Goal: Information Seeking & Learning: Learn about a topic

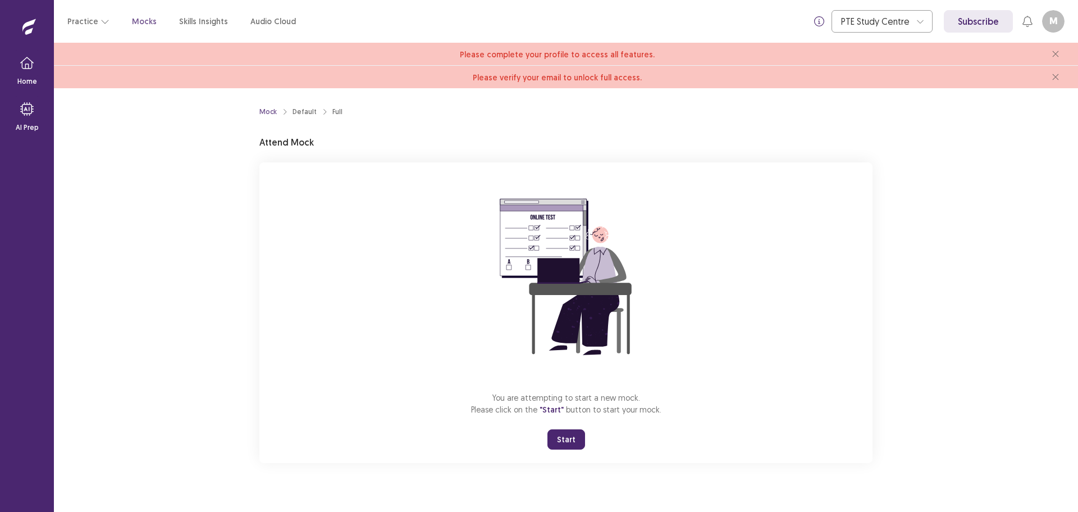
click at [576, 441] on button "Start" at bounding box center [567, 439] width 38 height 20
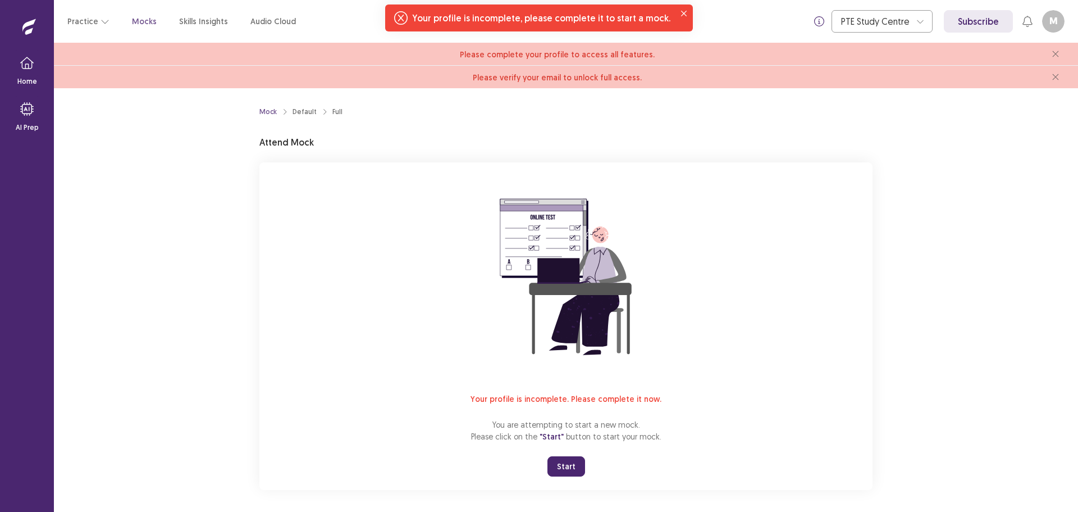
click at [557, 466] on button "Start" at bounding box center [567, 466] width 38 height 20
click at [405, 20] on icon "Notifications-top" at bounding box center [400, 17] width 13 height 13
click at [408, 19] on icon "Notifications-top" at bounding box center [400, 17] width 13 height 13
click at [35, 78] on p "Home" at bounding box center [27, 81] width 20 height 10
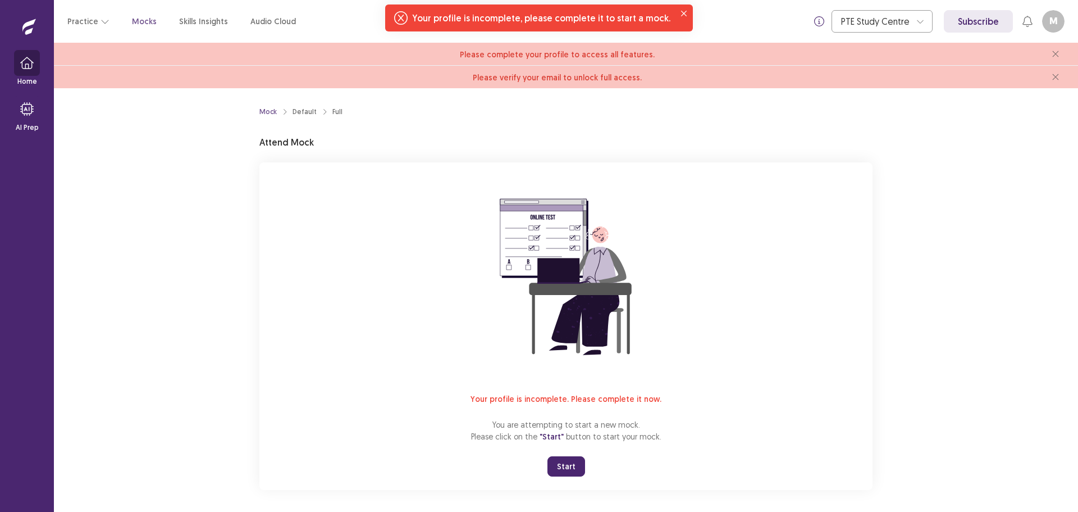
click at [26, 69] on icon "button" at bounding box center [26, 62] width 13 height 13
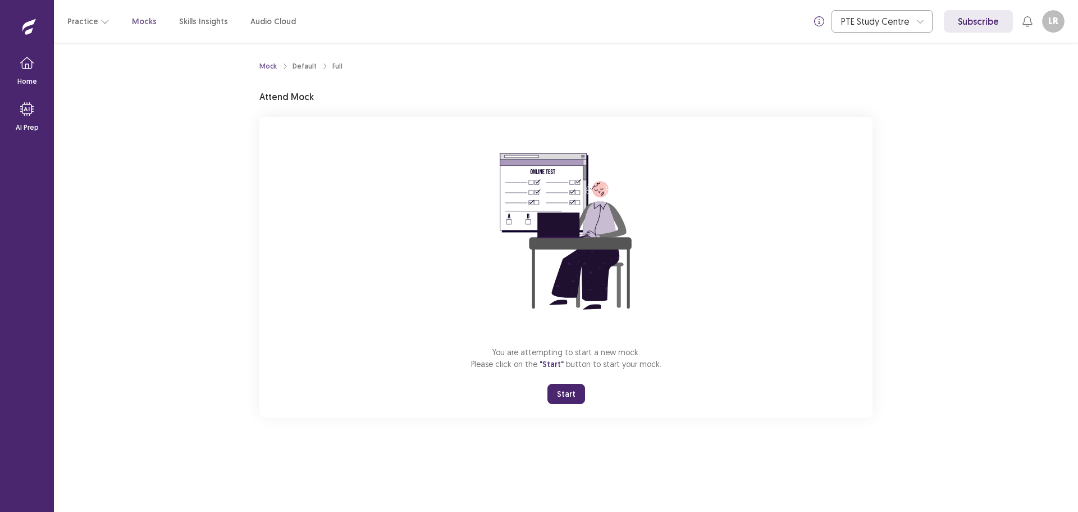
click at [570, 399] on button "Start" at bounding box center [567, 394] width 38 height 20
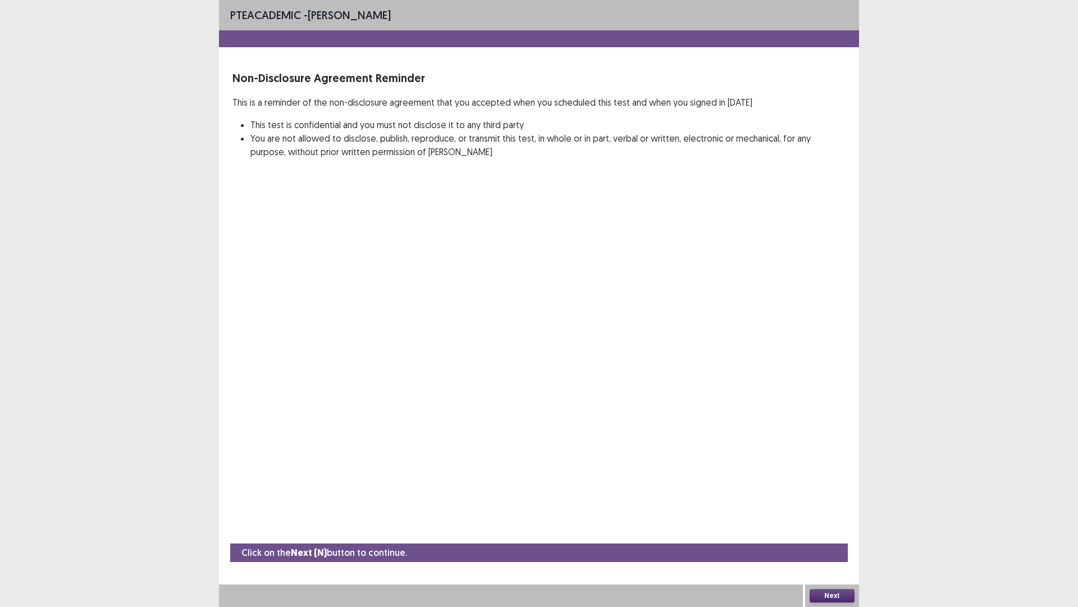
click at [846, 511] on button "Next" at bounding box center [832, 595] width 45 height 13
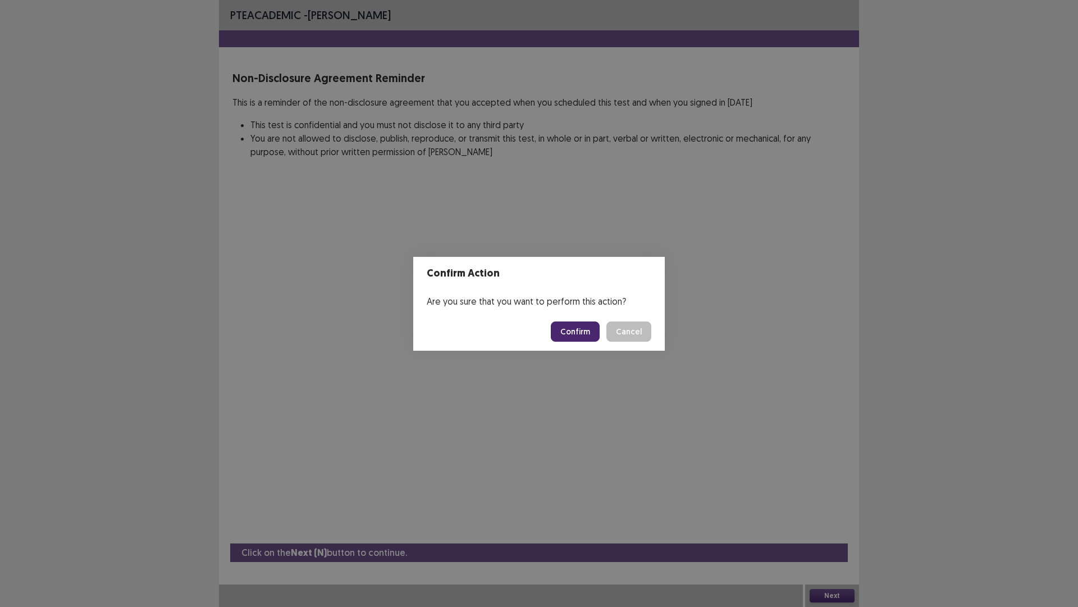
click at [607, 321] on button "Cancel" at bounding box center [629, 331] width 45 height 20
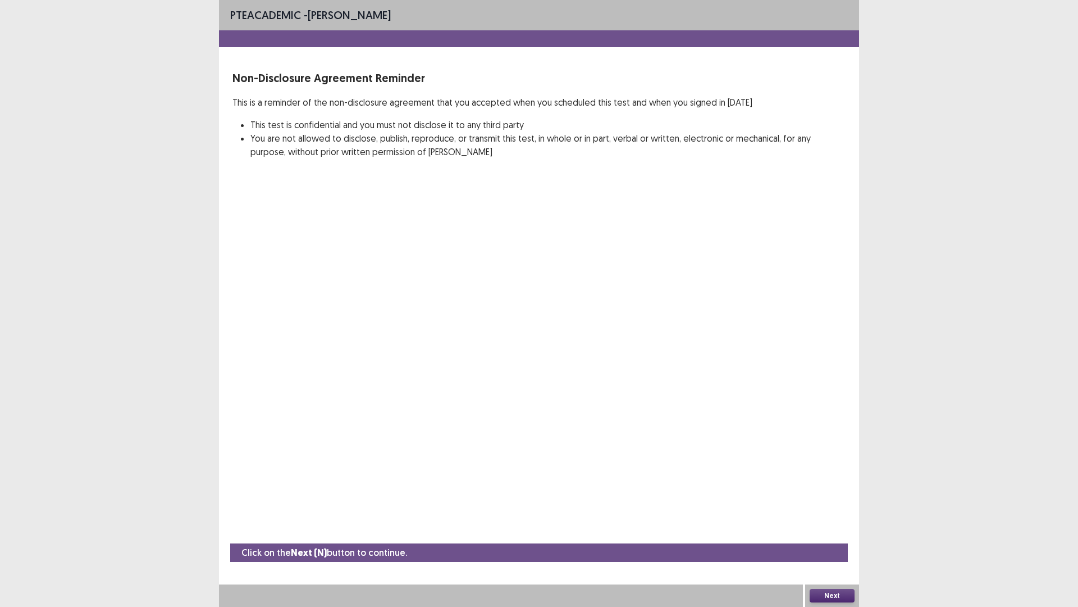
click at [835, 511] on button "Next" at bounding box center [832, 595] width 45 height 13
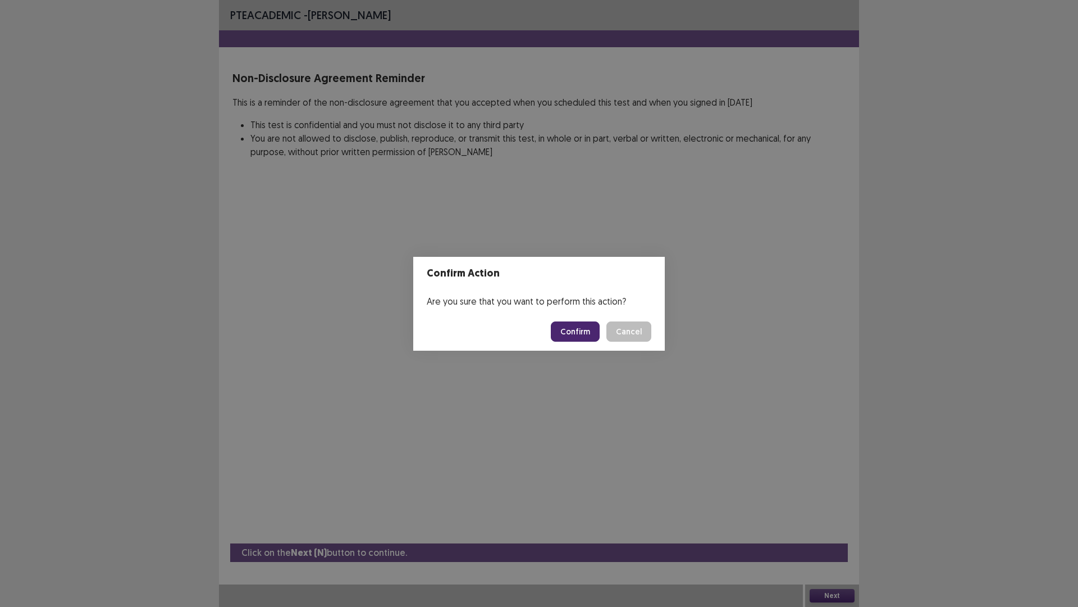
click at [573, 341] on button "Confirm" at bounding box center [575, 331] width 49 height 20
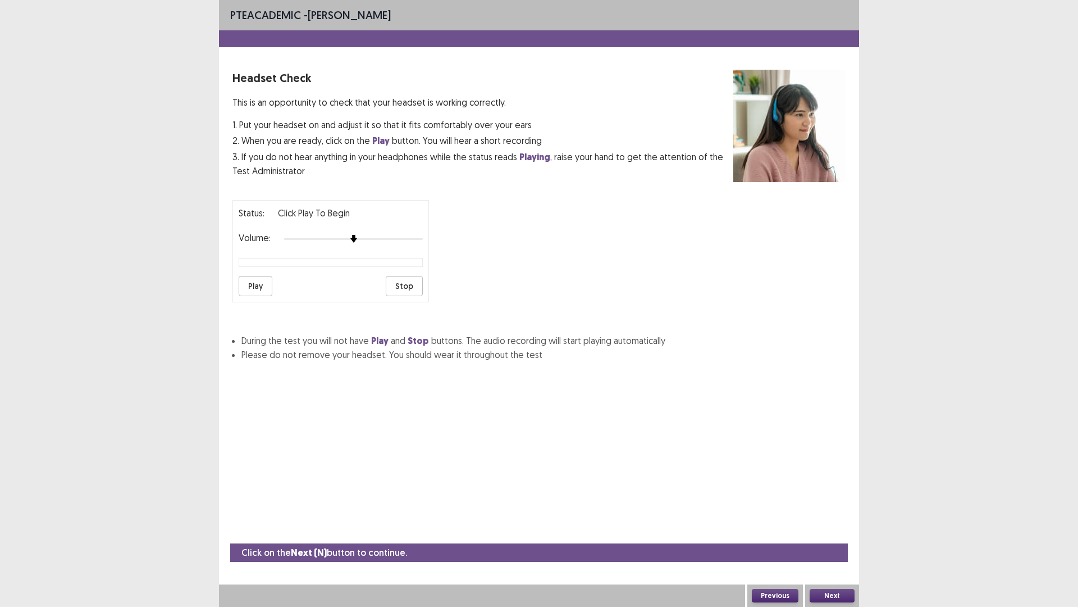
click at [262, 279] on button "Play" at bounding box center [256, 286] width 34 height 20
click at [264, 289] on button "Play" at bounding box center [256, 286] width 34 height 20
click at [408, 241] on img at bounding box center [408, 238] width 9 height 9
click at [268, 283] on button "Play" at bounding box center [256, 286] width 34 height 20
click at [431, 238] on div "Status: Click Play to Begin Volume: Play Stop" at bounding box center [539, 246] width 613 height 111
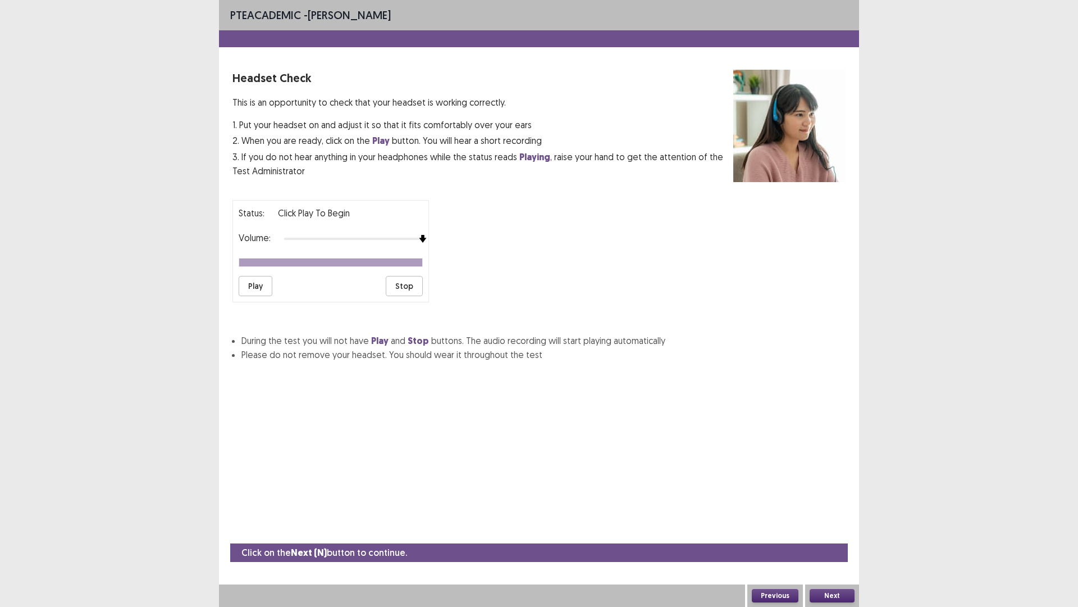
click at [258, 287] on button "Play" at bounding box center [256, 286] width 34 height 20
click at [831, 511] on button "Next" at bounding box center [832, 595] width 45 height 13
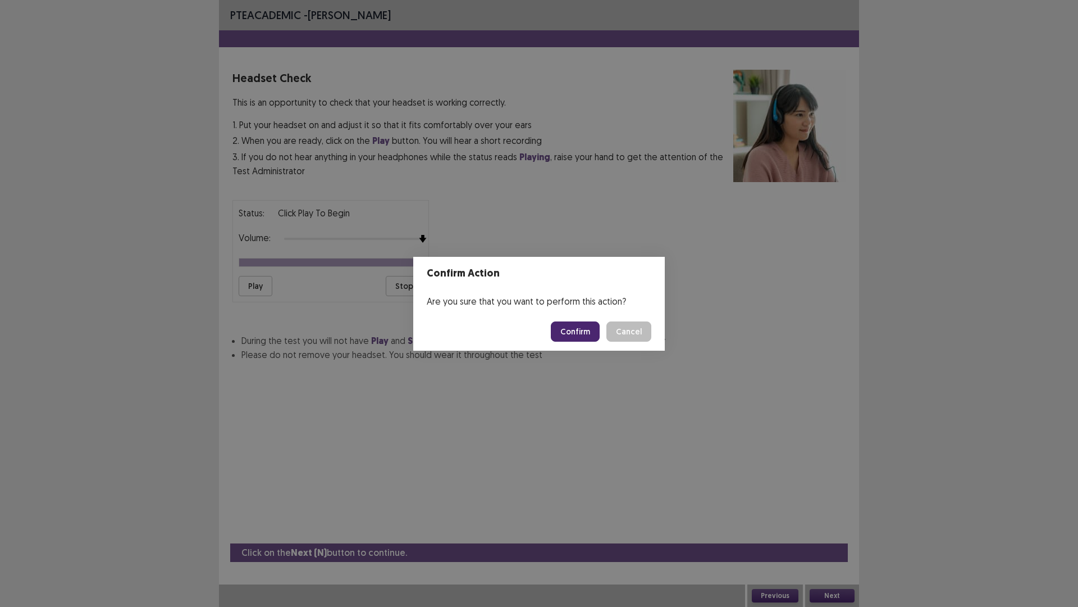
click at [572, 327] on button "Confirm" at bounding box center [575, 331] width 49 height 20
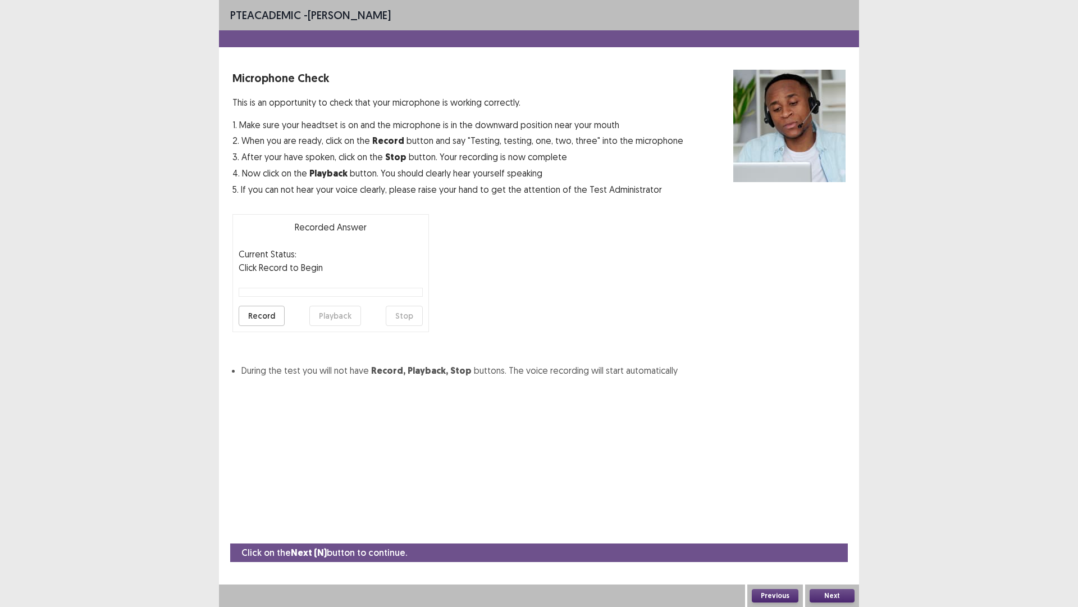
click at [259, 312] on button "Record" at bounding box center [262, 316] width 46 height 20
click at [265, 312] on button "Record" at bounding box center [262, 316] width 46 height 20
click at [413, 315] on button "Stop" at bounding box center [404, 316] width 37 height 20
click at [356, 319] on button "Playback" at bounding box center [335, 316] width 52 height 20
click at [335, 314] on button "Playback" at bounding box center [335, 316] width 52 height 20
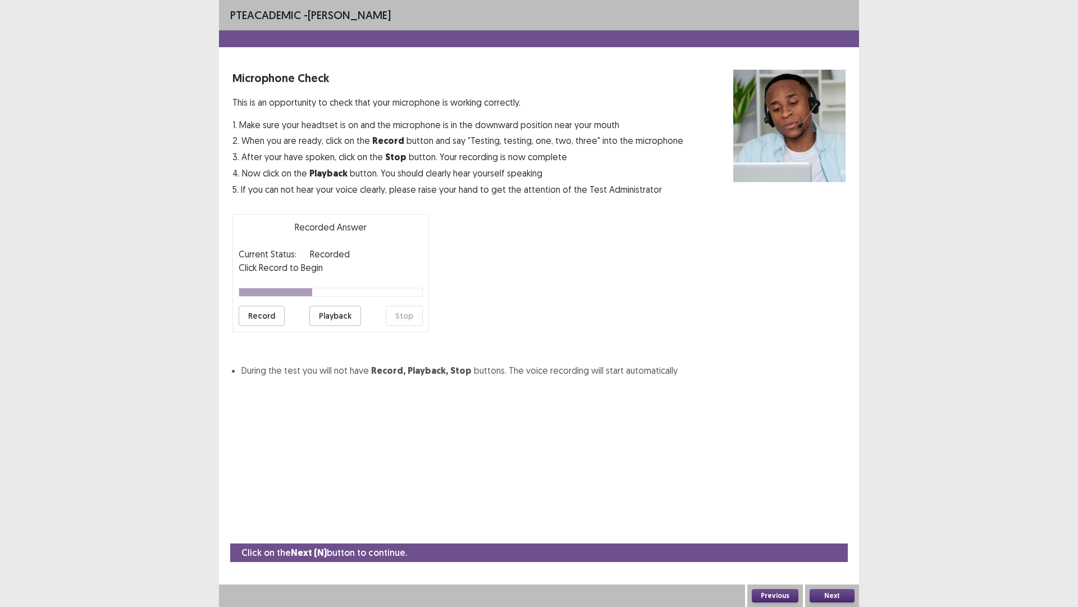
click at [332, 316] on button "Playback" at bounding box center [335, 316] width 52 height 20
click at [322, 317] on button "Playback" at bounding box center [335, 316] width 52 height 20
click at [270, 316] on button "Record" at bounding box center [262, 316] width 46 height 20
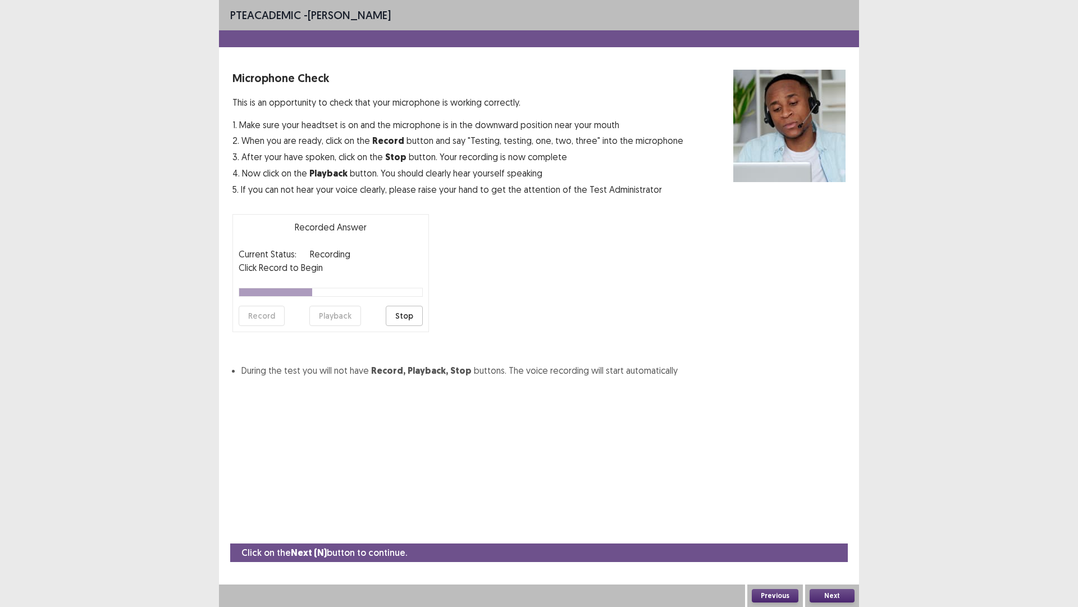
click at [400, 316] on button "Stop" at bounding box center [404, 316] width 37 height 20
click at [337, 316] on button "Playback" at bounding box center [335, 316] width 52 height 20
click at [336, 315] on button "Playback" at bounding box center [335, 316] width 52 height 20
click at [258, 313] on button "Record" at bounding box center [262, 316] width 46 height 20
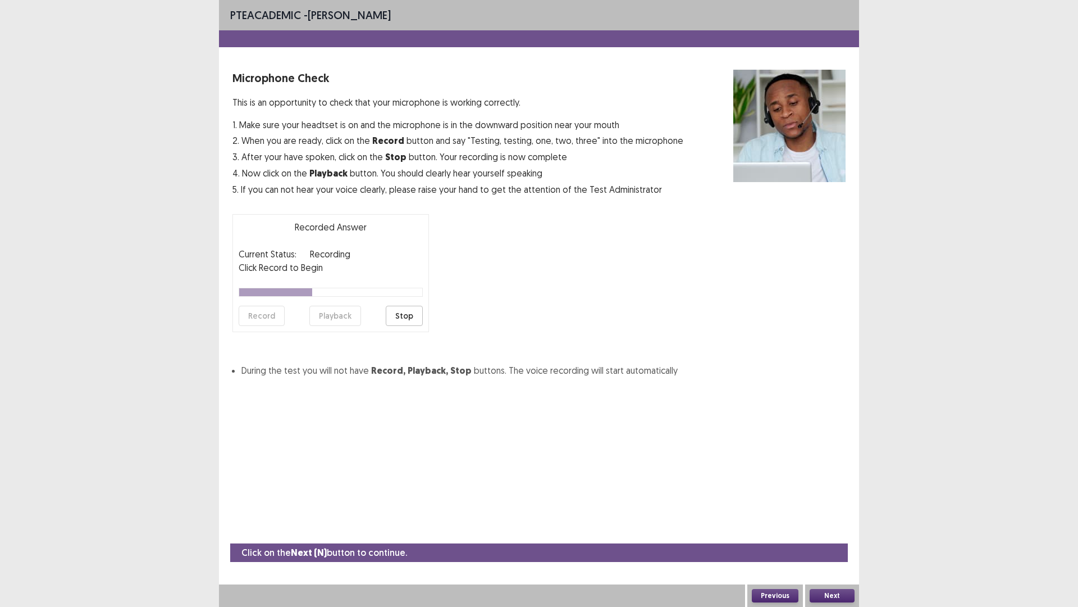
click at [416, 320] on button "Stop" at bounding box center [404, 316] width 37 height 20
click at [271, 318] on button "Record" at bounding box center [262, 316] width 46 height 20
click at [398, 318] on button "Stop" at bounding box center [404, 316] width 37 height 20
click at [339, 313] on button "Playback" at bounding box center [335, 316] width 52 height 20
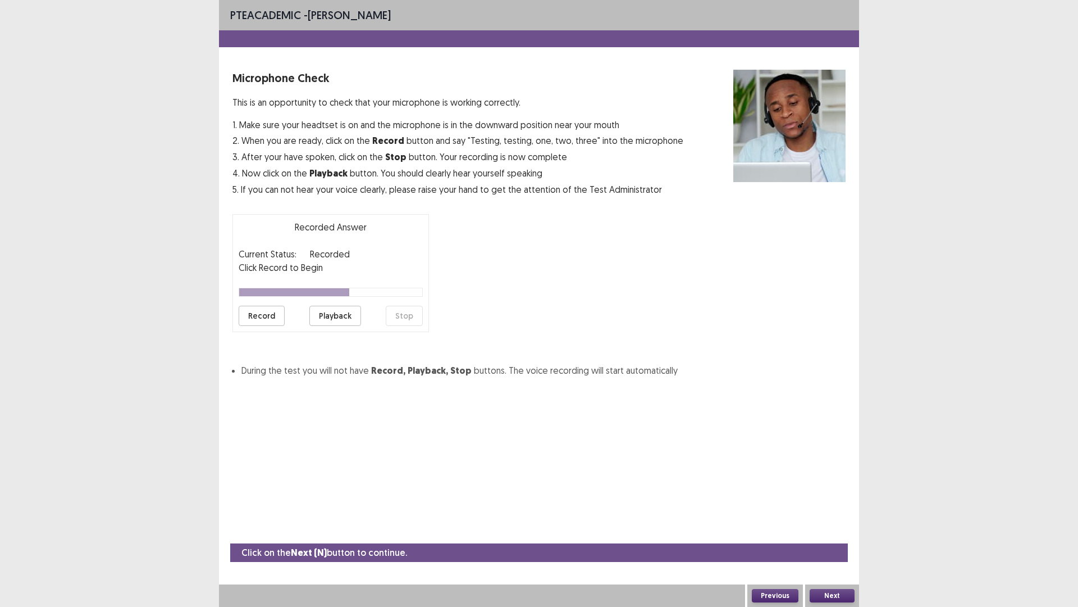
click at [275, 317] on button "Record" at bounding box center [262, 316] width 46 height 20
click at [406, 318] on button "Stop" at bounding box center [404, 316] width 37 height 20
click at [336, 316] on button "Playback" at bounding box center [335, 316] width 52 height 20
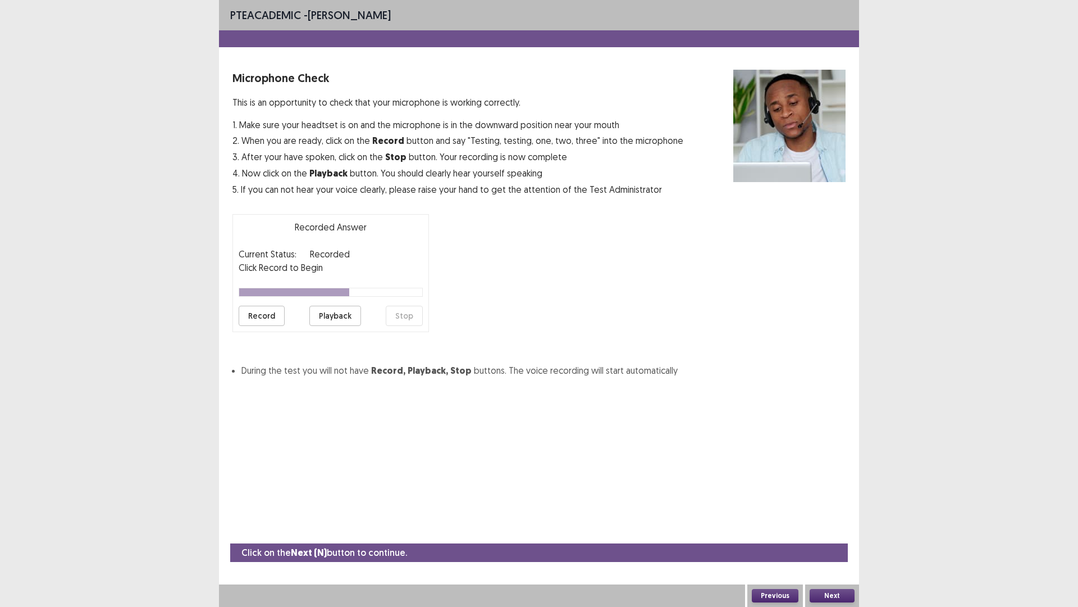
click at [336, 316] on button "Playback" at bounding box center [335, 316] width 52 height 20
click at [270, 313] on button "Record" at bounding box center [262, 316] width 46 height 20
click at [262, 315] on button "Record" at bounding box center [262, 316] width 46 height 20
click at [402, 316] on button "Stop" at bounding box center [404, 316] width 37 height 20
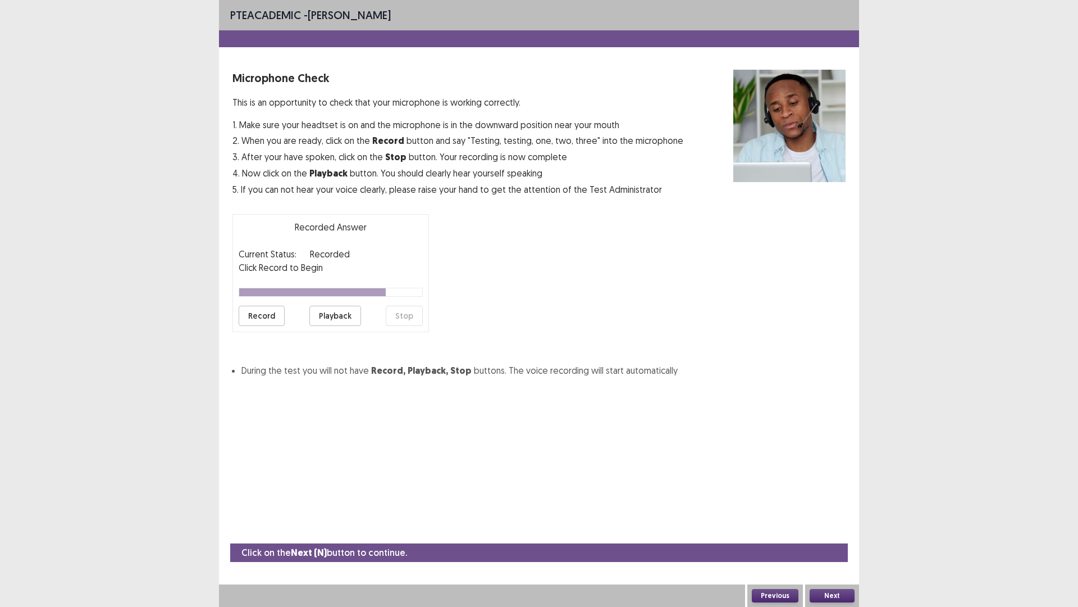
click at [341, 312] on button "Playback" at bounding box center [335, 316] width 52 height 20
click at [835, 511] on button "Next" at bounding box center [832, 595] width 45 height 13
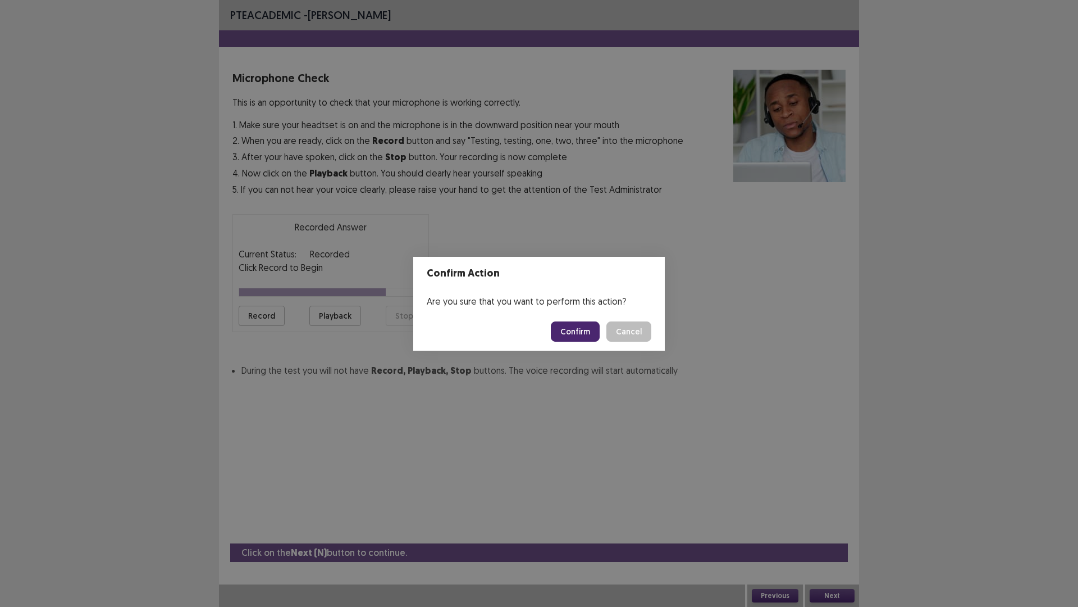
click at [561, 325] on button "Confirm" at bounding box center [575, 331] width 49 height 20
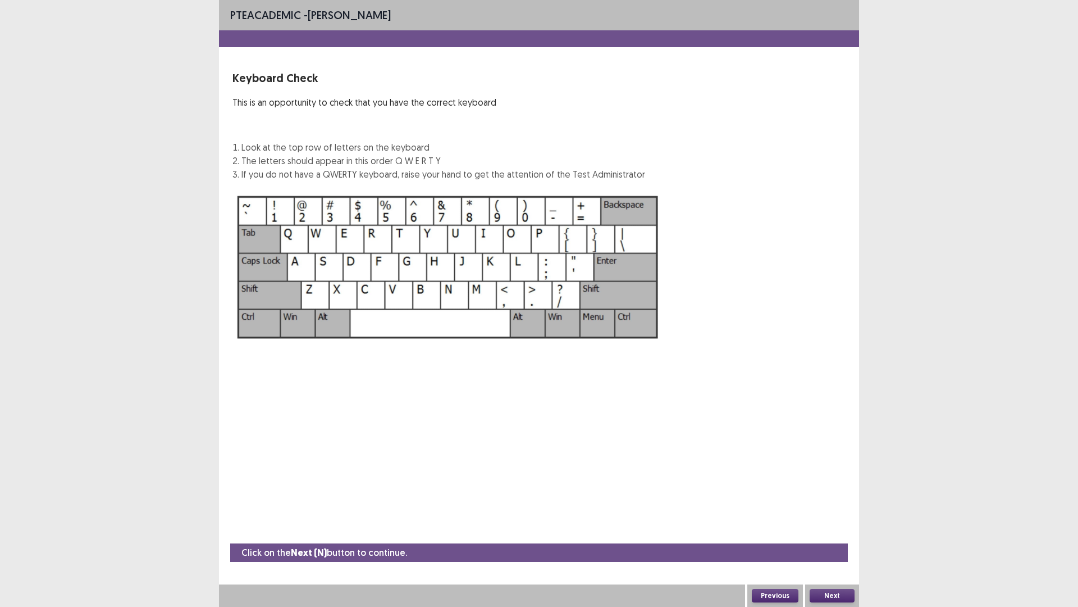
click at [827, 511] on button "Next" at bounding box center [832, 595] width 45 height 13
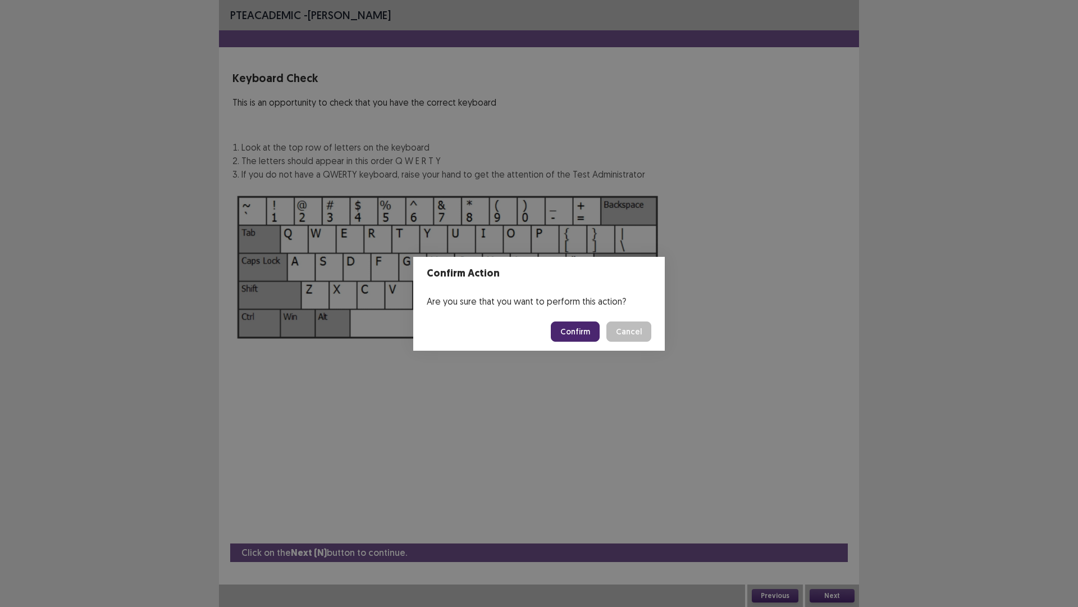
click at [576, 326] on button "Confirm" at bounding box center [575, 331] width 49 height 20
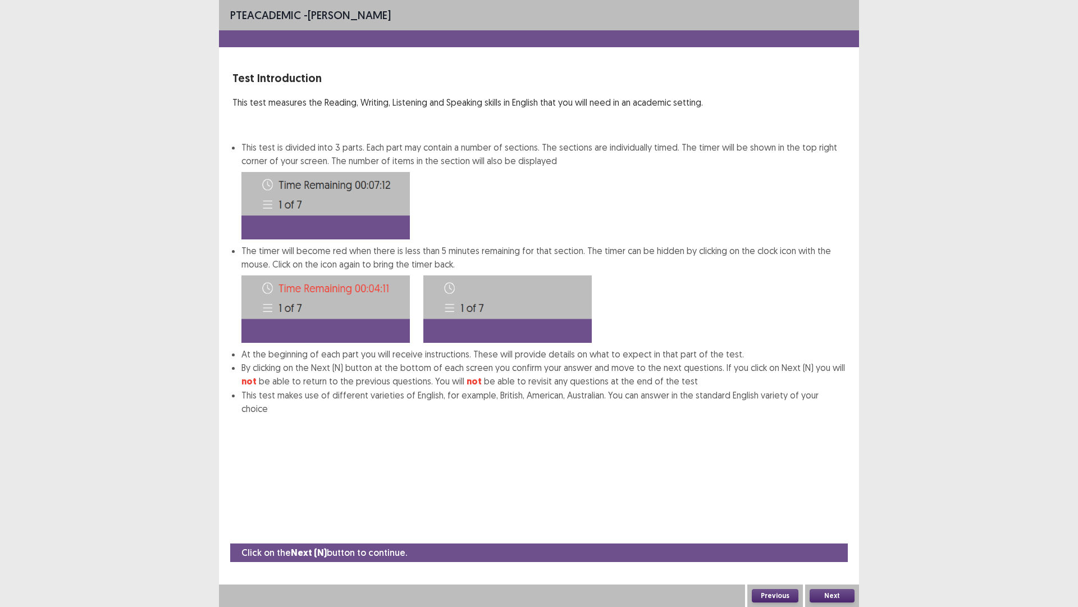
click at [835, 511] on button "Next" at bounding box center [832, 595] width 45 height 13
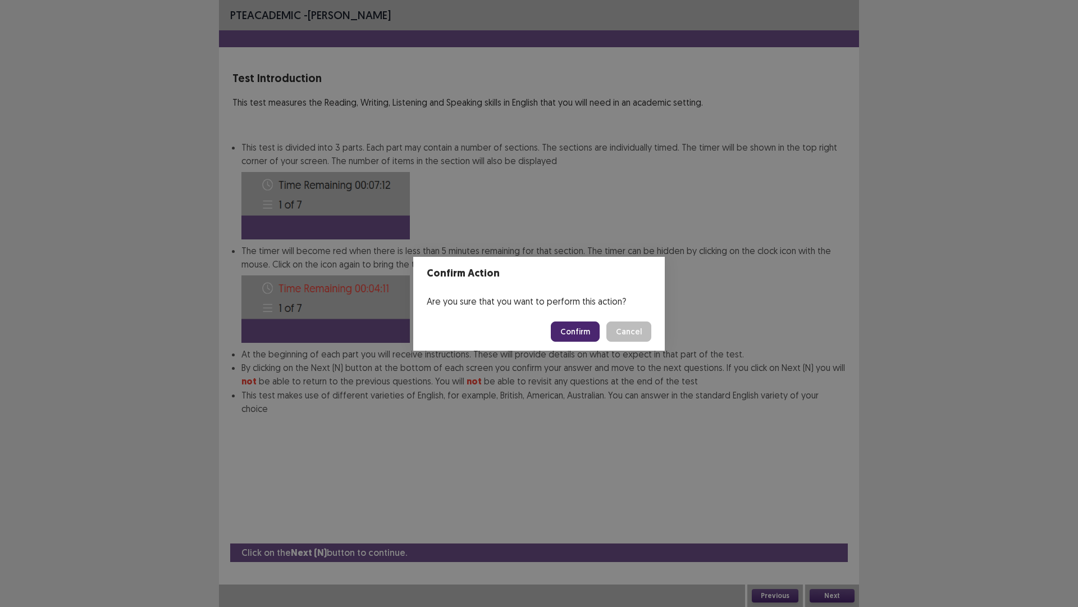
click at [567, 330] on button "Confirm" at bounding box center [575, 331] width 49 height 20
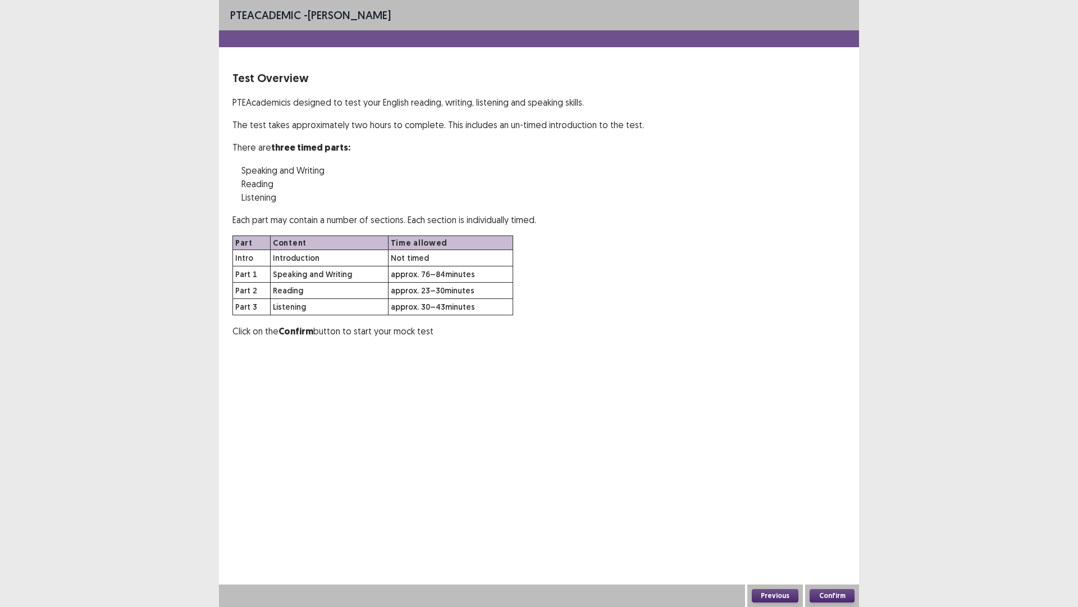
click at [844, 511] on button "Confirm" at bounding box center [832, 595] width 45 height 13
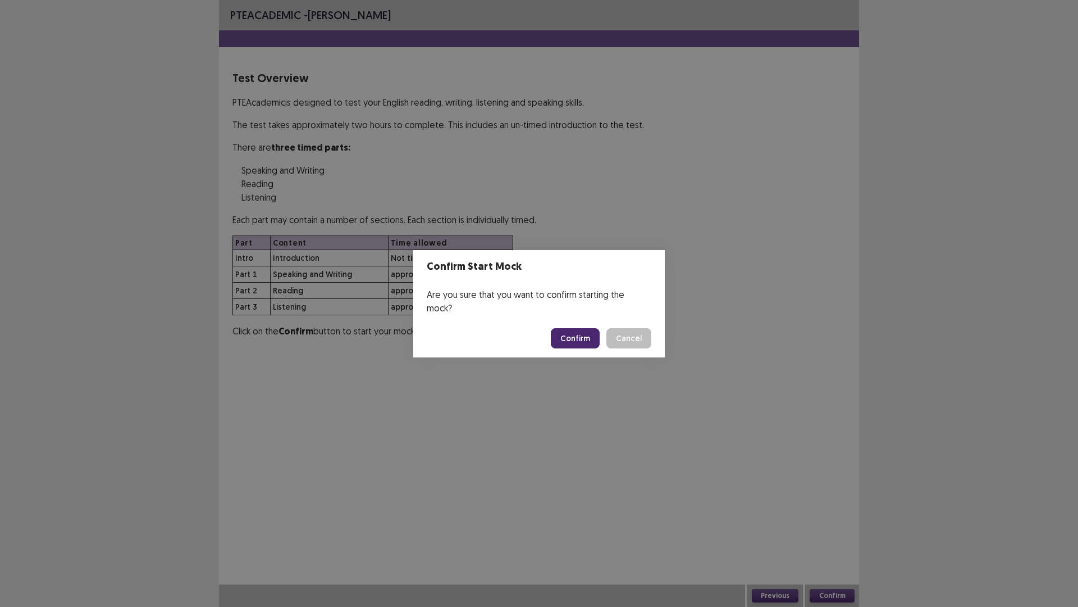
click at [568, 329] on button "Confirm" at bounding box center [575, 338] width 49 height 20
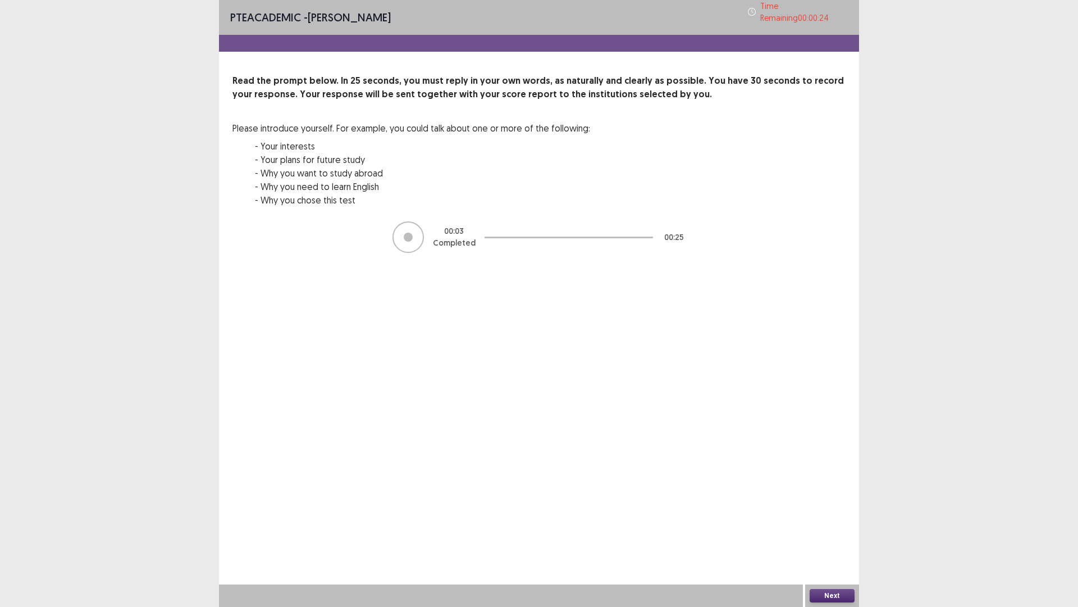
click at [411, 233] on div at bounding box center [408, 237] width 9 height 9
click at [836, 511] on button "Next" at bounding box center [832, 595] width 45 height 13
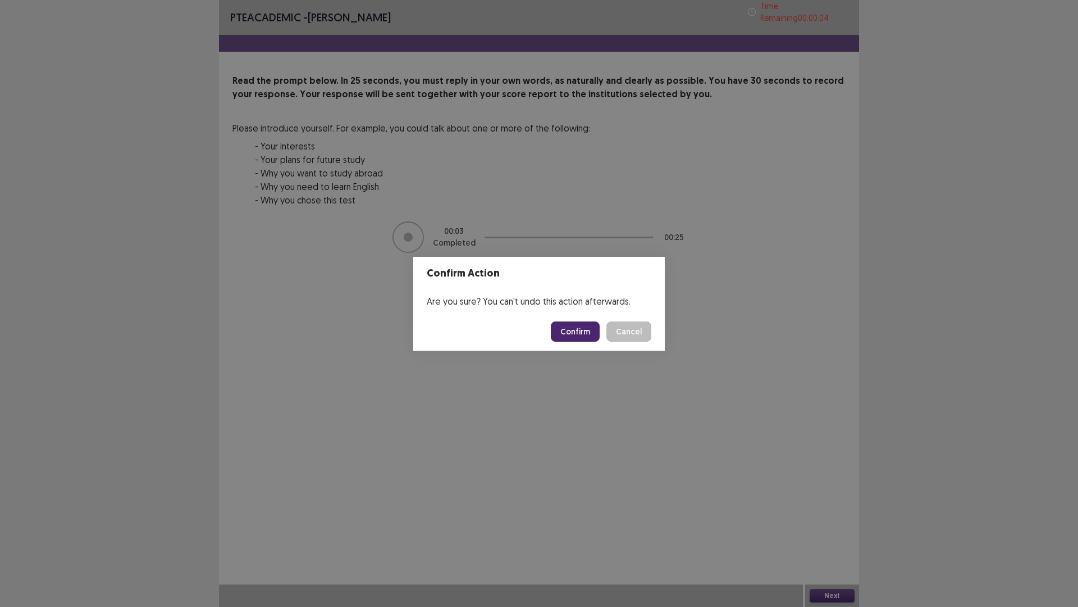
click at [558, 325] on button "Confirm" at bounding box center [575, 331] width 49 height 20
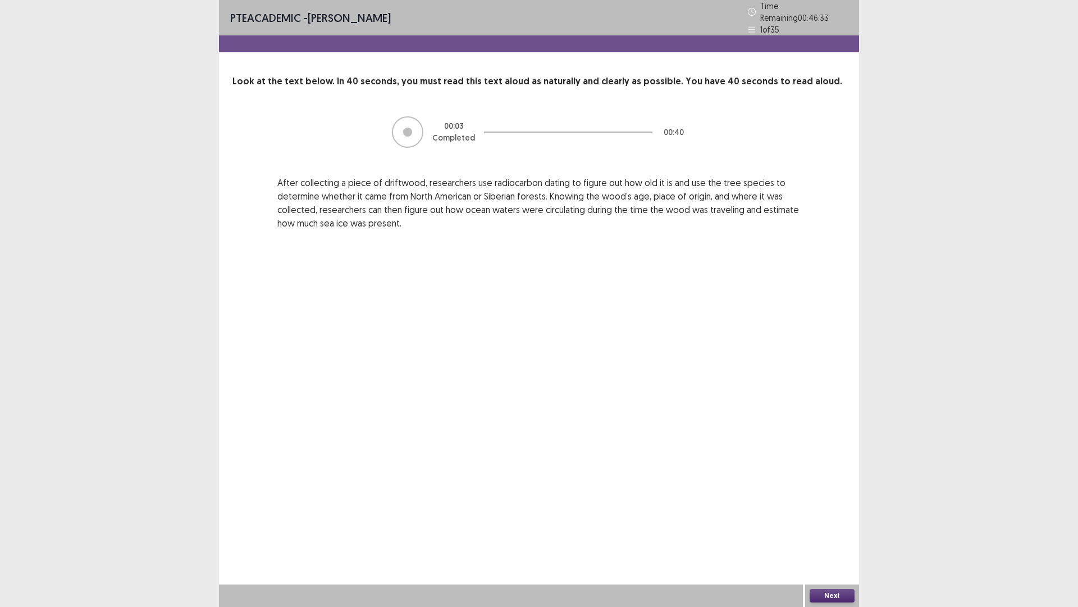
click at [844, 511] on button "Next" at bounding box center [832, 595] width 45 height 13
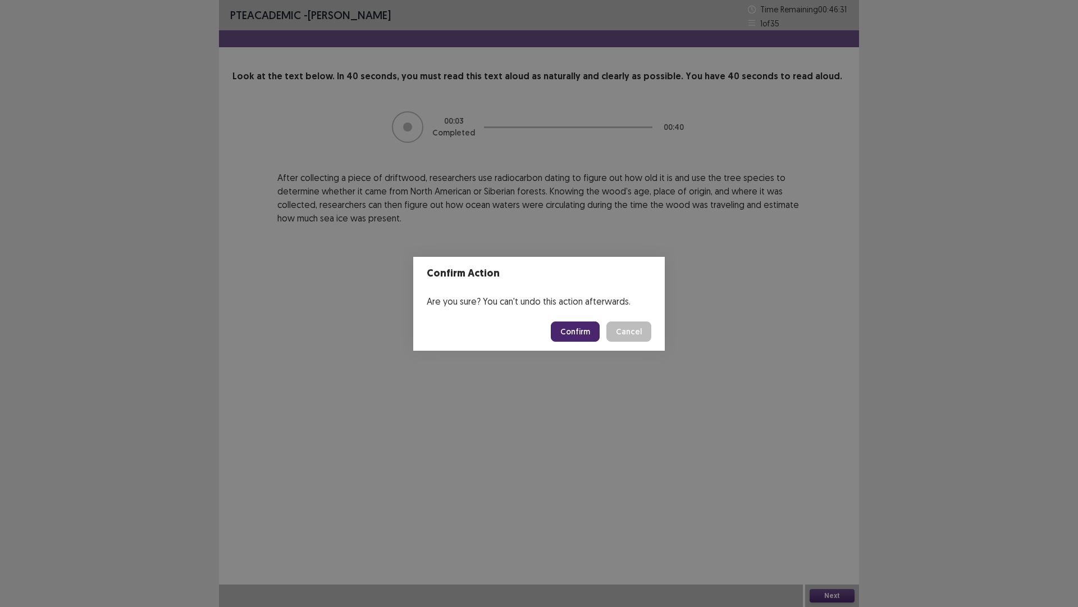
click at [580, 332] on button "Confirm" at bounding box center [575, 331] width 49 height 20
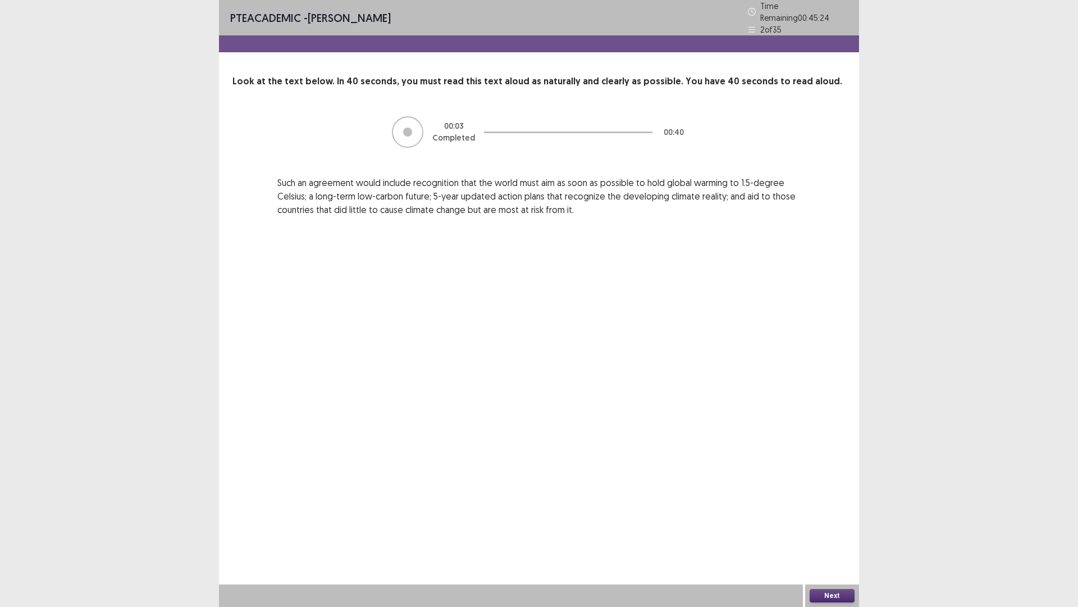
click at [820, 511] on div "Next" at bounding box center [832, 595] width 54 height 22
click at [627, 369] on div "PTE academic - [PERSON_NAME] Time Remaining 00 : 45 : 23 2 of 35 Look at the te…" at bounding box center [539, 303] width 640 height 607
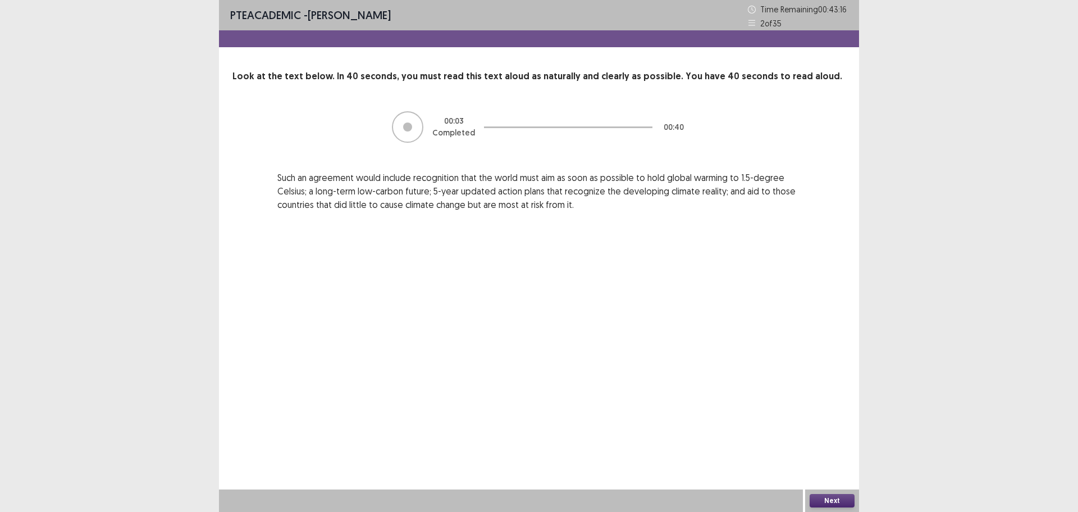
click at [833, 504] on button "Next" at bounding box center [832, 500] width 45 height 13
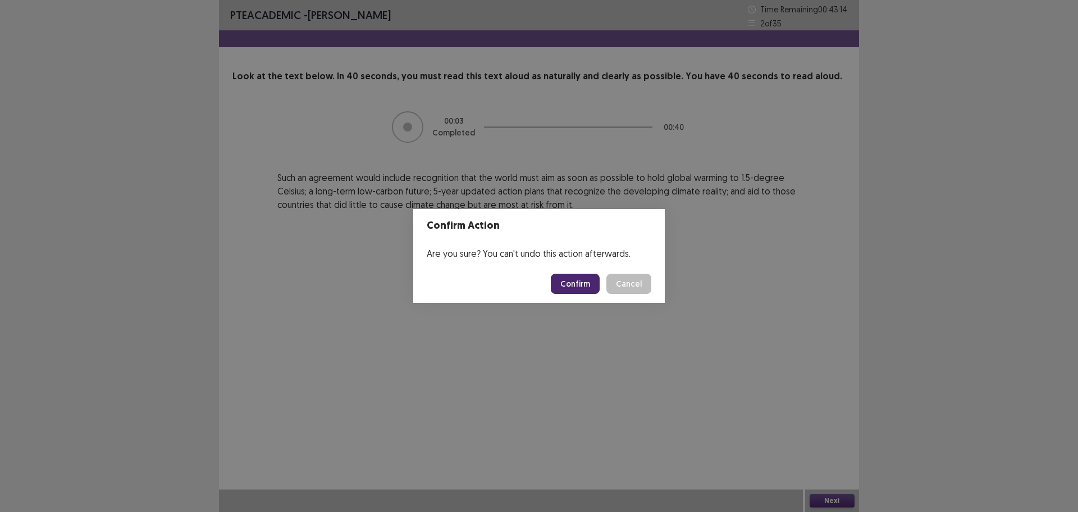
click at [583, 284] on button "Confirm" at bounding box center [575, 284] width 49 height 20
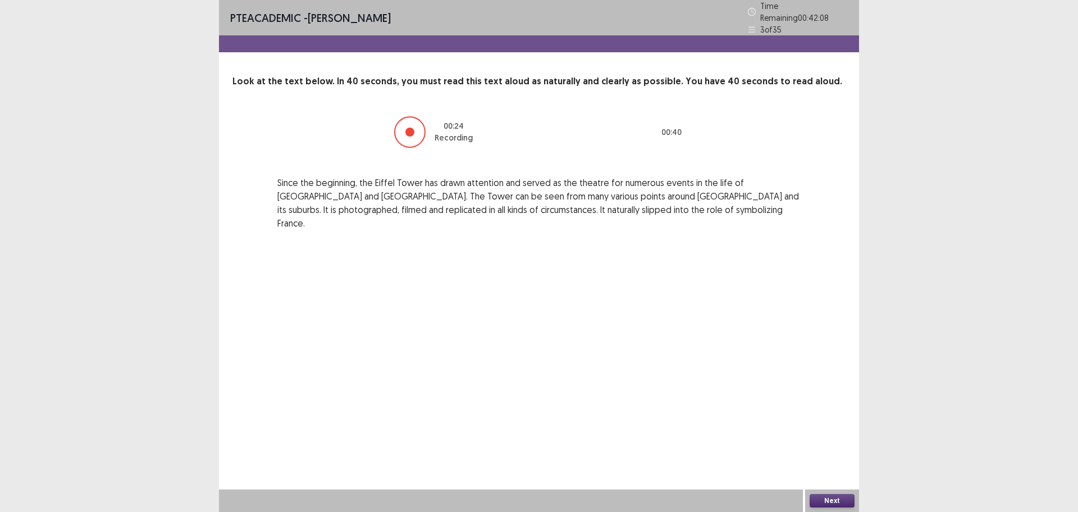
click at [812, 496] on button "Next" at bounding box center [832, 500] width 45 height 13
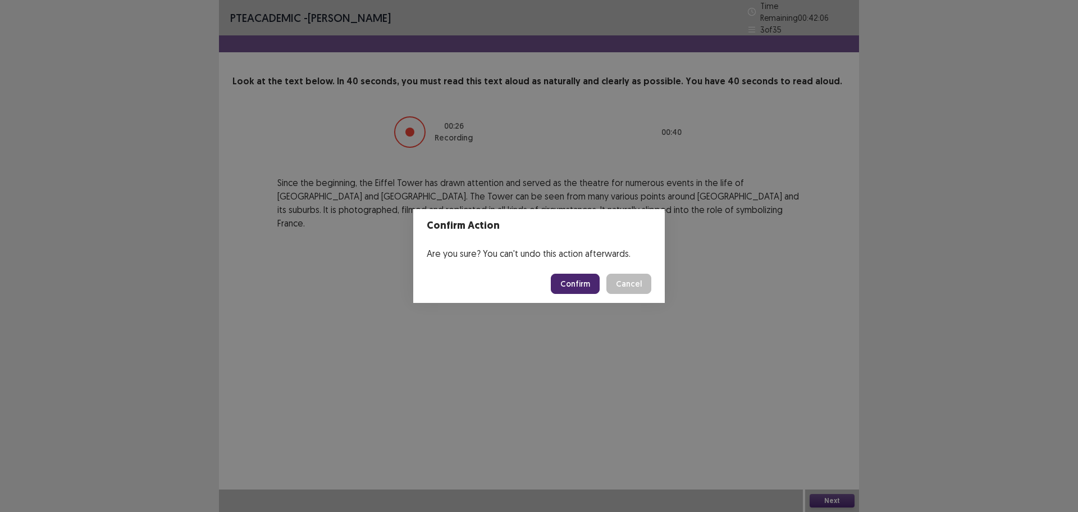
click at [564, 282] on button "Confirm" at bounding box center [575, 284] width 49 height 20
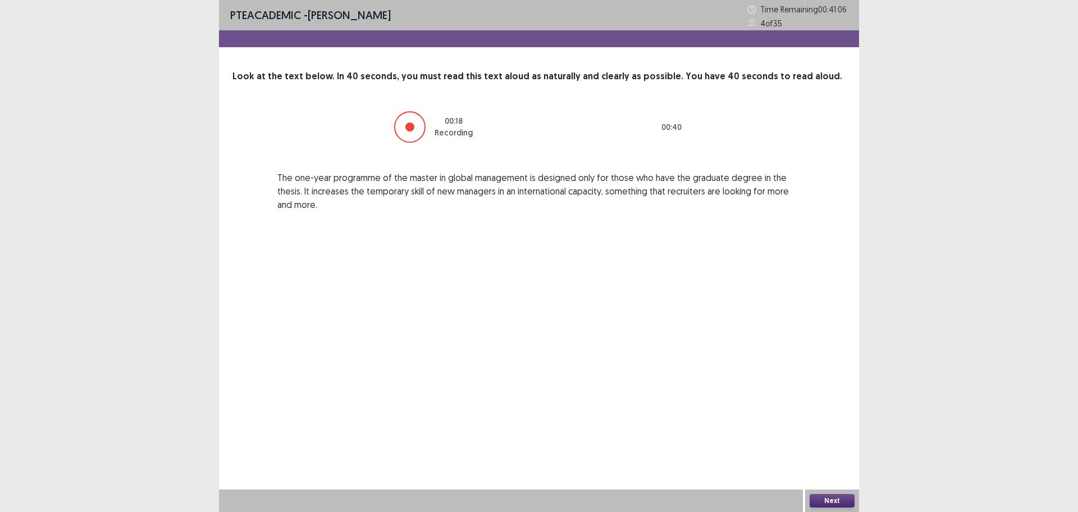
click at [842, 492] on div "Next" at bounding box center [832, 500] width 54 height 22
click at [839, 498] on button "Next" at bounding box center [832, 500] width 45 height 13
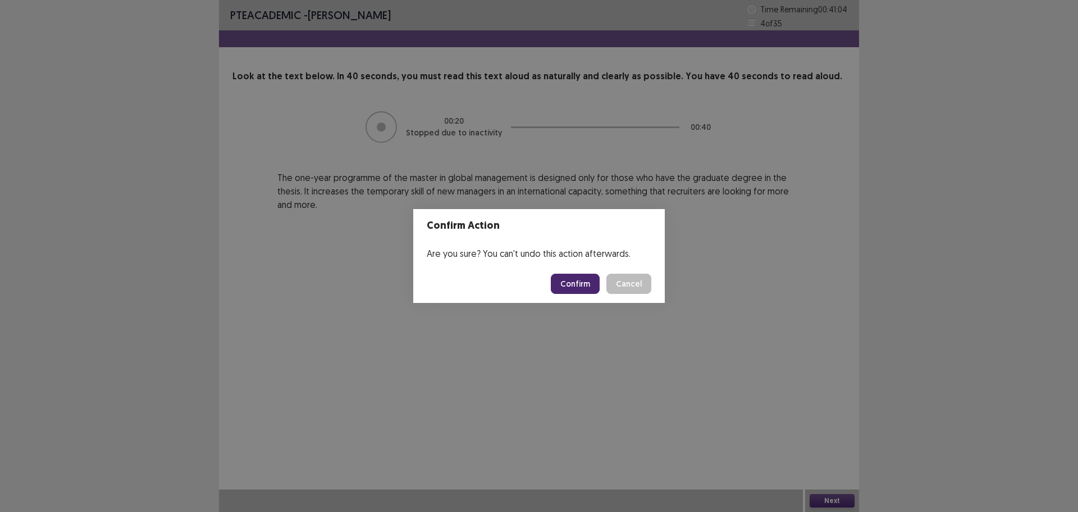
click at [564, 278] on button "Confirm" at bounding box center [575, 284] width 49 height 20
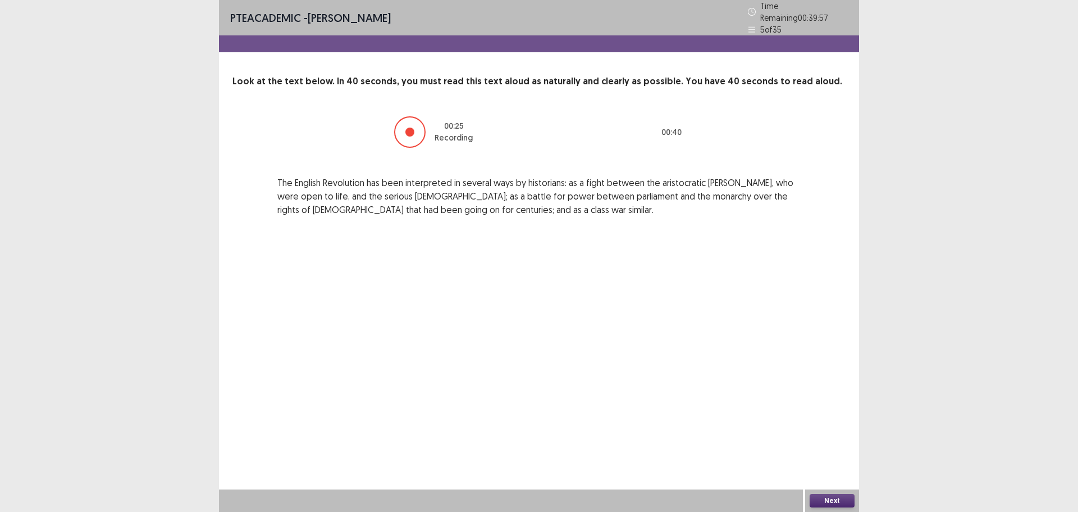
click at [831, 502] on button "Next" at bounding box center [832, 500] width 45 height 13
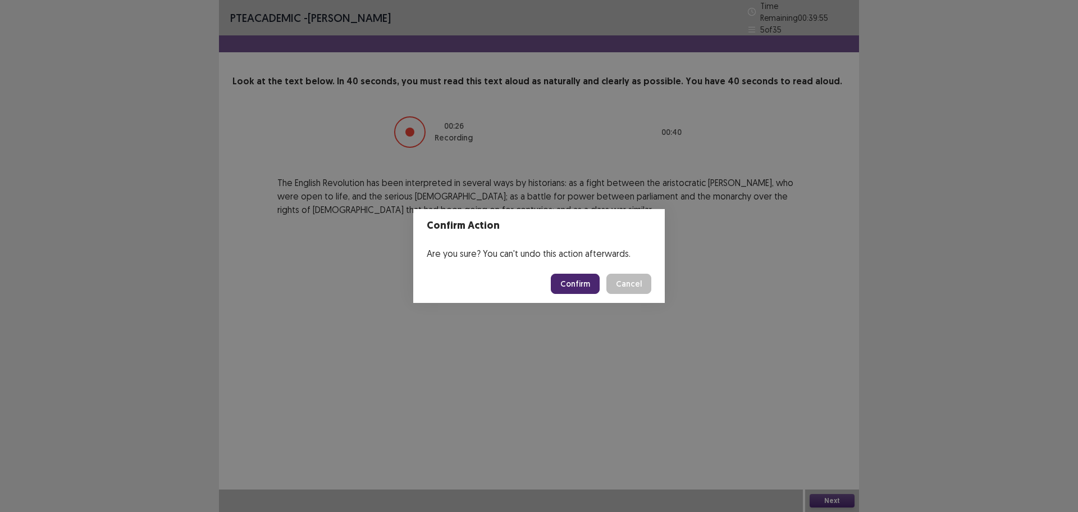
click at [567, 281] on button "Confirm" at bounding box center [575, 284] width 49 height 20
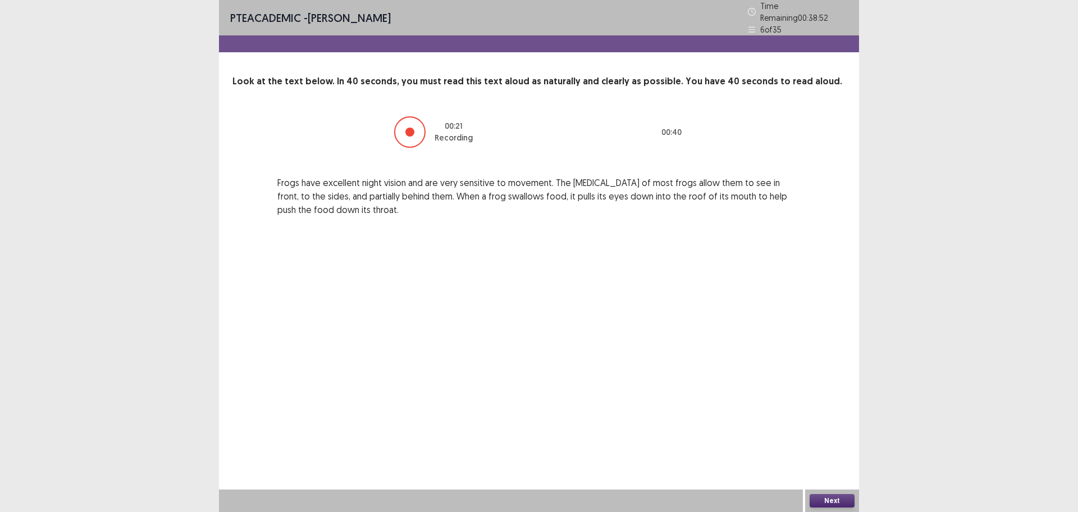
click at [830, 503] on button "Next" at bounding box center [832, 500] width 45 height 13
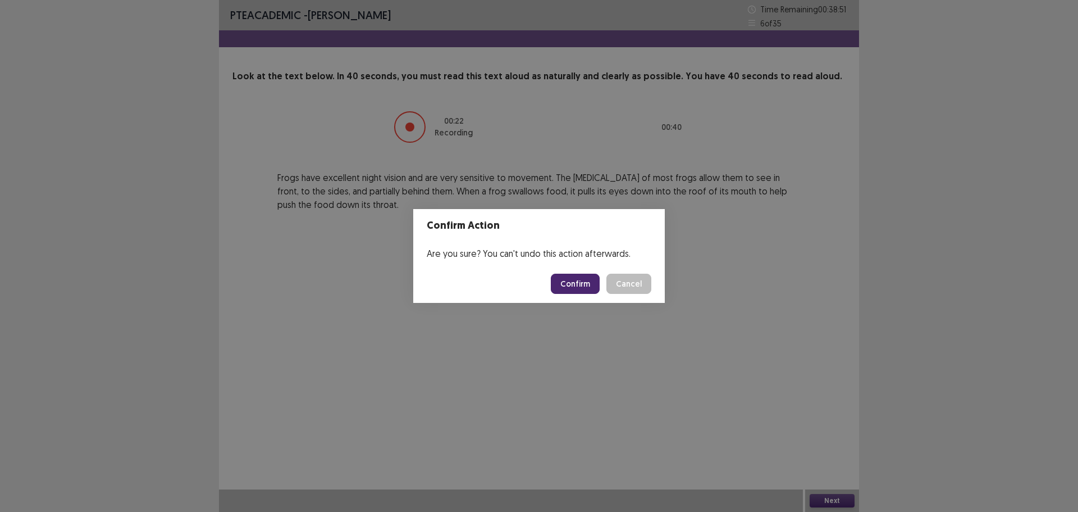
click at [570, 285] on button "Confirm" at bounding box center [575, 284] width 49 height 20
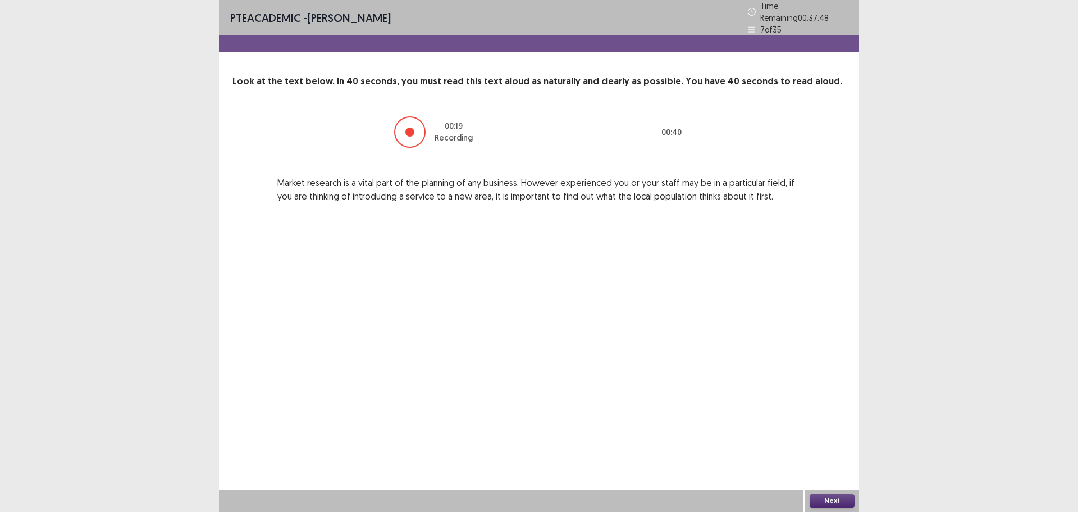
click at [825, 498] on button "Next" at bounding box center [832, 500] width 45 height 13
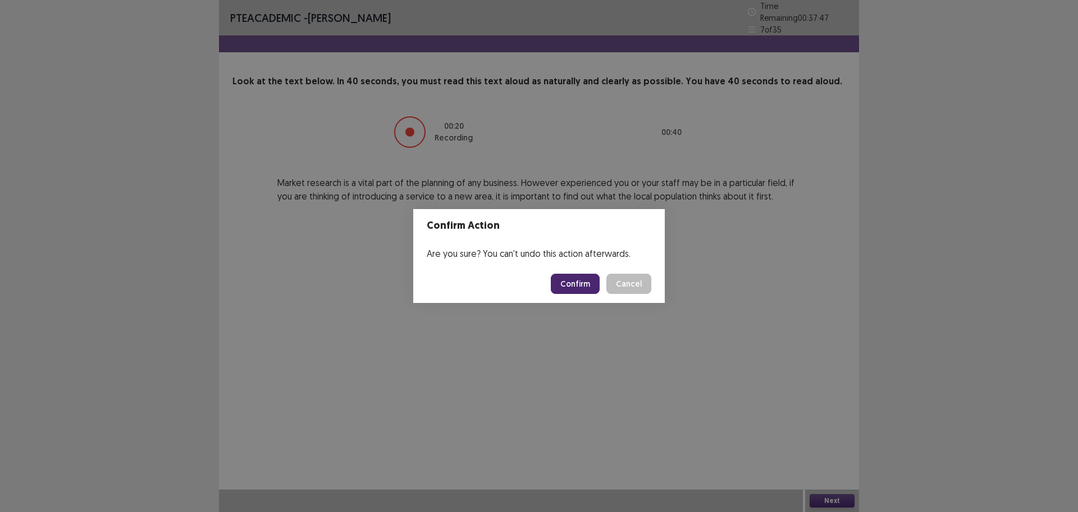
click at [584, 283] on button "Confirm" at bounding box center [575, 284] width 49 height 20
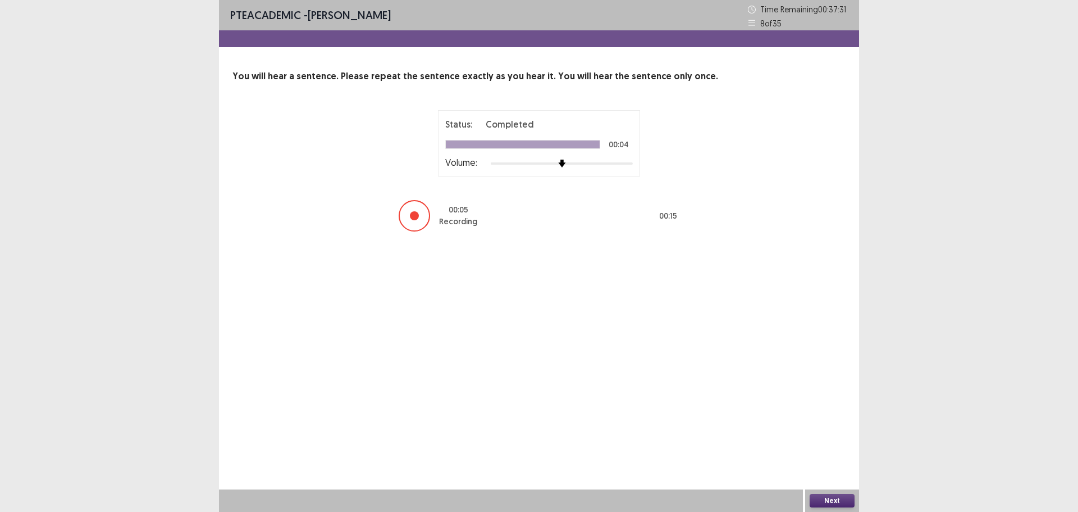
click at [816, 501] on button "Next" at bounding box center [832, 500] width 45 height 13
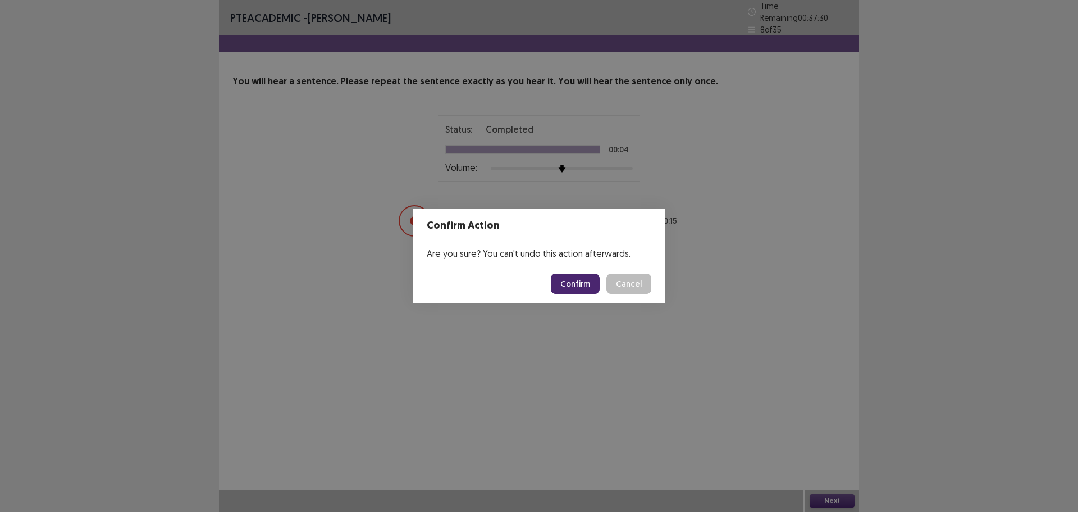
click at [570, 285] on button "Confirm" at bounding box center [575, 284] width 49 height 20
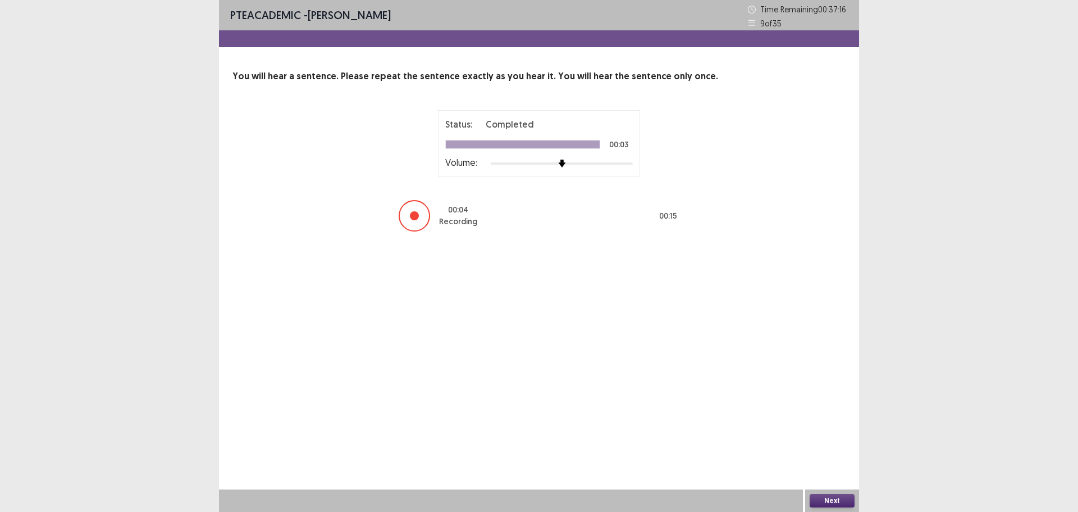
click at [824, 495] on button "Next" at bounding box center [832, 500] width 45 height 13
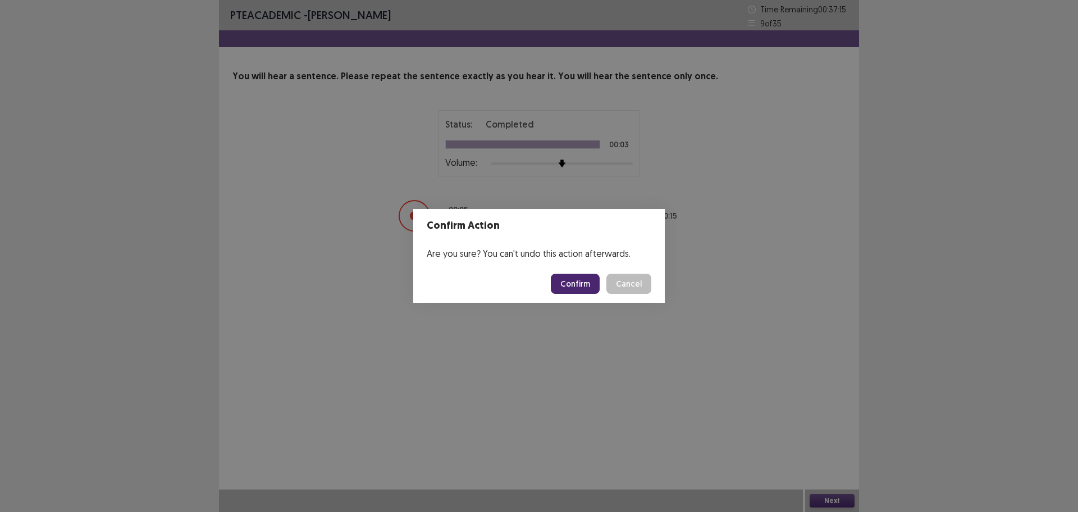
click at [580, 281] on button "Confirm" at bounding box center [575, 284] width 49 height 20
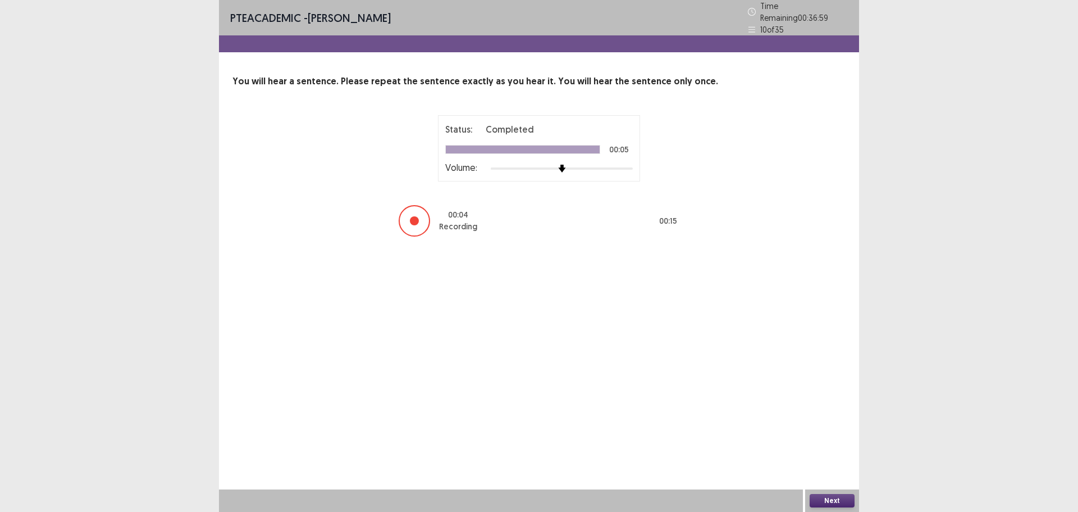
click at [814, 504] on button "Next" at bounding box center [832, 500] width 45 height 13
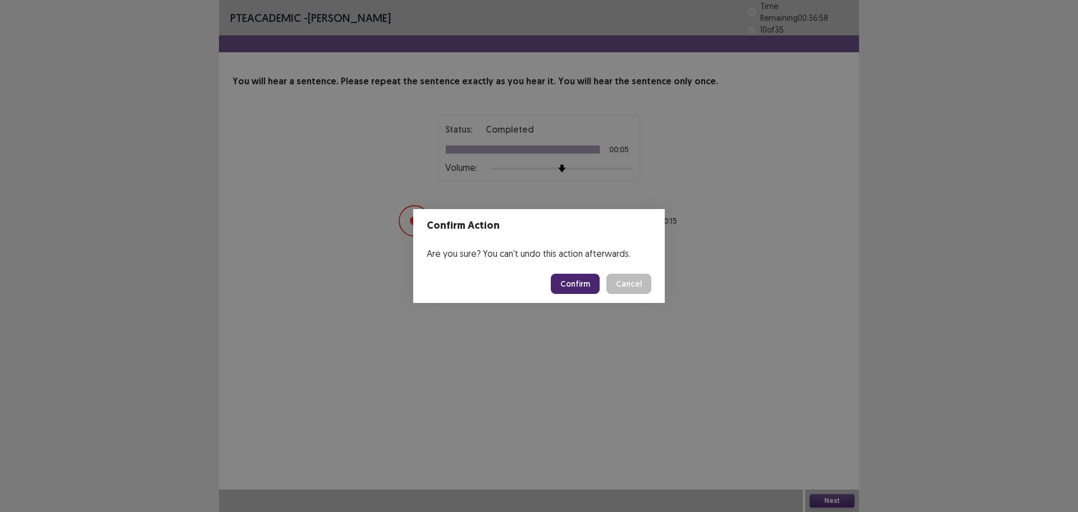
click at [580, 283] on button "Confirm" at bounding box center [575, 284] width 49 height 20
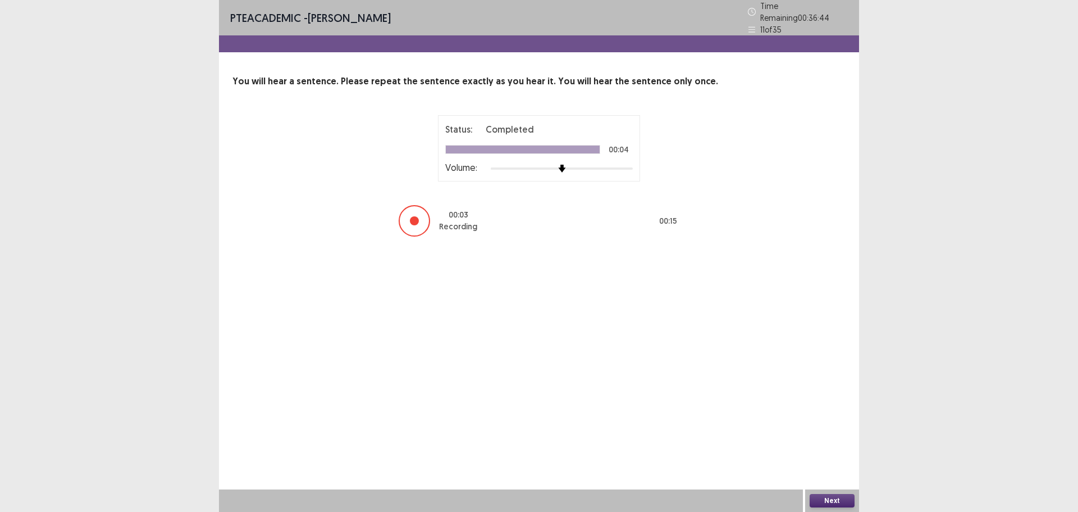
click at [820, 500] on button "Next" at bounding box center [832, 500] width 45 height 13
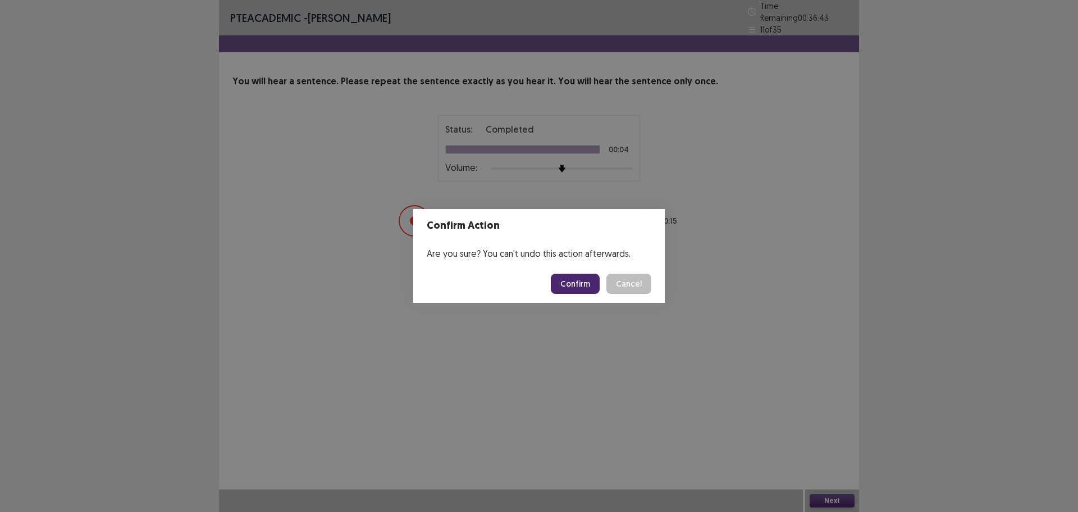
click at [584, 286] on button "Confirm" at bounding box center [575, 284] width 49 height 20
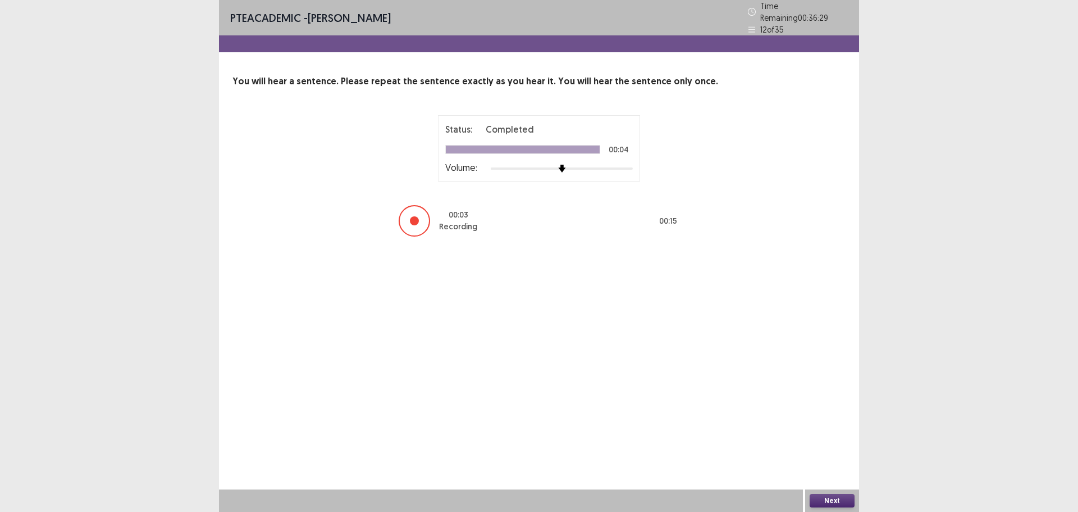
click at [832, 496] on button "Next" at bounding box center [832, 500] width 45 height 13
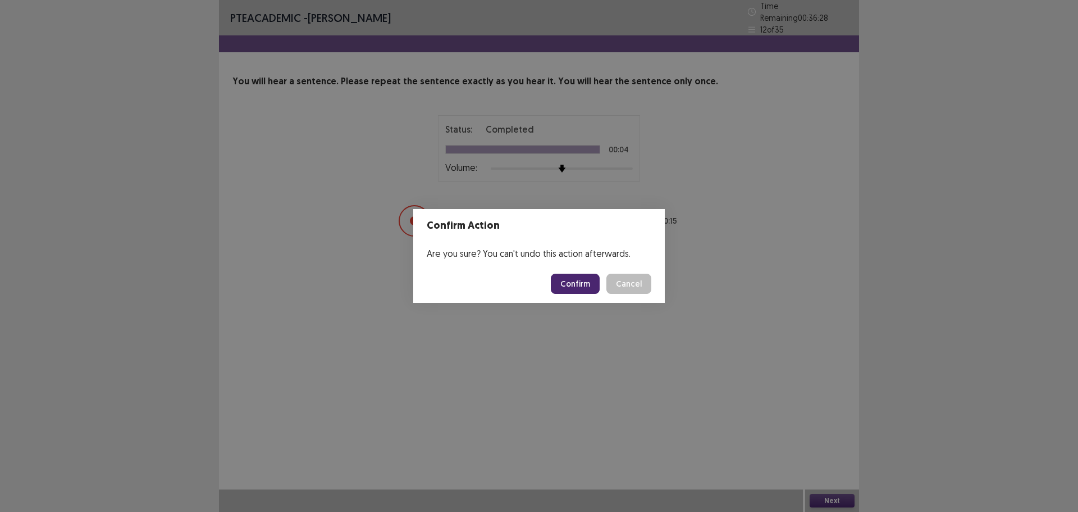
click at [582, 283] on button "Confirm" at bounding box center [575, 284] width 49 height 20
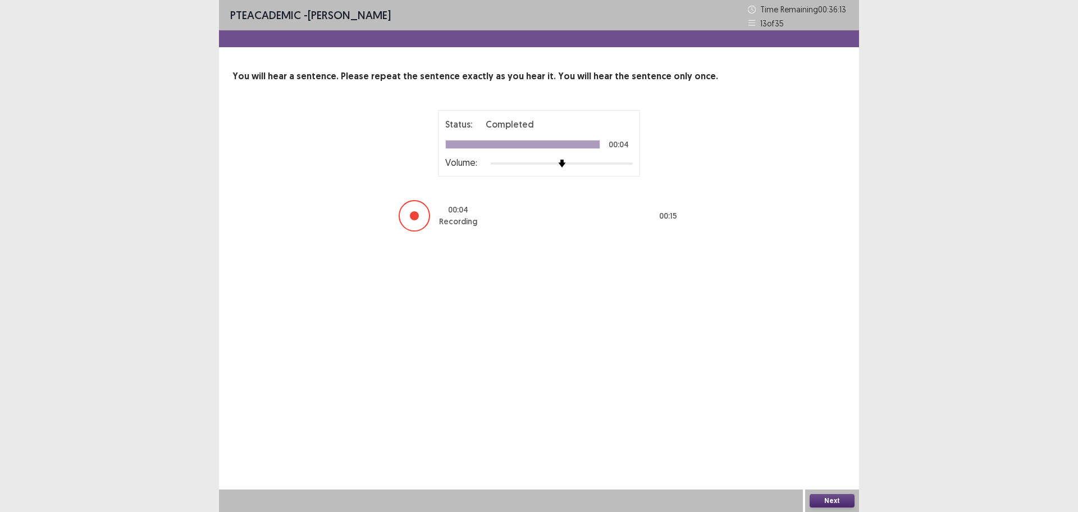
click at [818, 494] on button "Next" at bounding box center [832, 500] width 45 height 13
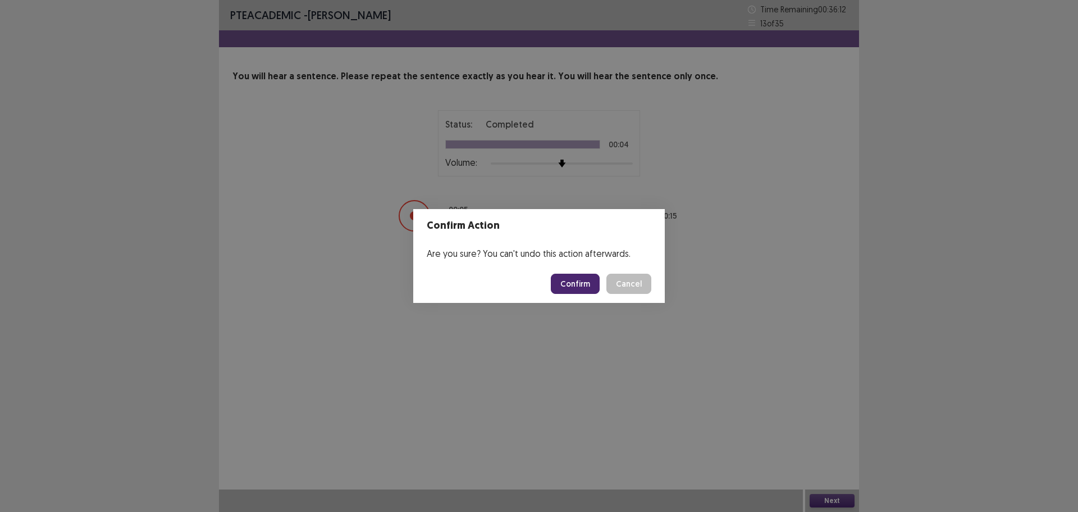
click at [566, 277] on button "Confirm" at bounding box center [575, 284] width 49 height 20
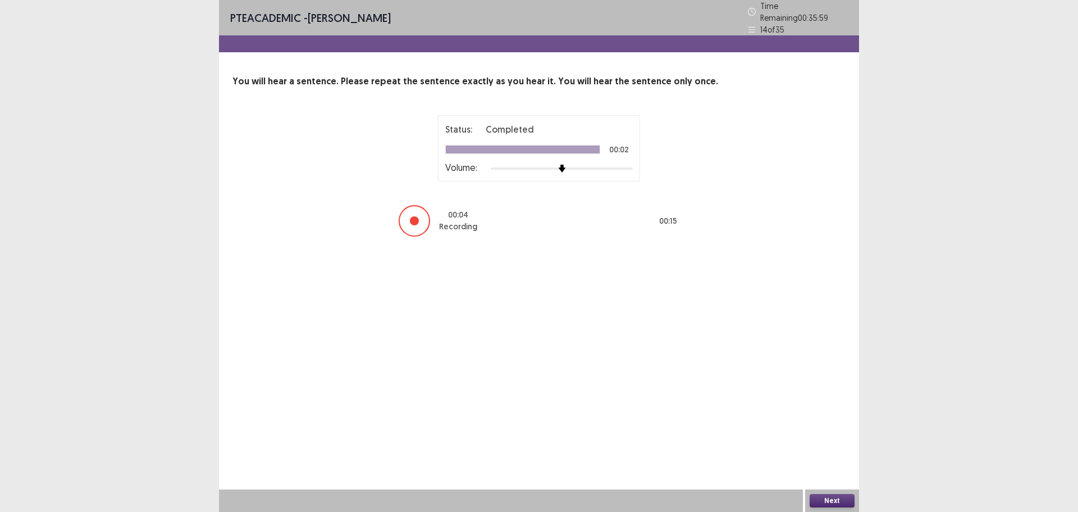
click at [832, 502] on button "Next" at bounding box center [832, 500] width 45 height 13
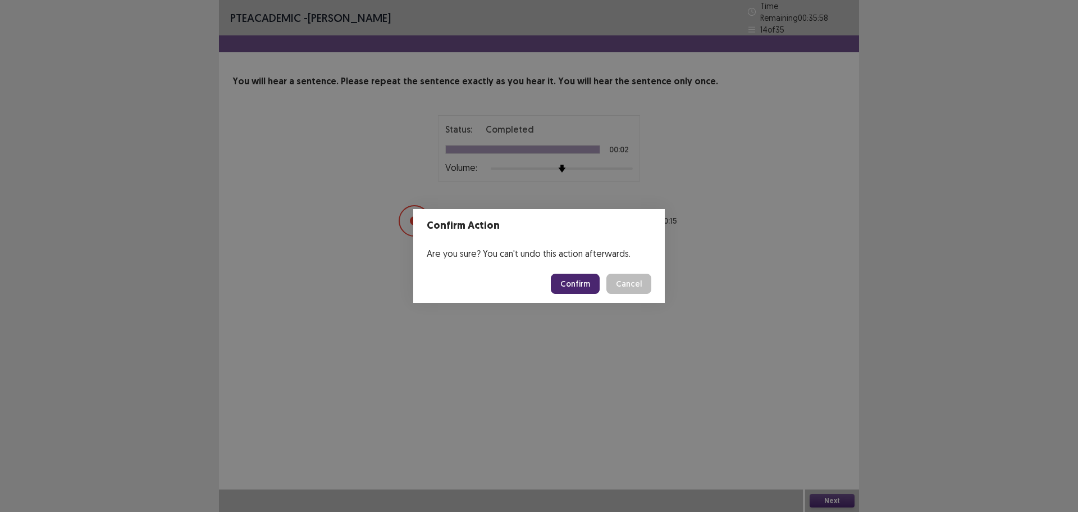
click at [581, 277] on button "Confirm" at bounding box center [575, 284] width 49 height 20
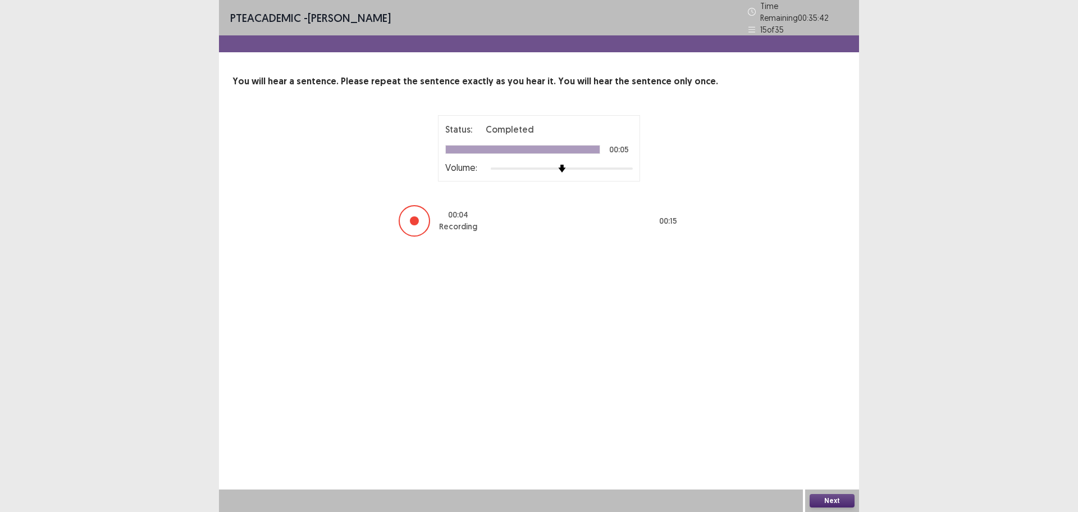
click at [822, 505] on button "Next" at bounding box center [832, 500] width 45 height 13
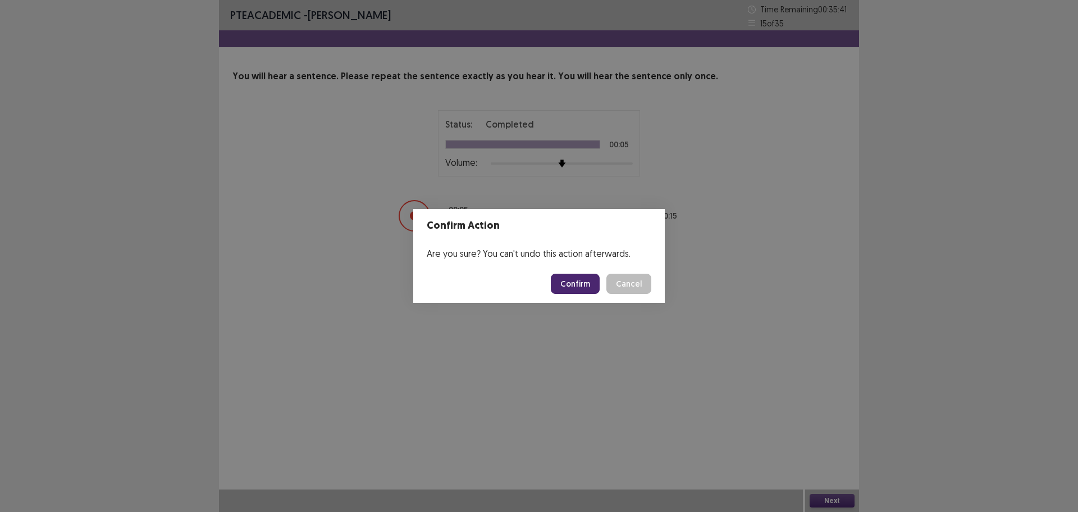
click at [579, 289] on button "Confirm" at bounding box center [575, 284] width 49 height 20
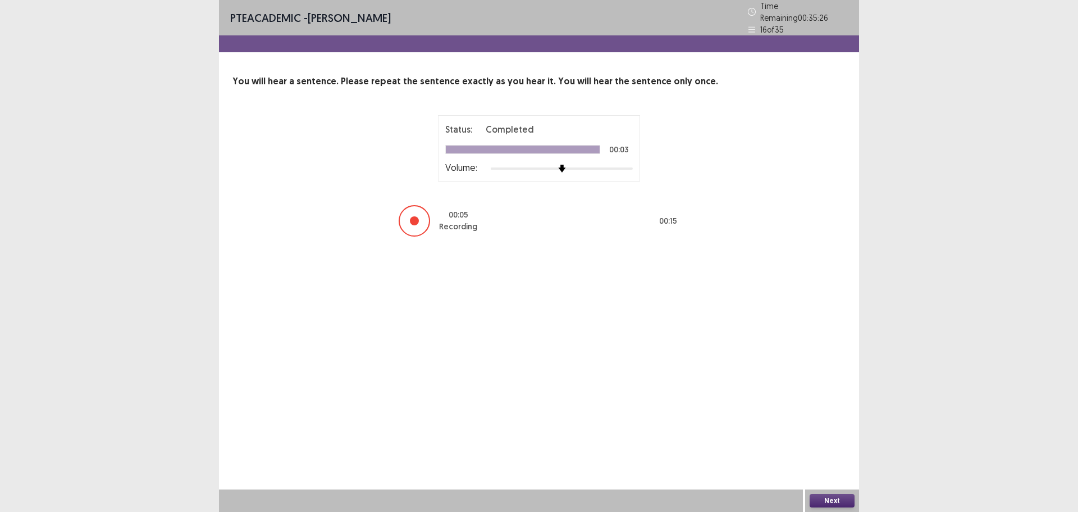
click at [815, 499] on button "Next" at bounding box center [832, 500] width 45 height 13
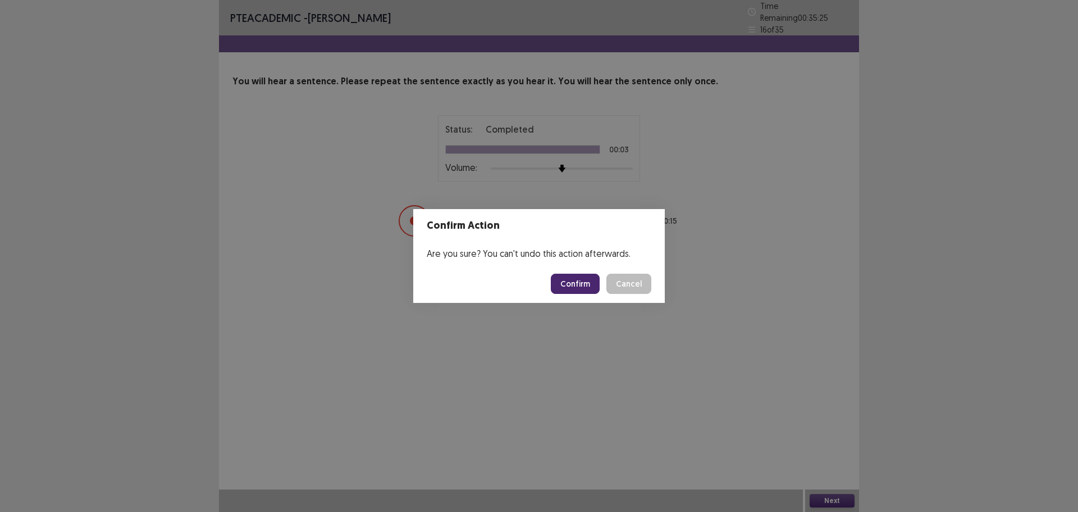
click at [576, 284] on button "Confirm" at bounding box center [575, 284] width 49 height 20
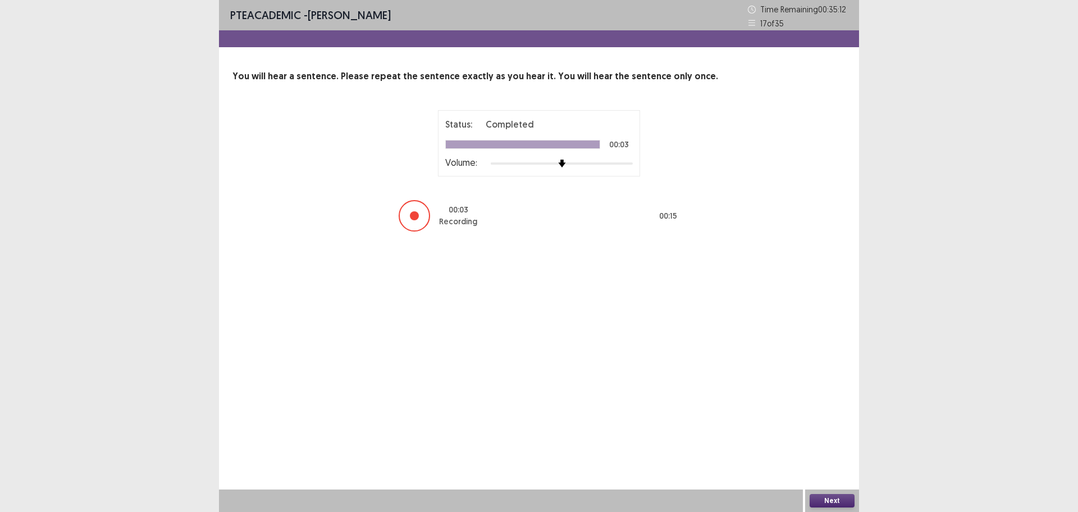
click at [814, 501] on button "Next" at bounding box center [832, 500] width 45 height 13
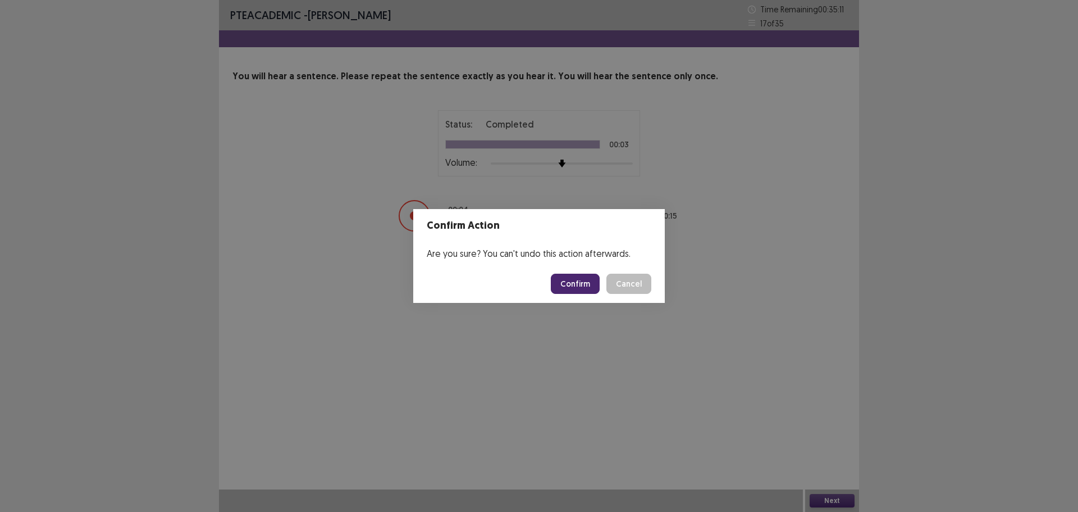
click at [585, 293] on button "Confirm" at bounding box center [575, 284] width 49 height 20
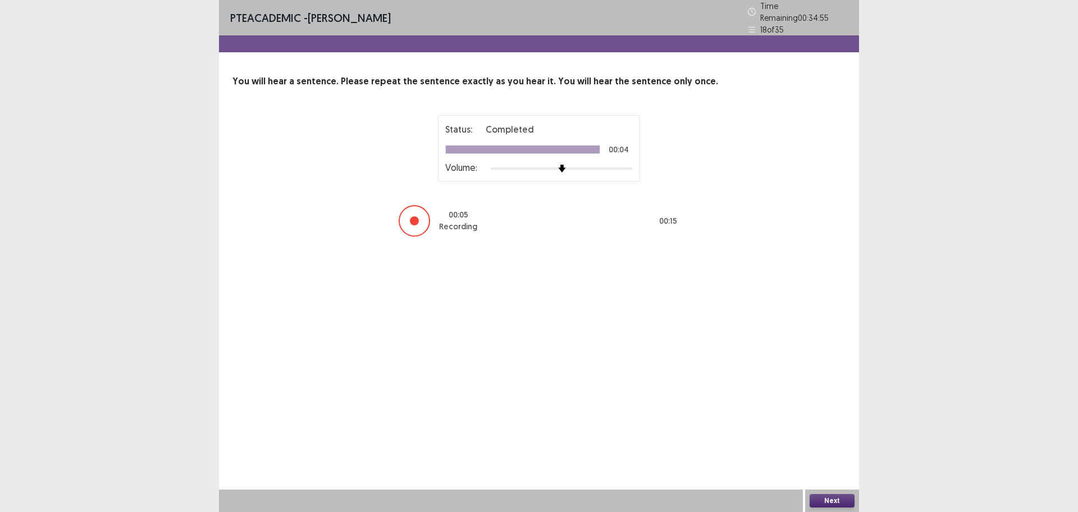
click at [818, 496] on button "Next" at bounding box center [832, 500] width 45 height 13
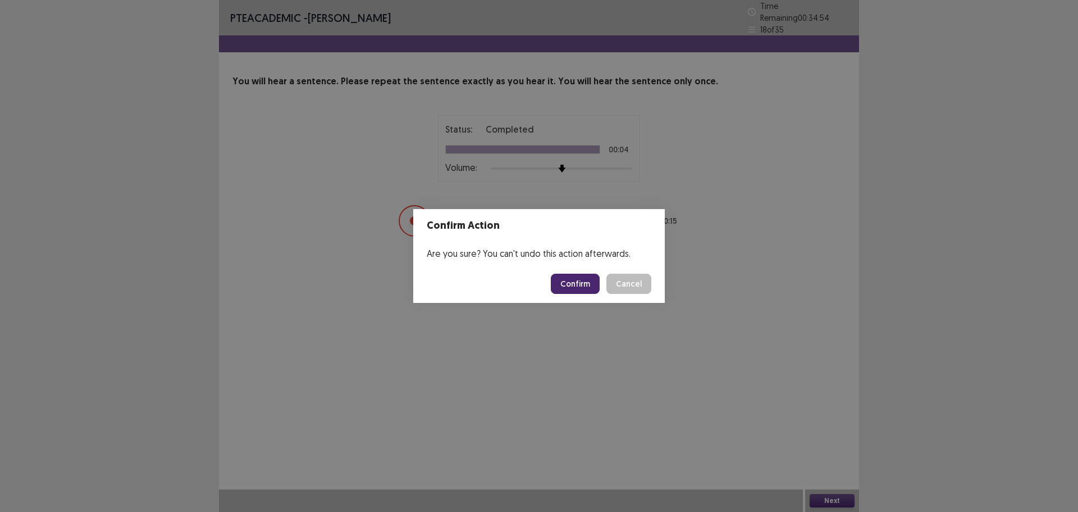
click at [578, 288] on button "Confirm" at bounding box center [575, 284] width 49 height 20
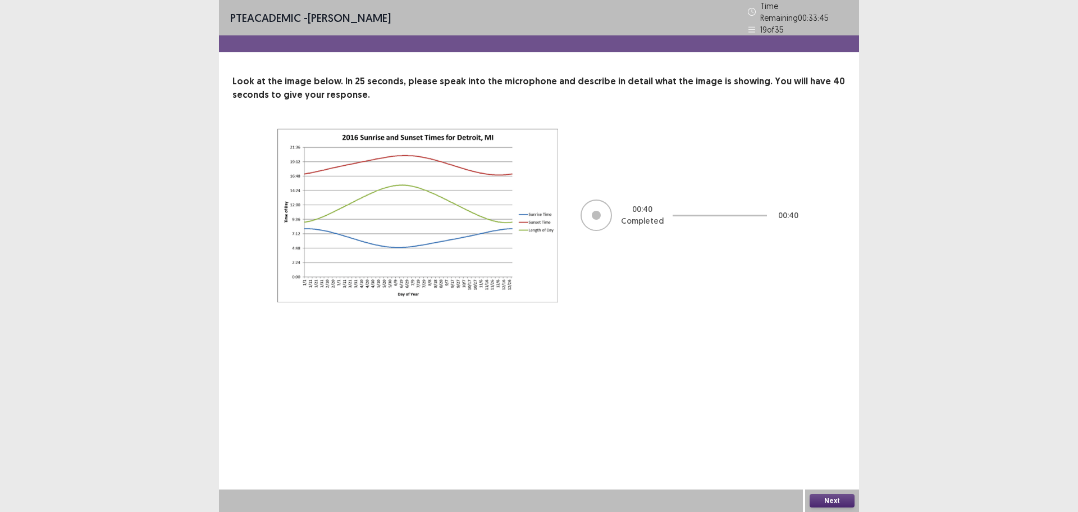
click at [833, 502] on button "Next" at bounding box center [832, 500] width 45 height 13
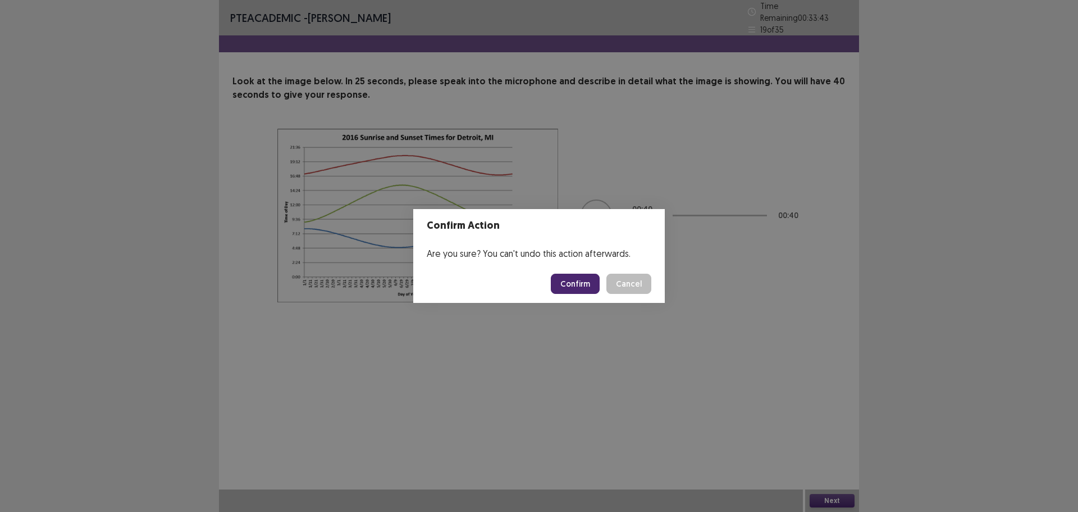
click at [578, 289] on button "Confirm" at bounding box center [575, 284] width 49 height 20
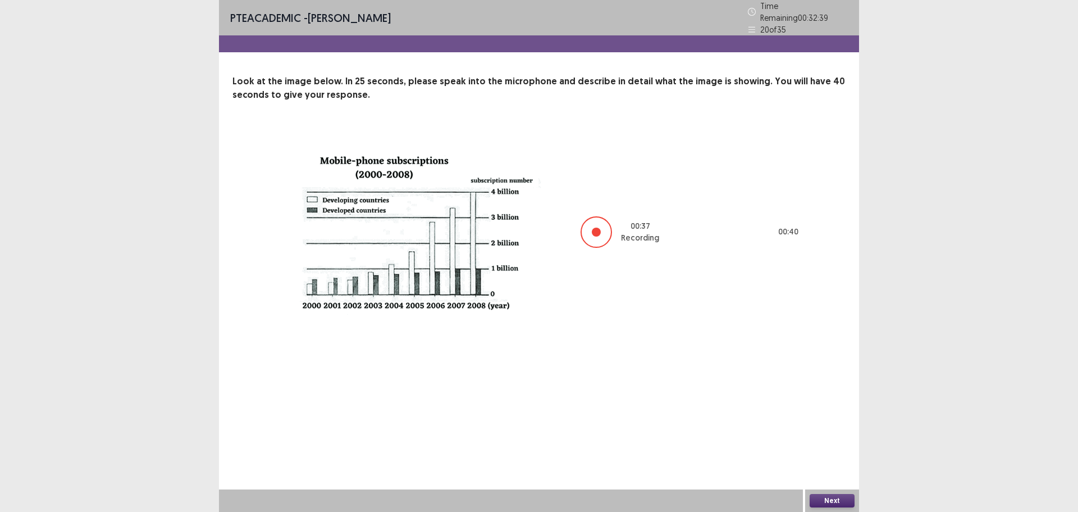
click at [835, 501] on button "Next" at bounding box center [832, 500] width 45 height 13
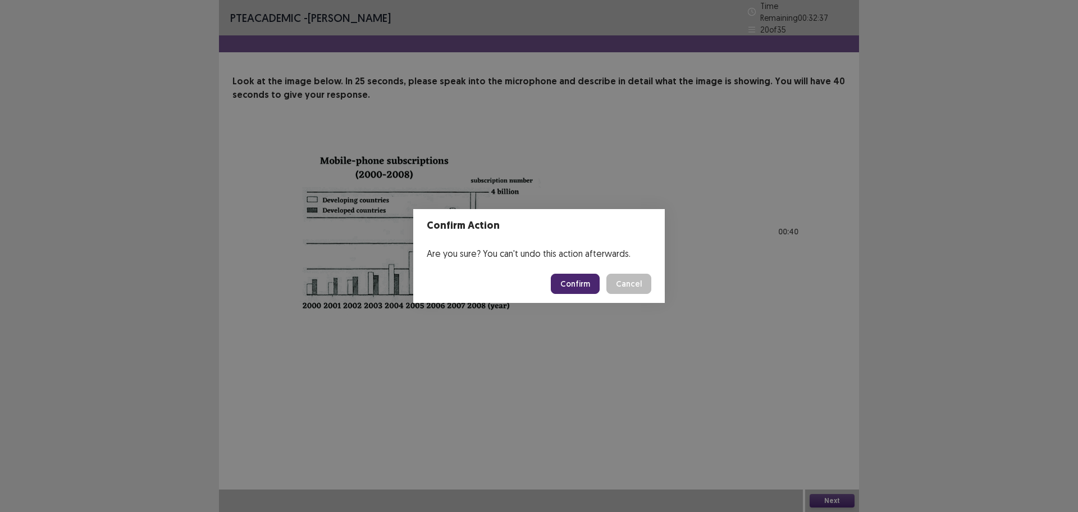
click at [561, 286] on button "Confirm" at bounding box center [575, 284] width 49 height 20
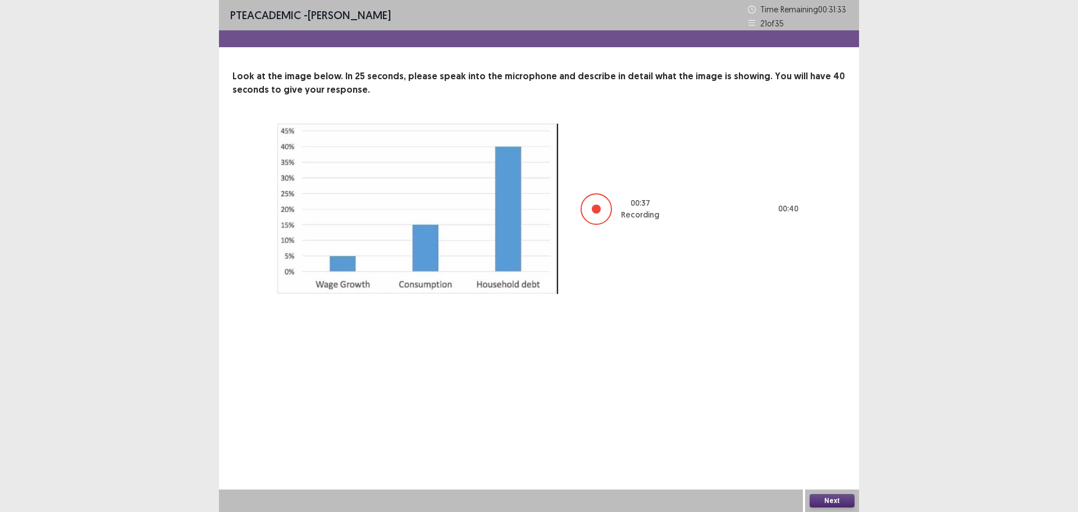
click at [828, 497] on button "Next" at bounding box center [832, 500] width 45 height 13
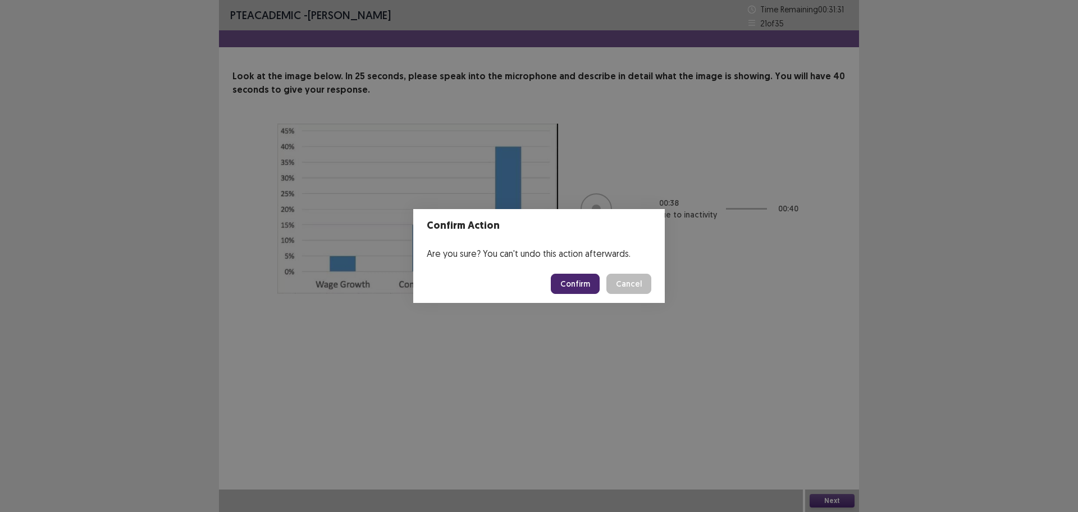
click at [572, 281] on button "Confirm" at bounding box center [575, 284] width 49 height 20
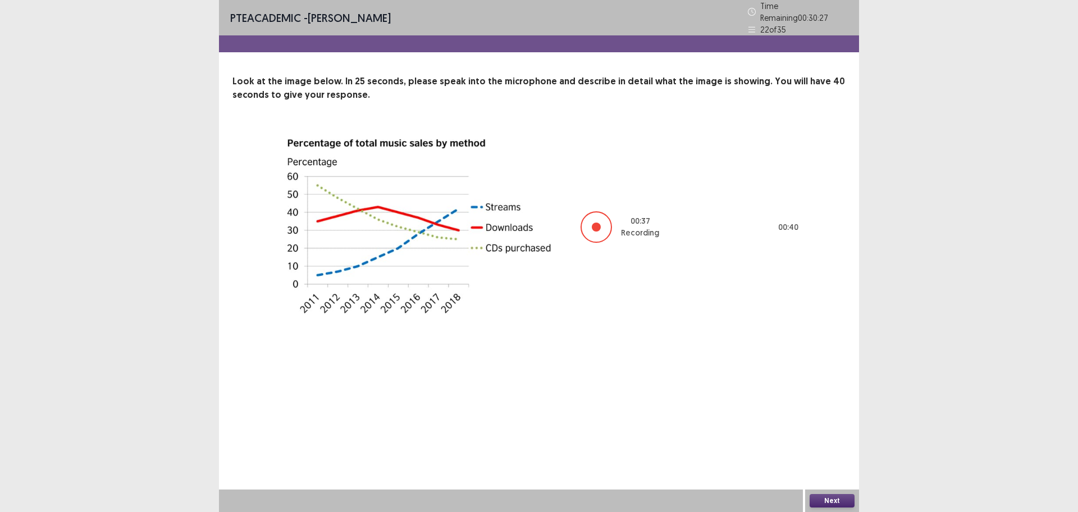
click at [833, 497] on button "Next" at bounding box center [832, 500] width 45 height 13
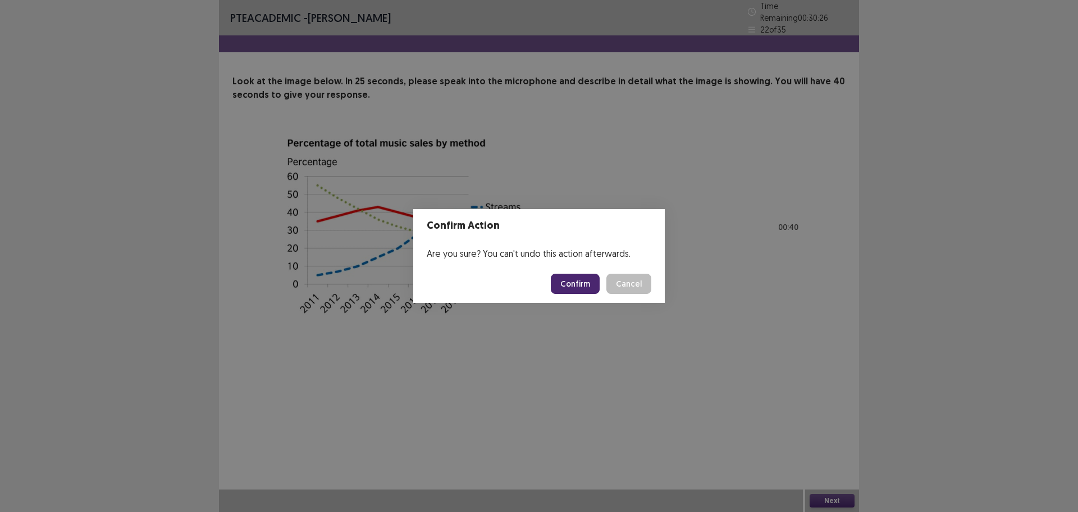
click at [580, 283] on button "Confirm" at bounding box center [575, 284] width 49 height 20
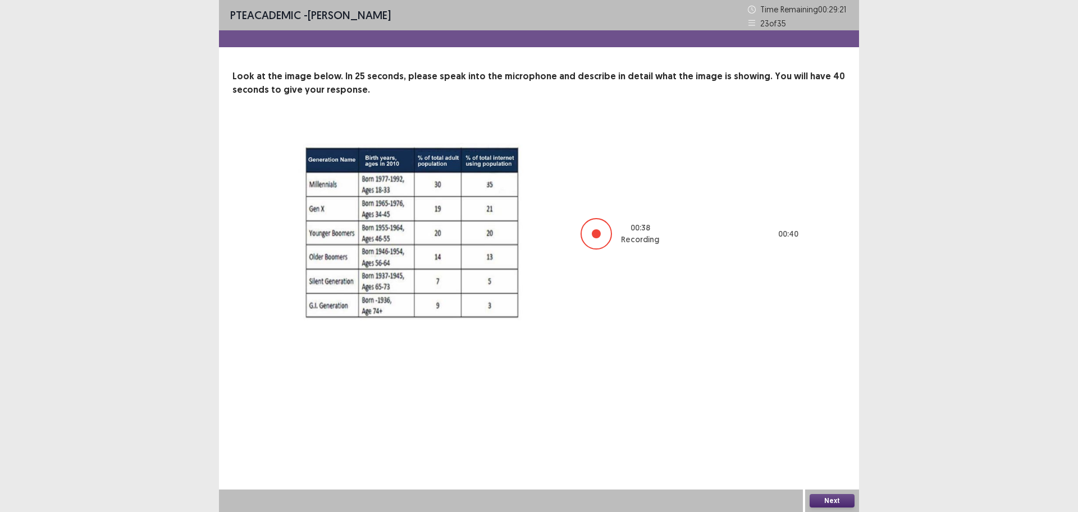
click at [848, 498] on button "Next" at bounding box center [832, 500] width 45 height 13
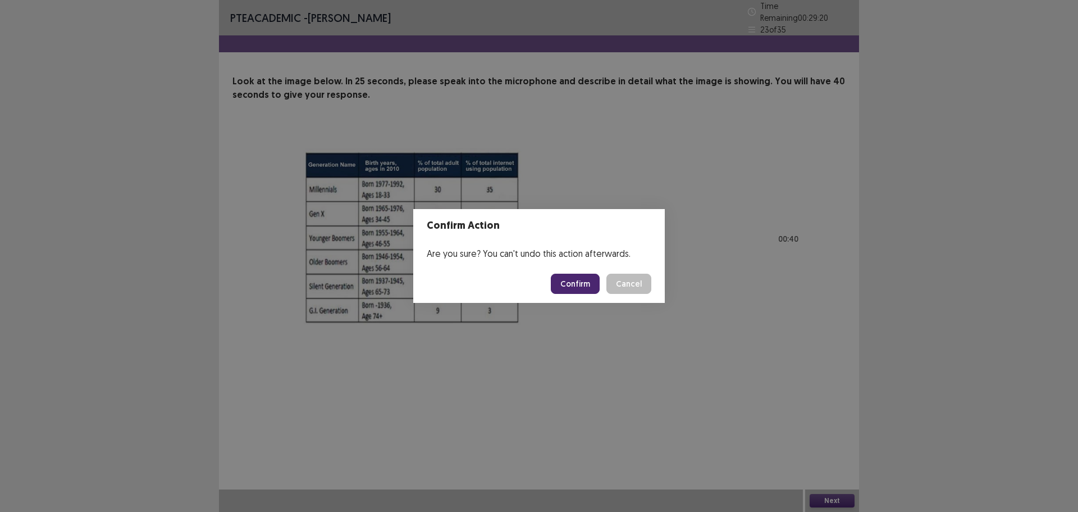
click at [566, 275] on button "Confirm" at bounding box center [575, 284] width 49 height 20
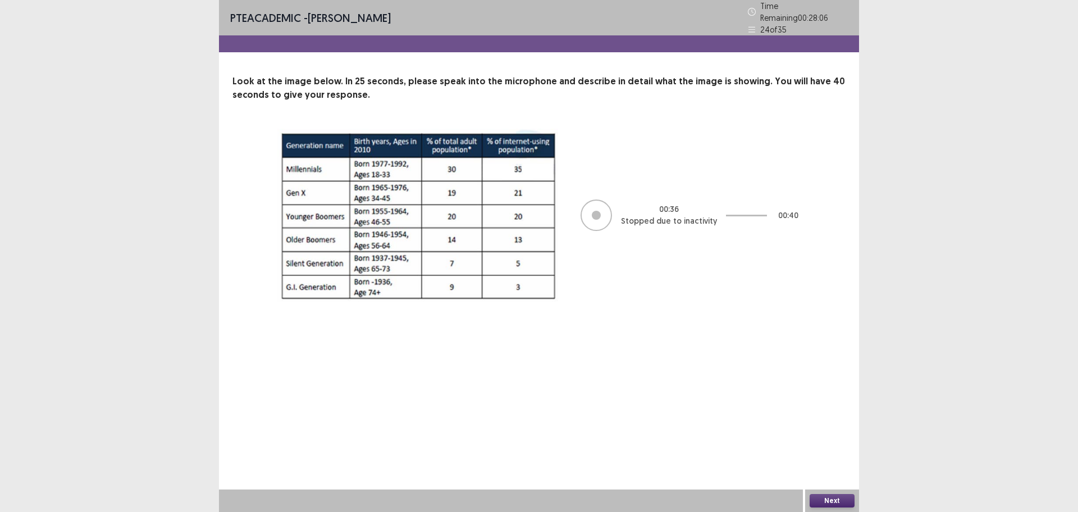
click at [830, 495] on button "Next" at bounding box center [832, 500] width 45 height 13
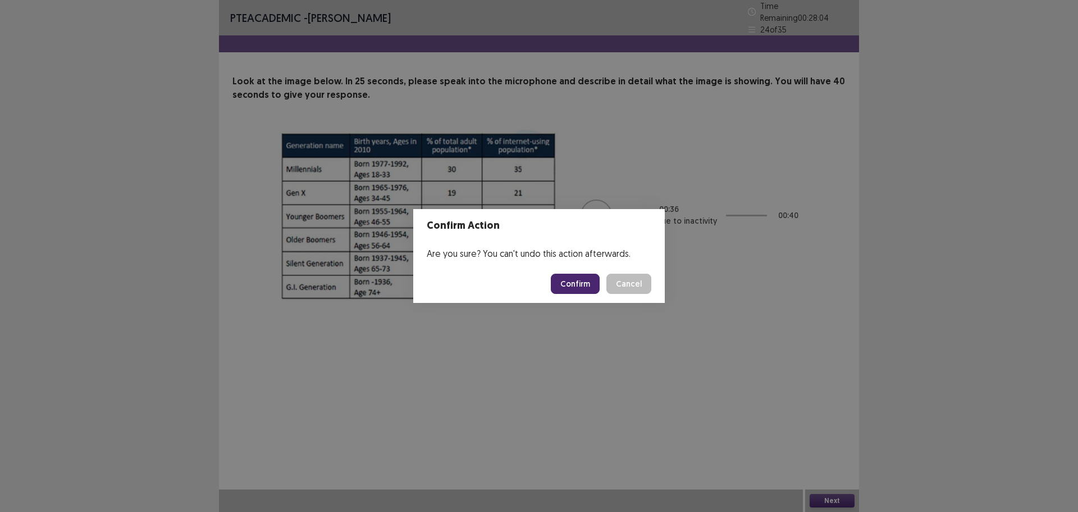
click at [564, 283] on button "Confirm" at bounding box center [575, 284] width 49 height 20
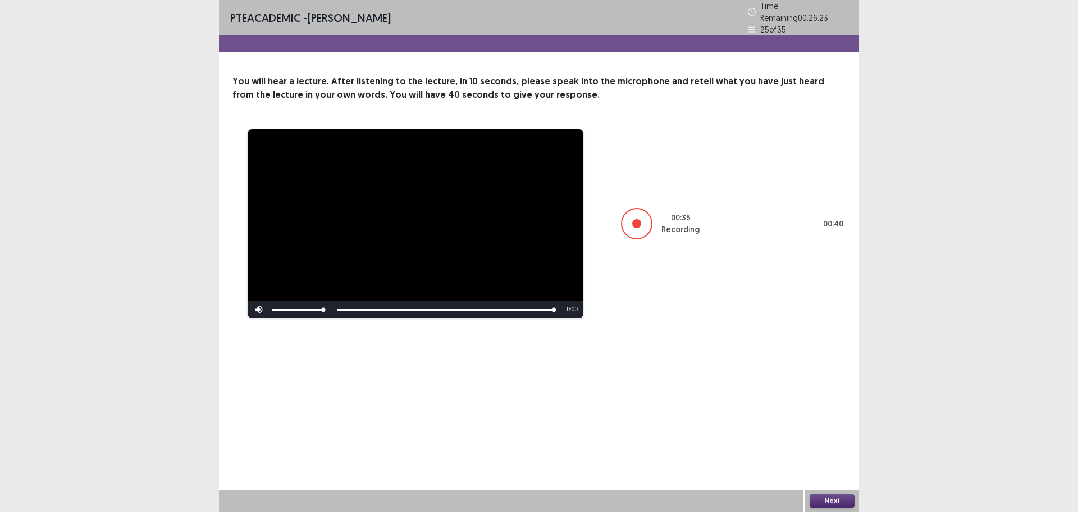
click at [816, 498] on button "Next" at bounding box center [832, 500] width 45 height 13
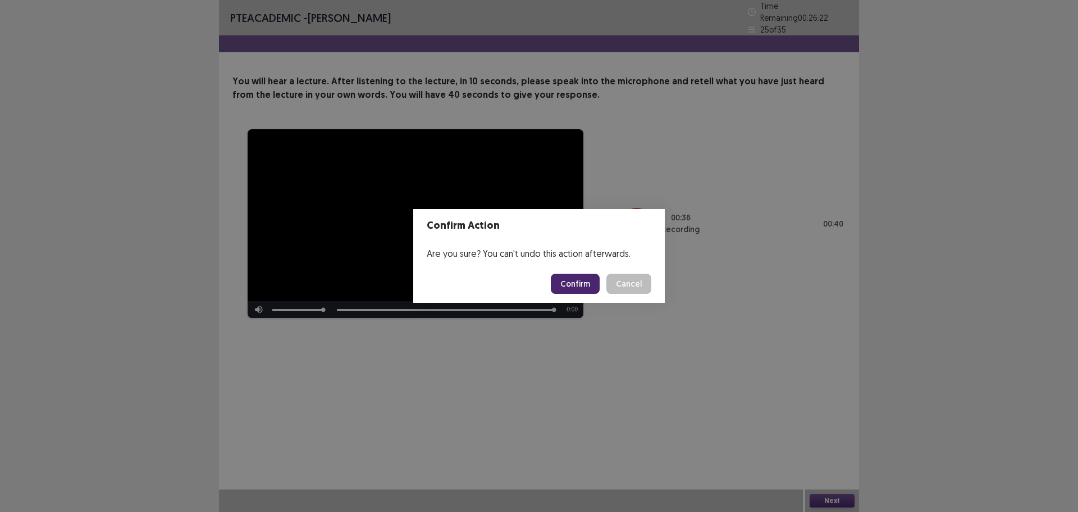
click at [568, 282] on button "Confirm" at bounding box center [575, 284] width 49 height 20
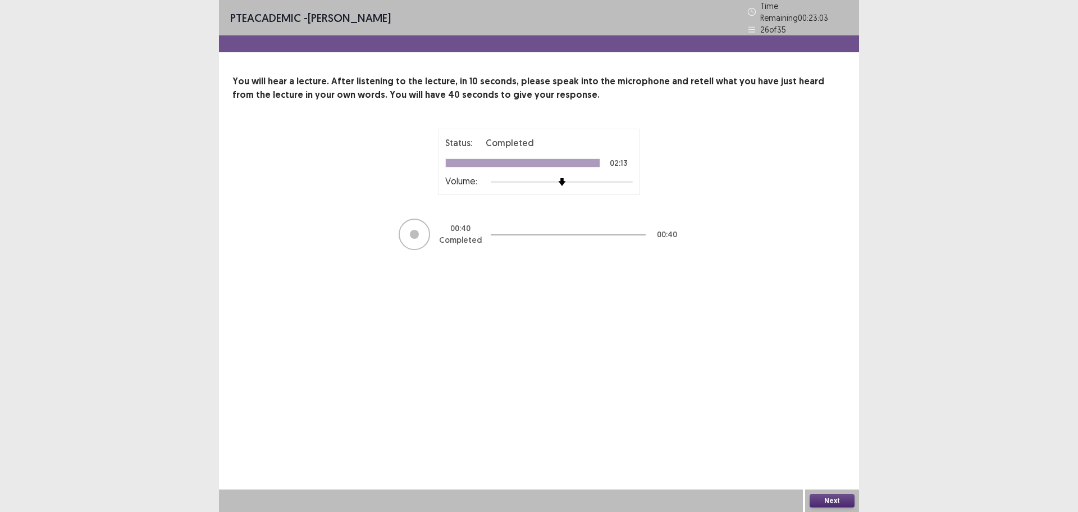
click at [833, 495] on button "Next" at bounding box center [832, 500] width 45 height 13
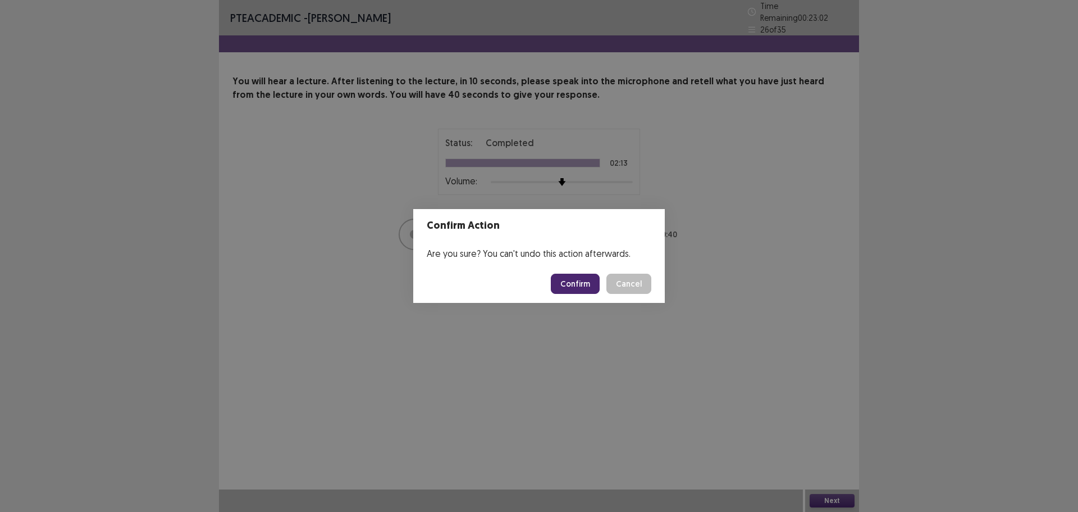
click at [581, 283] on button "Confirm" at bounding box center [575, 284] width 49 height 20
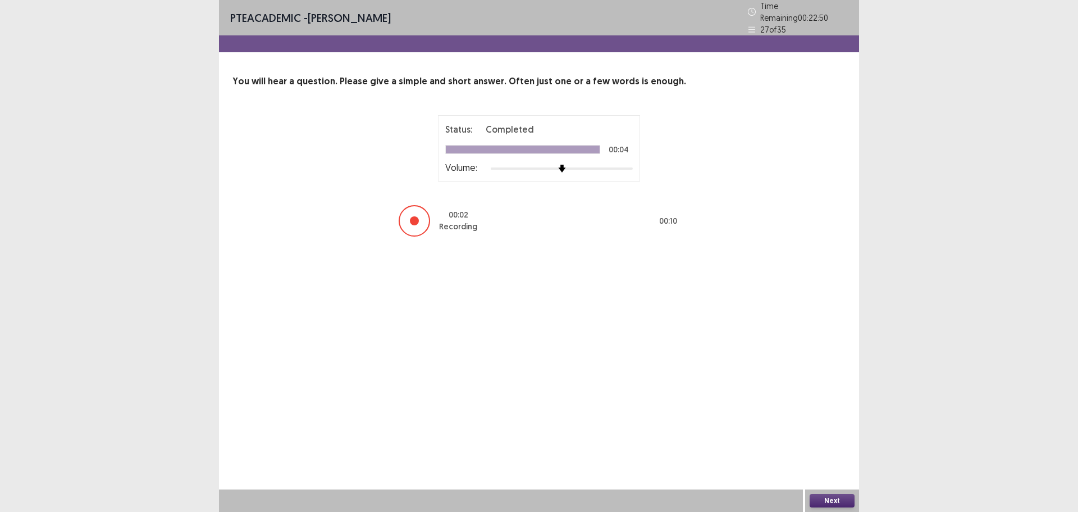
click at [820, 501] on button "Next" at bounding box center [832, 500] width 45 height 13
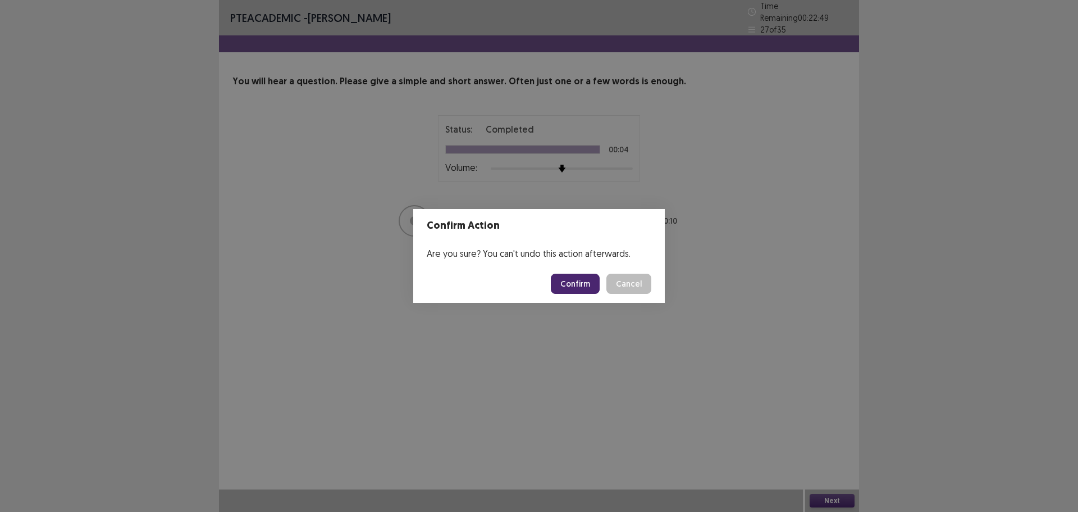
click at [589, 284] on button "Confirm" at bounding box center [575, 284] width 49 height 20
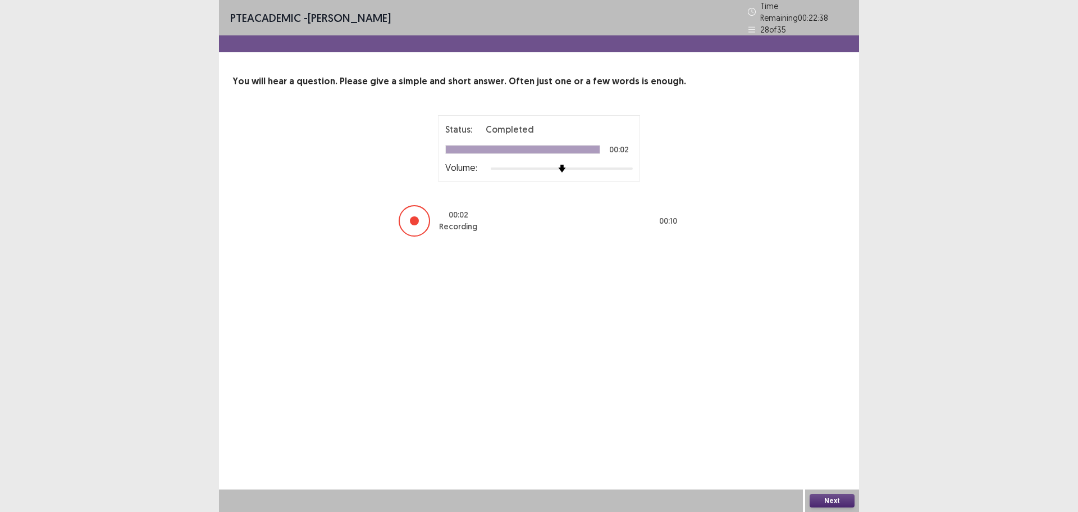
click at [841, 503] on button "Next" at bounding box center [832, 500] width 45 height 13
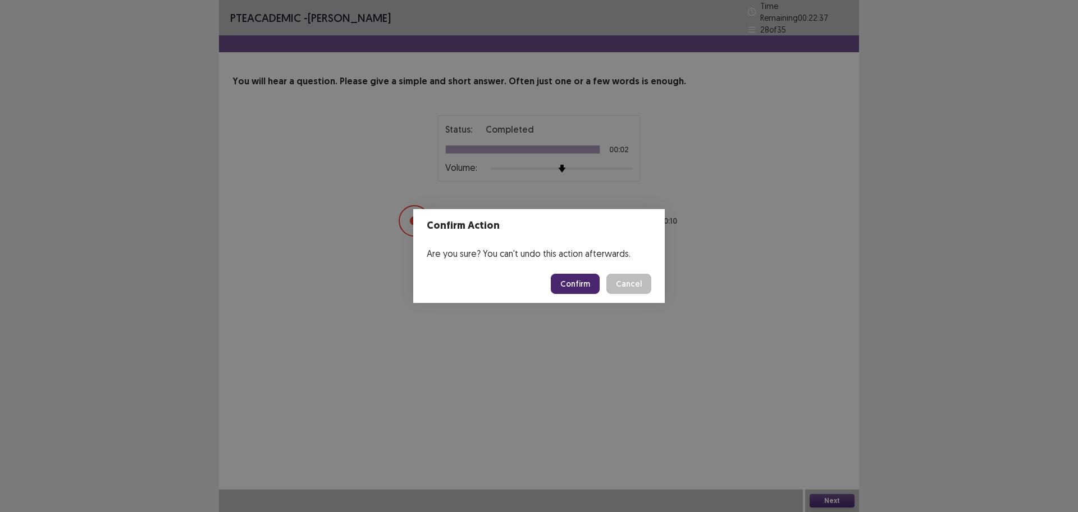
click at [559, 282] on button "Confirm" at bounding box center [575, 284] width 49 height 20
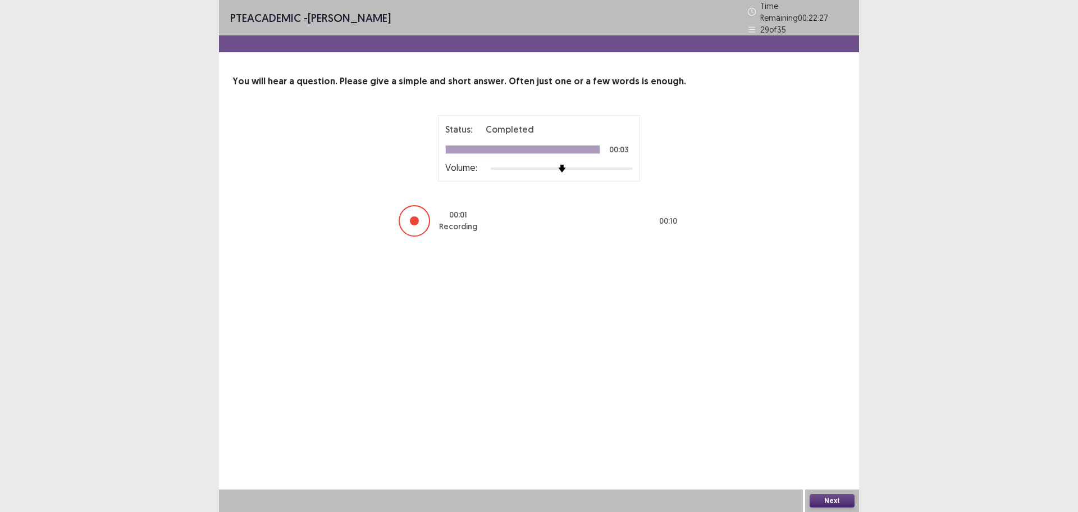
click at [825, 500] on button "Next" at bounding box center [832, 500] width 45 height 13
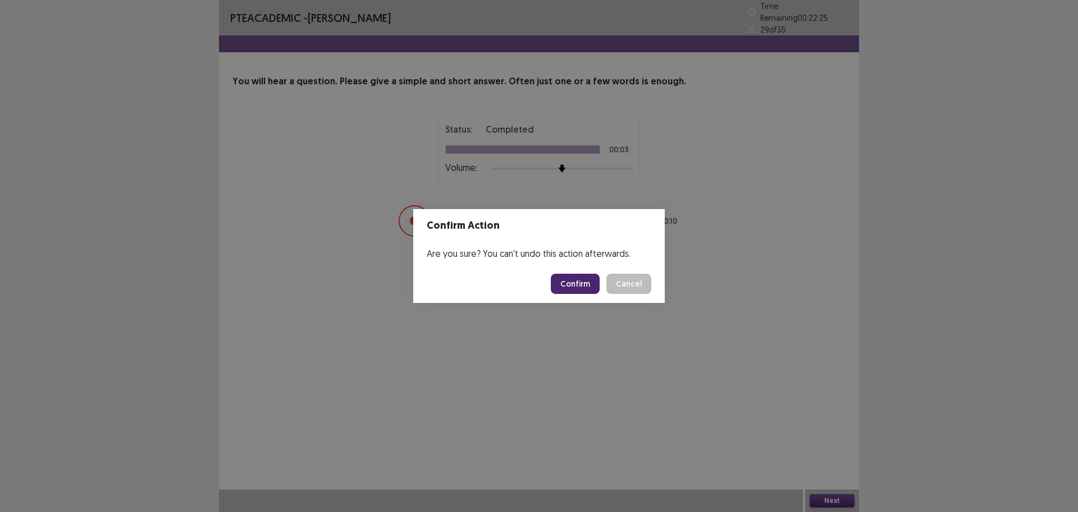
click at [580, 284] on button "Confirm" at bounding box center [575, 284] width 49 height 20
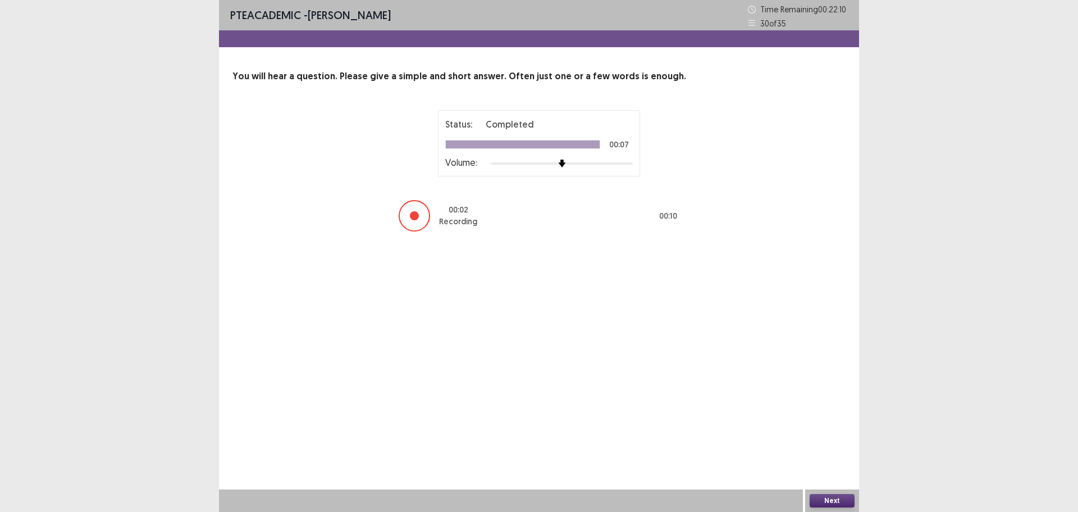
click at [832, 499] on button "Next" at bounding box center [832, 500] width 45 height 13
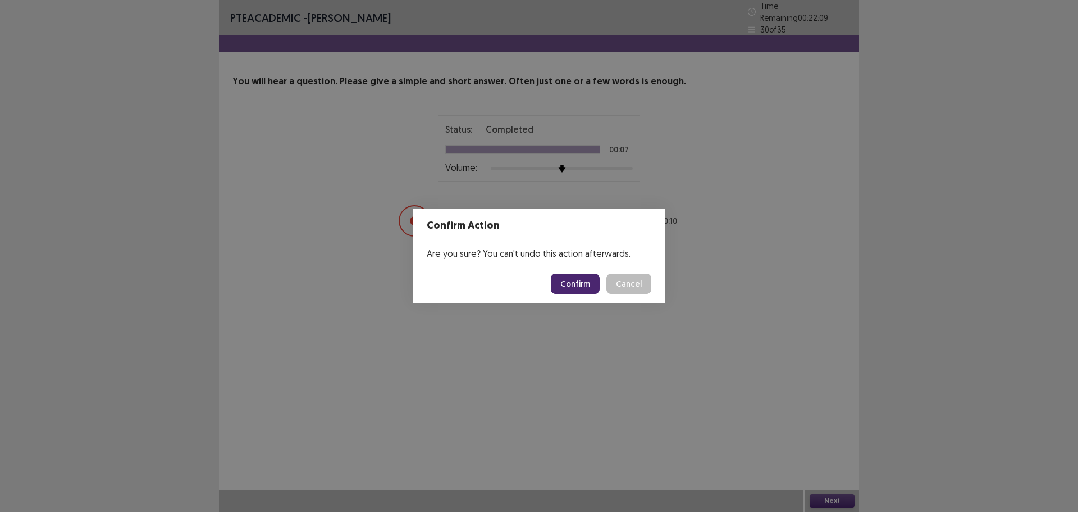
click at [575, 286] on button "Confirm" at bounding box center [575, 284] width 49 height 20
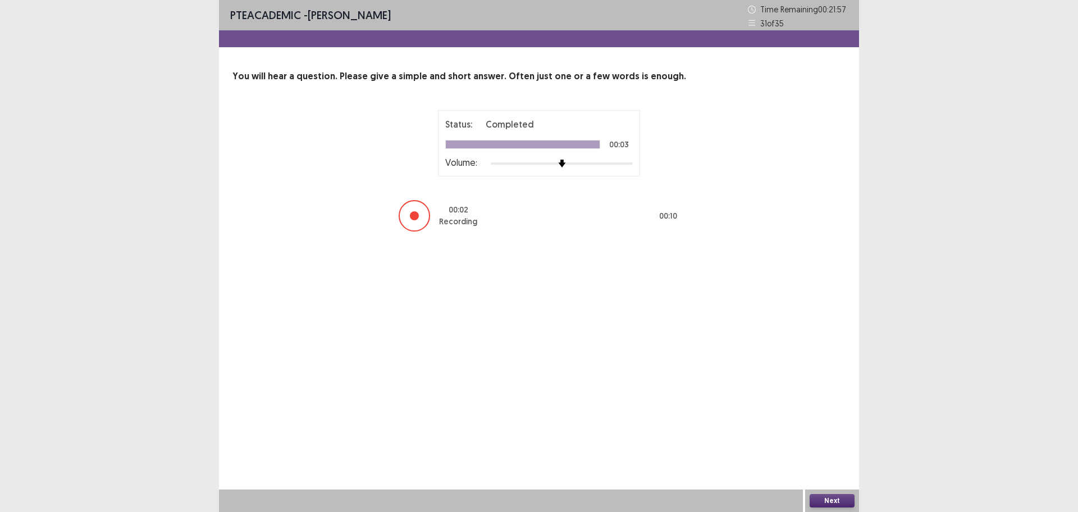
click at [845, 503] on button "Next" at bounding box center [832, 500] width 45 height 13
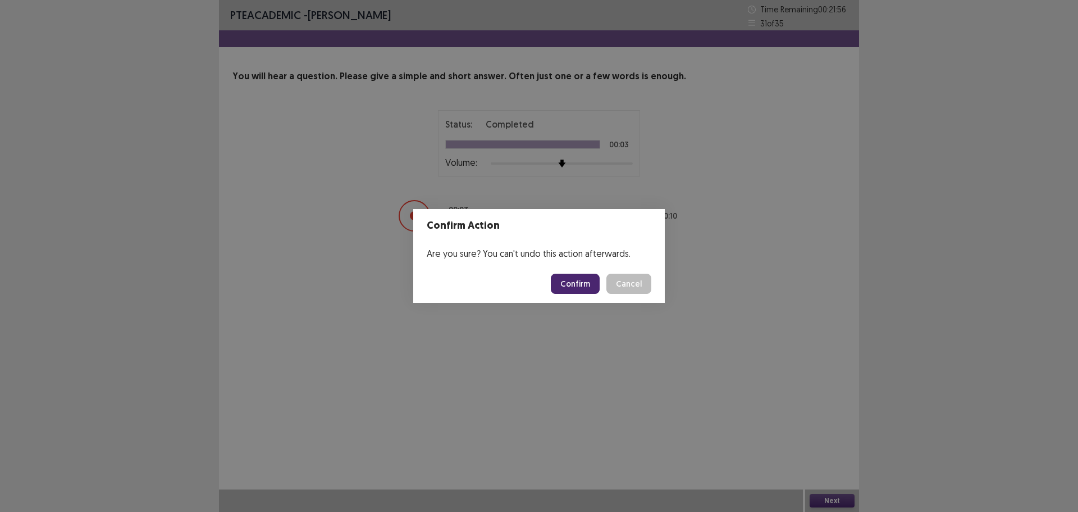
click at [587, 288] on button "Confirm" at bounding box center [575, 284] width 49 height 20
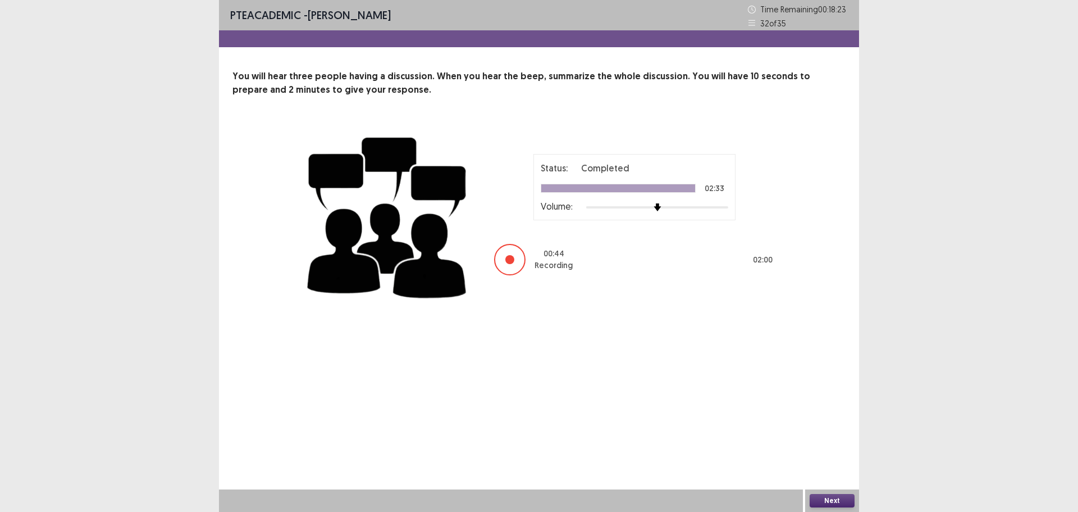
click at [827, 496] on button "Next" at bounding box center [832, 500] width 45 height 13
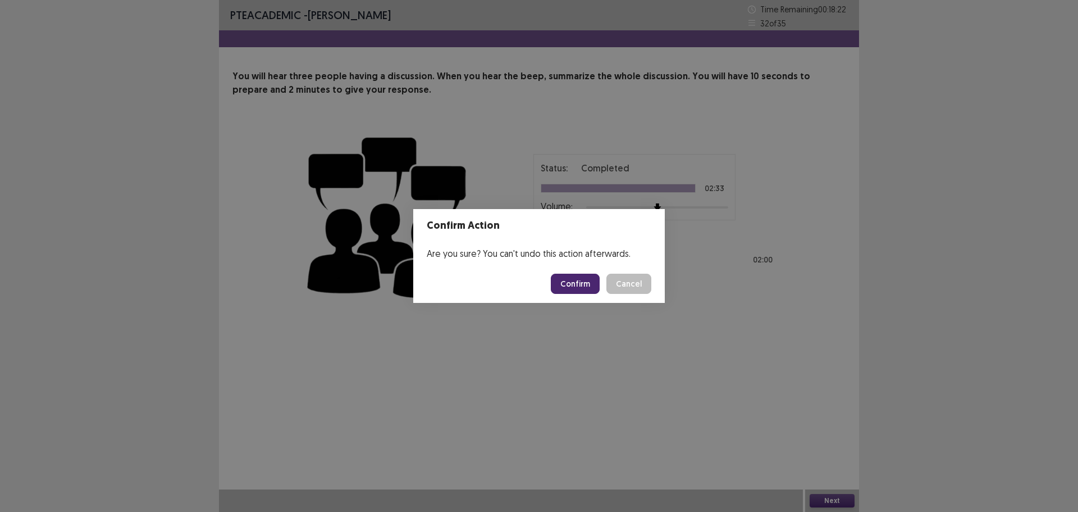
click at [570, 276] on button "Confirm" at bounding box center [575, 284] width 49 height 20
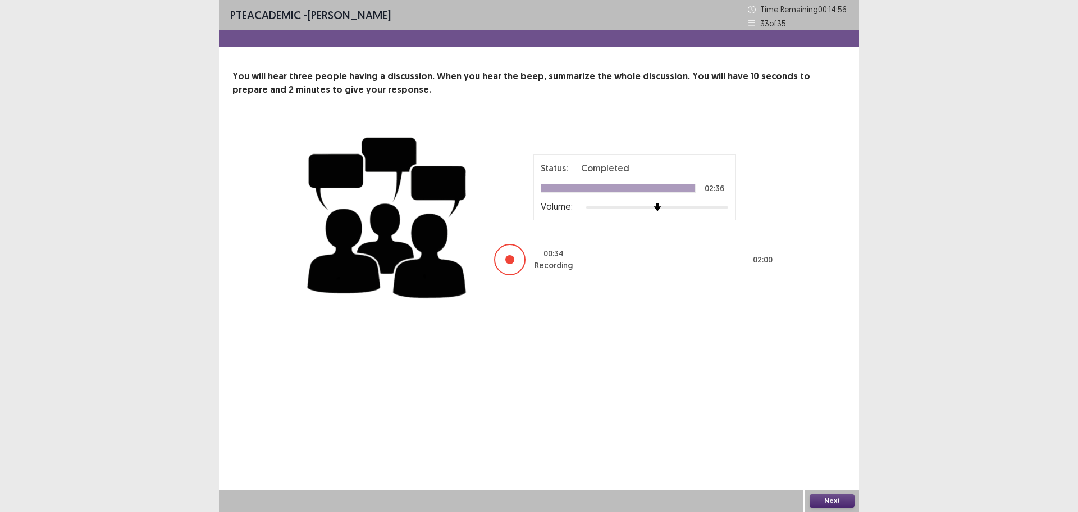
click at [842, 492] on div "Next" at bounding box center [832, 500] width 54 height 22
click at [836, 498] on button "Next" at bounding box center [832, 500] width 45 height 13
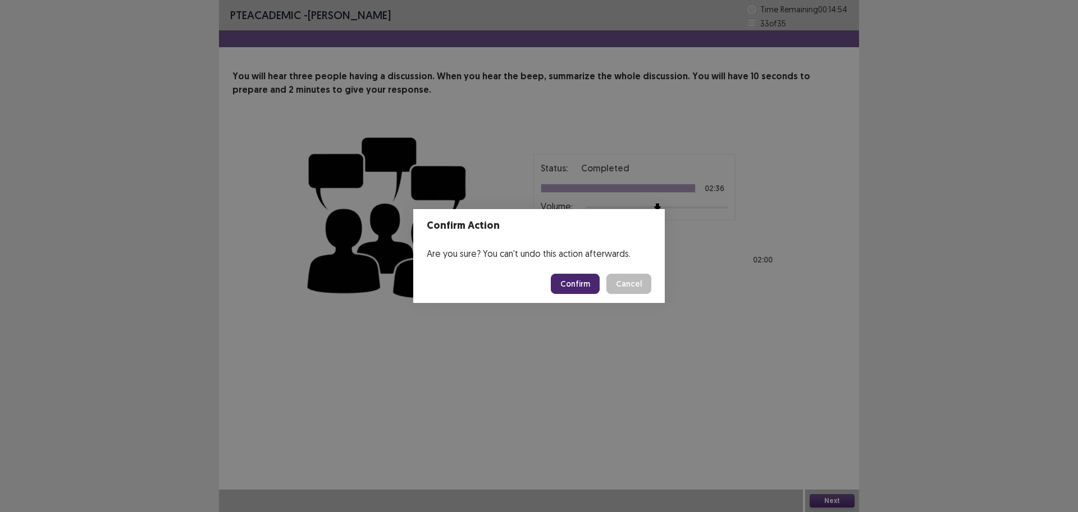
click at [563, 280] on button "Confirm" at bounding box center [575, 284] width 49 height 20
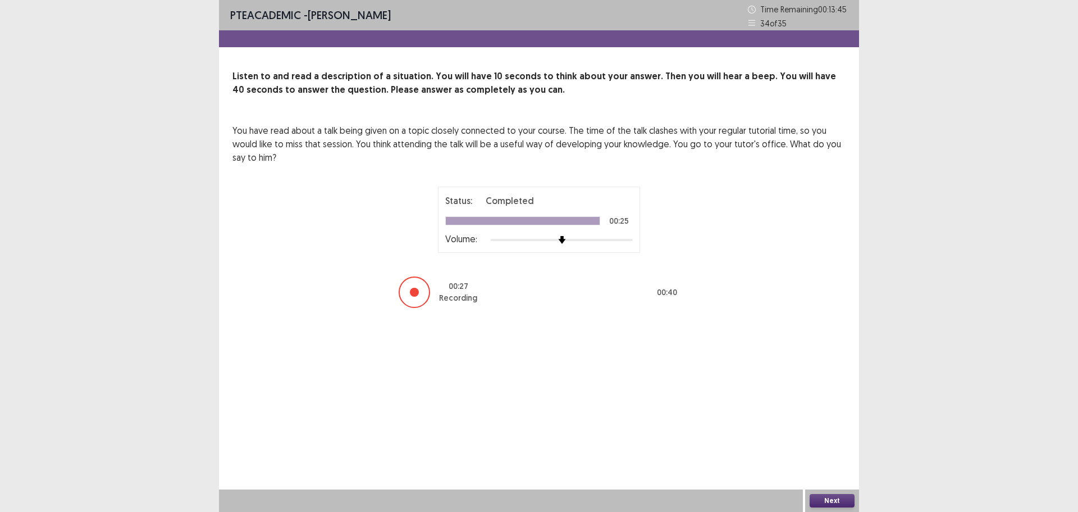
click at [817, 499] on button "Next" at bounding box center [832, 500] width 45 height 13
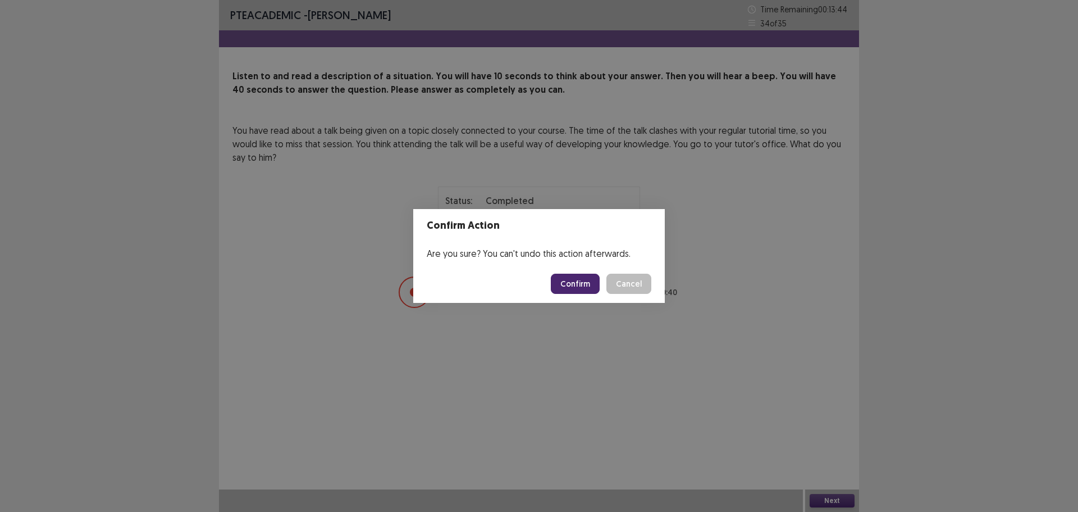
click at [579, 282] on button "Confirm" at bounding box center [575, 284] width 49 height 20
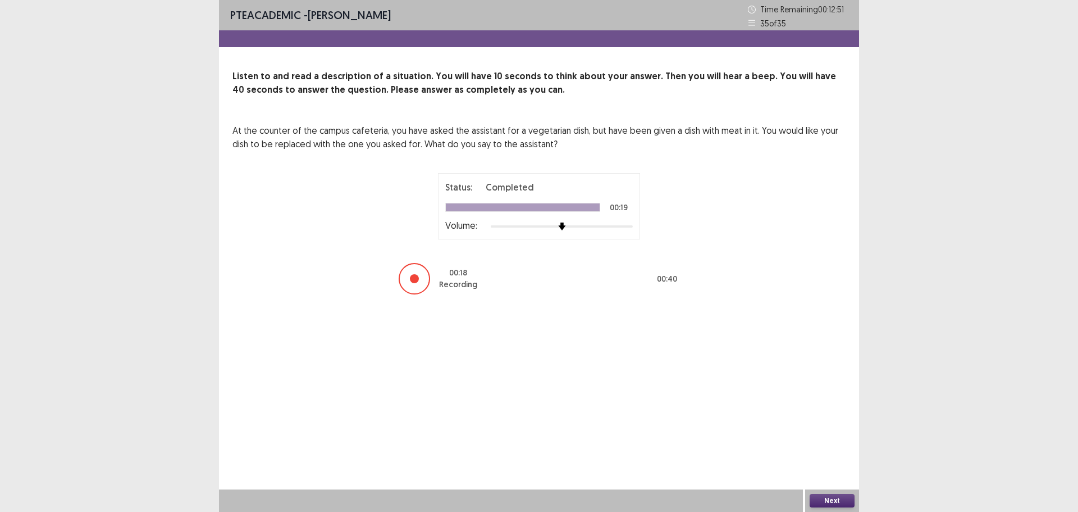
click at [832, 503] on button "Next" at bounding box center [832, 500] width 45 height 13
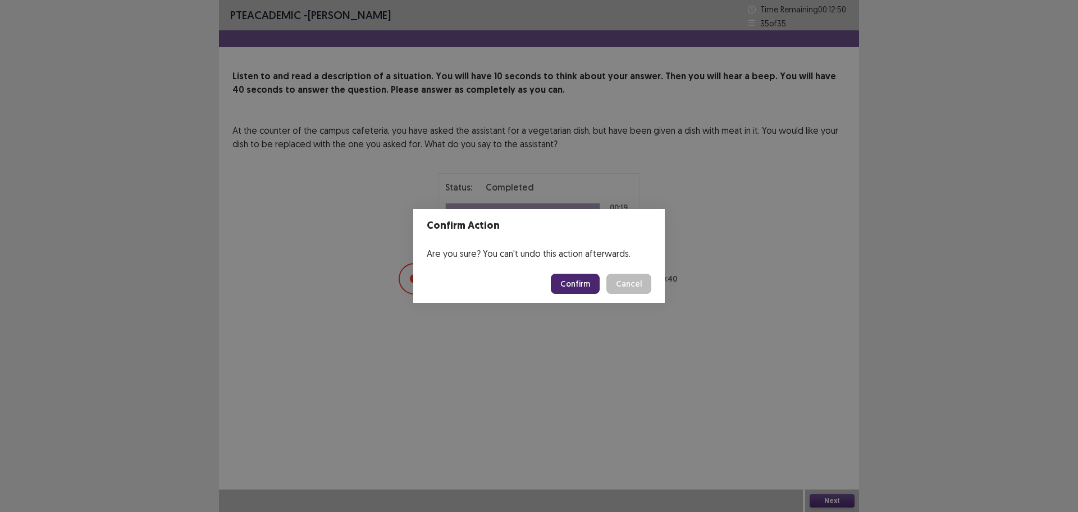
click at [563, 287] on button "Confirm" at bounding box center [575, 284] width 49 height 20
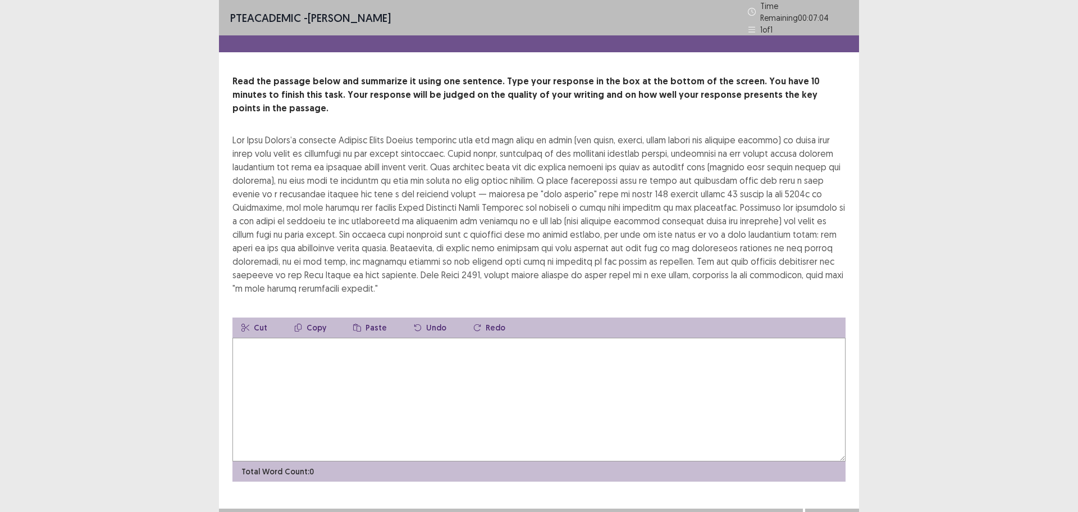
click at [259, 340] on textarea at bounding box center [539, 400] width 613 height 124
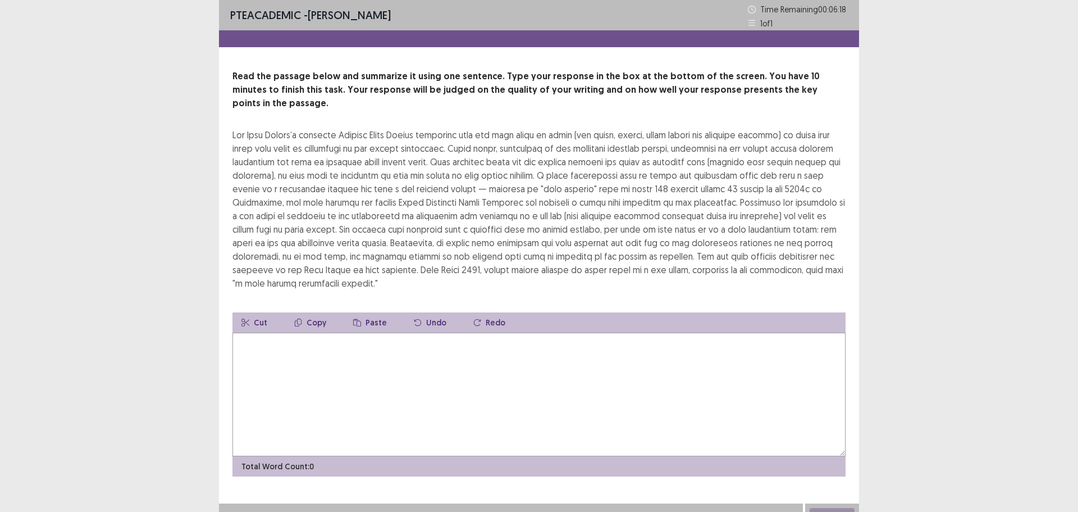
click at [334, 357] on textarea at bounding box center [539, 394] width 613 height 124
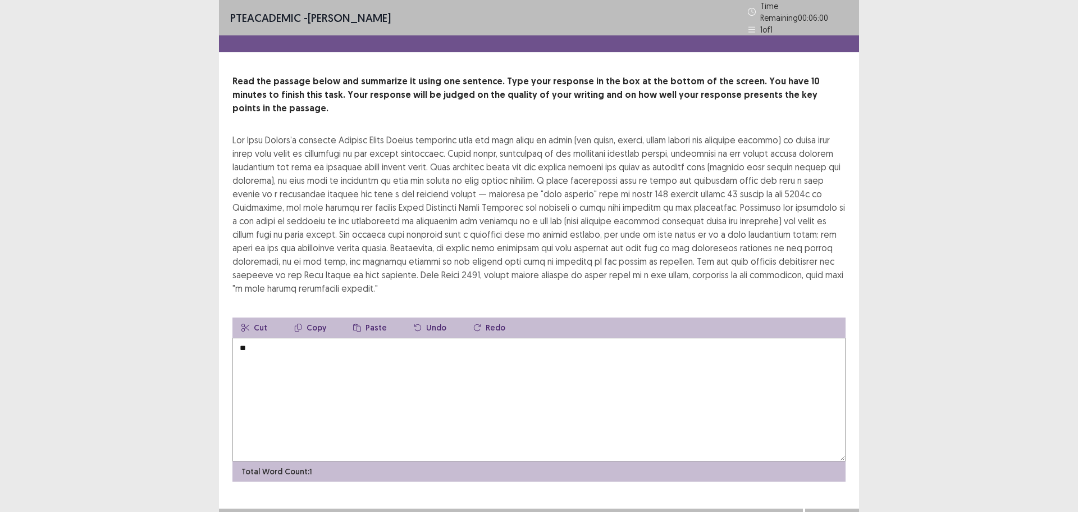
type textarea "*"
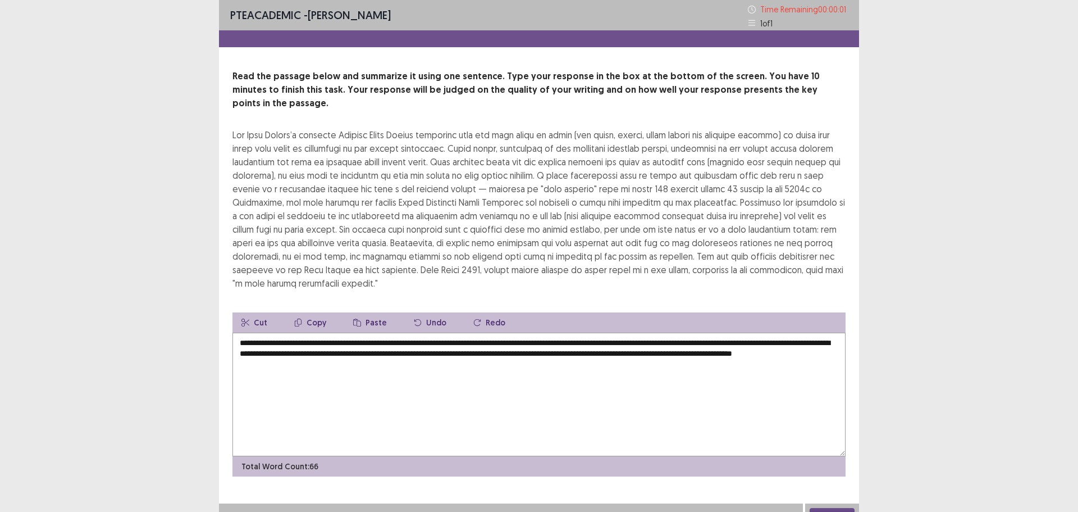
type textarea "**********"
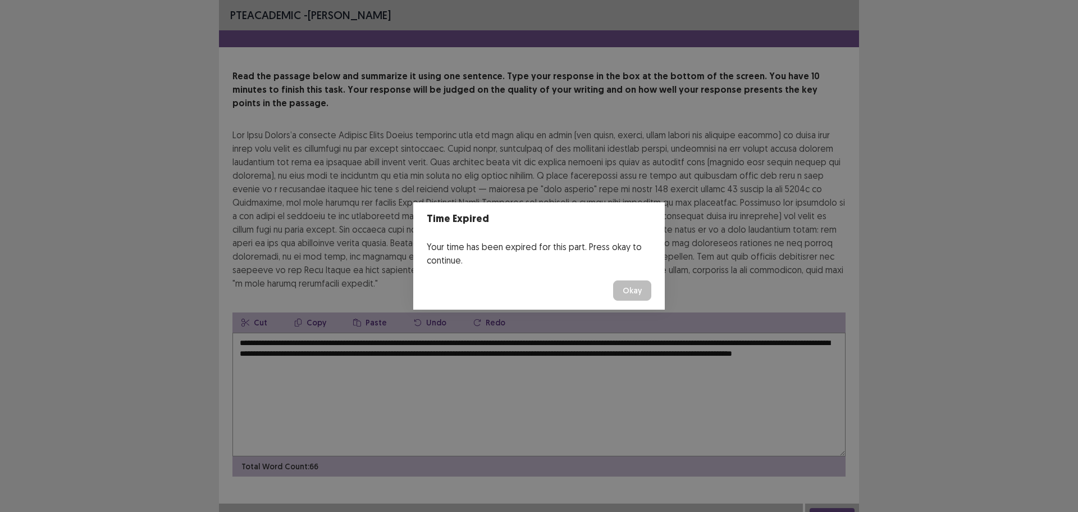
click at [822, 505] on div "Time Expired Your time has been expired for this part. Press okay to continue. …" at bounding box center [539, 256] width 1078 height 512
click at [629, 287] on button "Okay" at bounding box center [632, 290] width 38 height 20
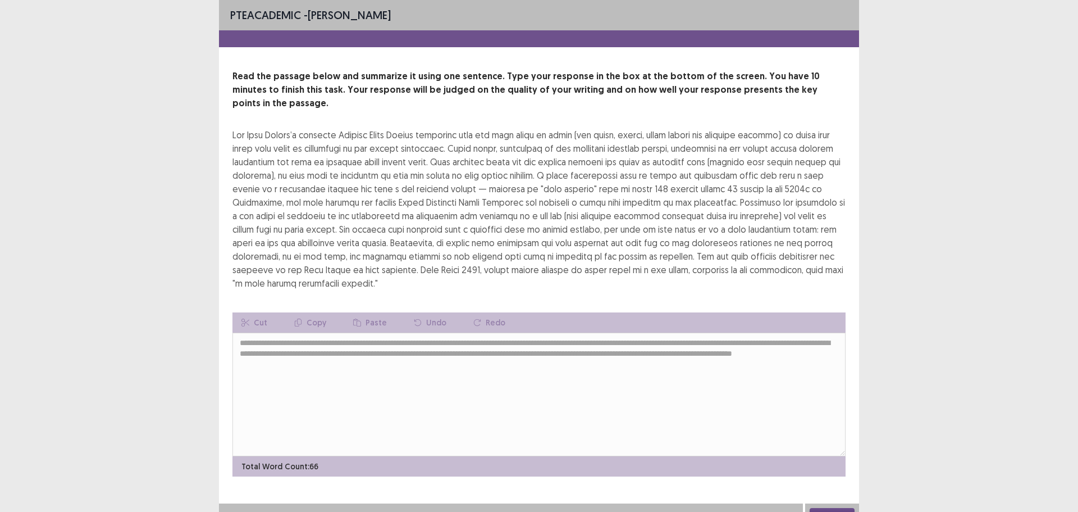
click at [841, 508] on button "Next" at bounding box center [832, 514] width 45 height 13
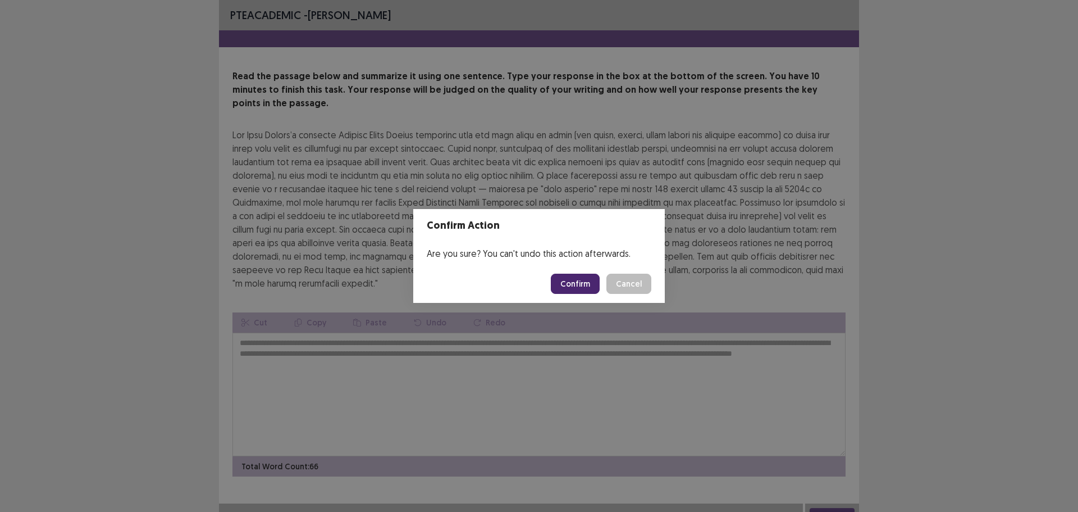
drag, startPoint x: 562, startPoint y: 276, endPoint x: 568, endPoint y: 280, distance: 7.6
click at [568, 280] on button "Confirm" at bounding box center [575, 284] width 49 height 20
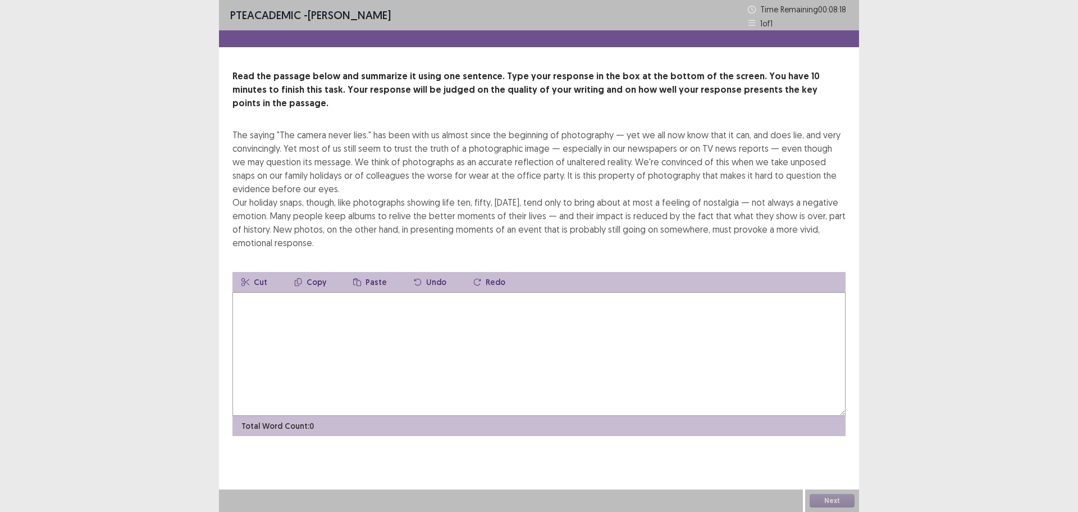
click at [255, 302] on textarea at bounding box center [539, 354] width 613 height 124
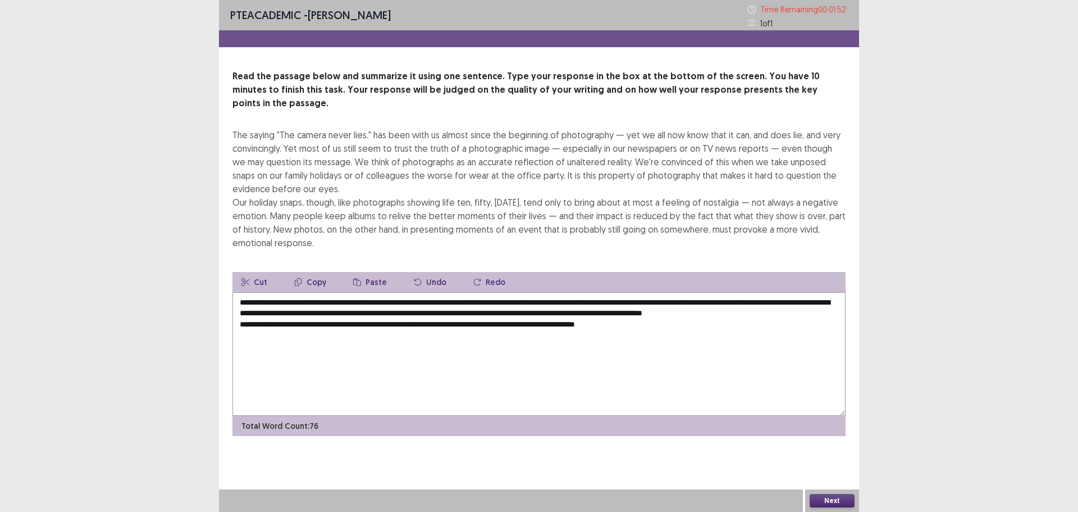
click at [305, 318] on textarea "**********" at bounding box center [539, 354] width 613 height 124
click at [289, 309] on textarea "**********" at bounding box center [539, 354] width 613 height 124
drag, startPoint x: 671, startPoint y: 323, endPoint x: 156, endPoint y: 328, distance: 515.6
click at [156, 328] on div "PTE academic - [PERSON_NAME] Time Remaining 00 : 01 : 32 1 of 1 Read the passag…" at bounding box center [539, 256] width 1078 height 512
click at [292, 311] on textarea "**********" at bounding box center [539, 354] width 613 height 124
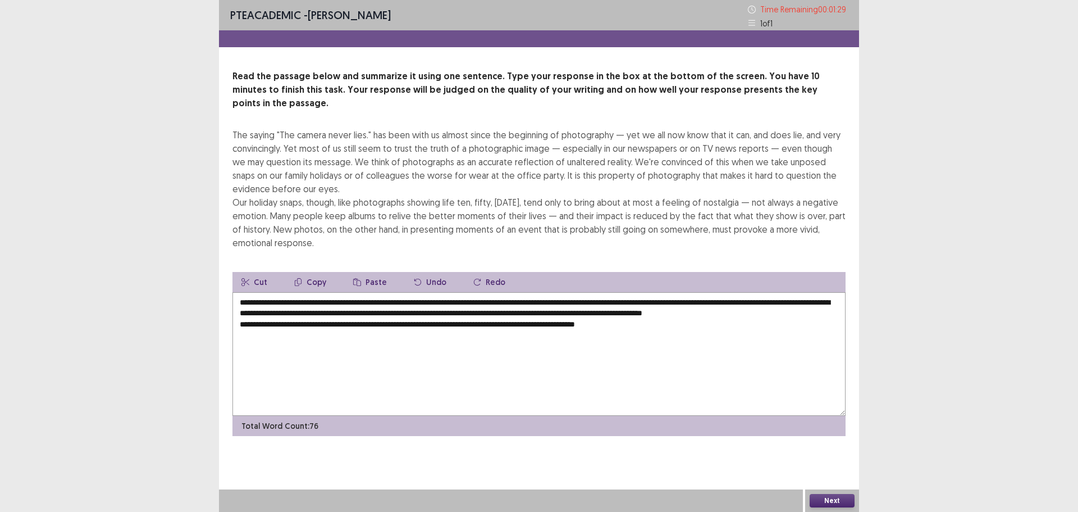
paste textarea "**********"
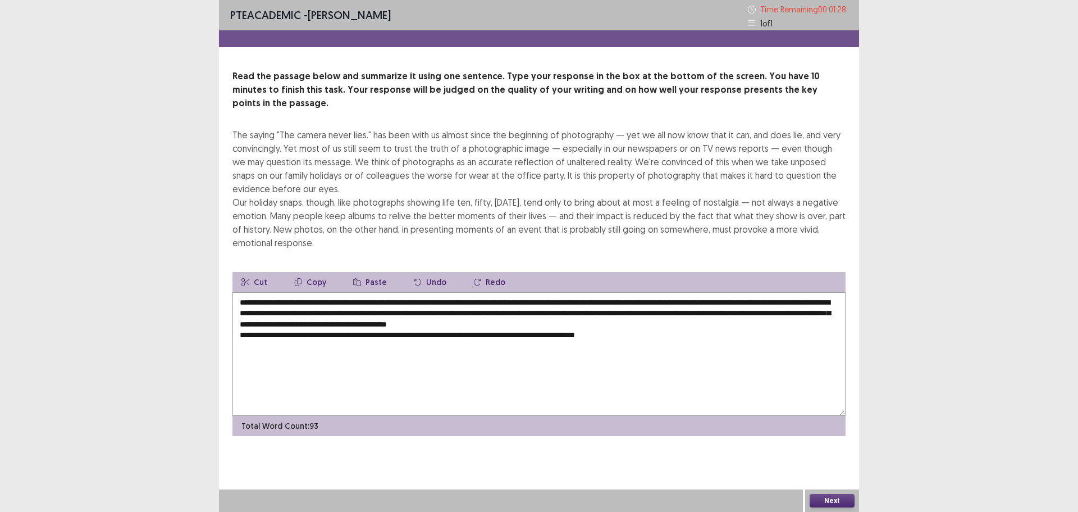
click at [287, 312] on textarea "**********" at bounding box center [539, 354] width 613 height 124
drag, startPoint x: 238, startPoint y: 324, endPoint x: 798, endPoint y: 324, distance: 560.5
click at [798, 324] on textarea "**********" at bounding box center [539, 354] width 613 height 124
click at [358, 309] on textarea "**********" at bounding box center [539, 354] width 613 height 124
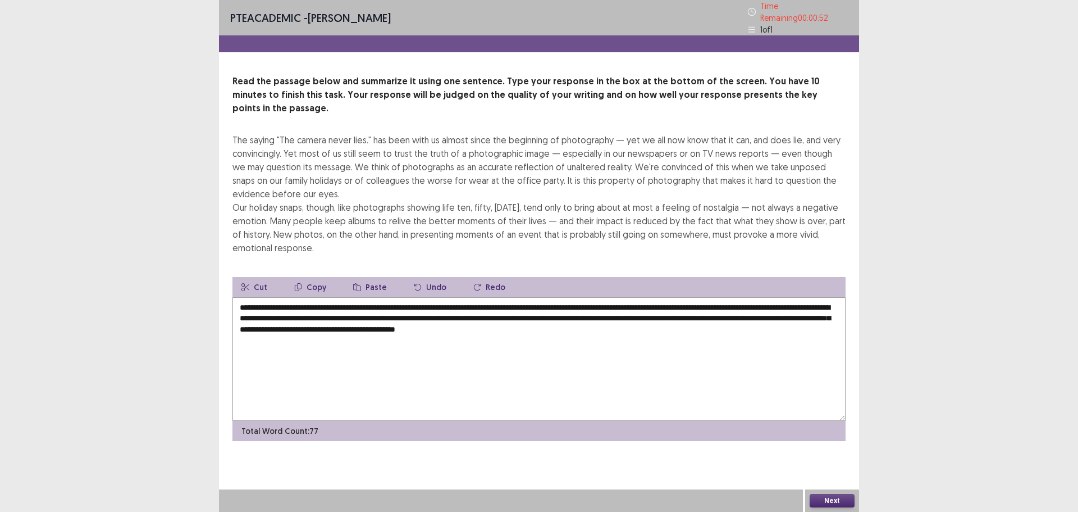
click at [712, 311] on textarea "**********" at bounding box center [539, 359] width 613 height 124
click at [558, 297] on textarea "**********" at bounding box center [539, 359] width 613 height 124
type textarea "**********"
click at [820, 498] on button "Next" at bounding box center [832, 500] width 45 height 13
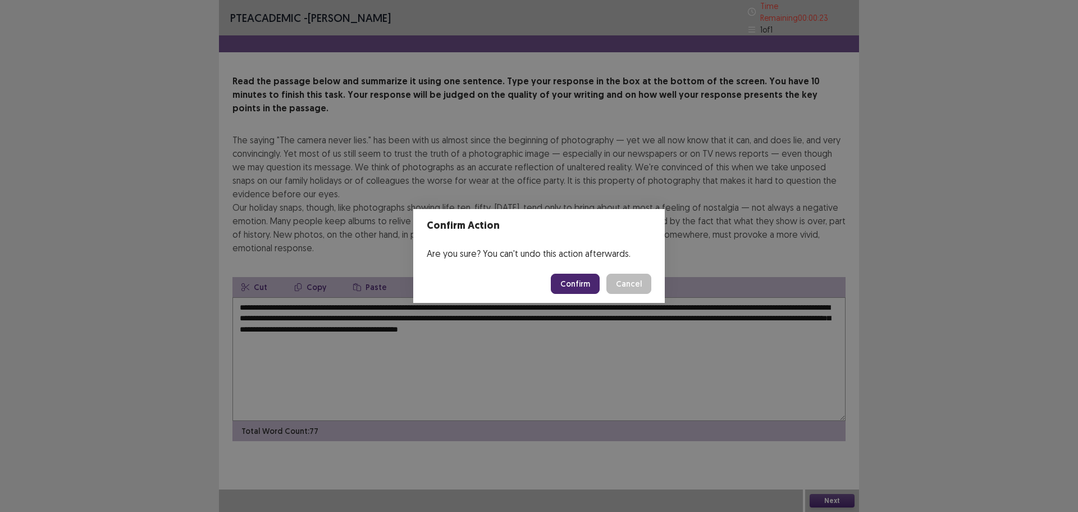
click at [584, 281] on button "Confirm" at bounding box center [575, 284] width 49 height 20
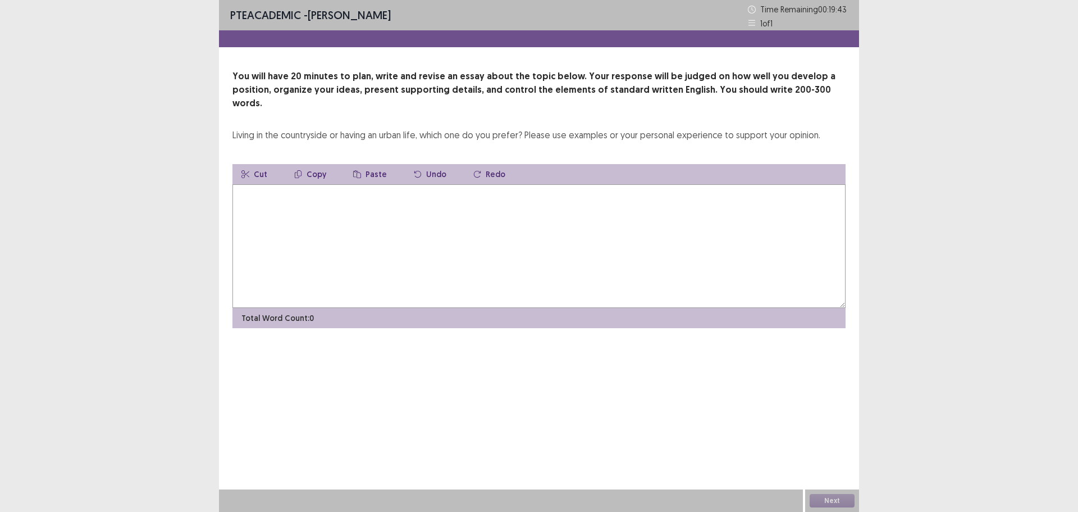
click at [234, 185] on textarea at bounding box center [539, 246] width 613 height 124
type textarea "*"
click at [635, 184] on textarea "**********" at bounding box center [539, 246] width 613 height 124
click at [640, 184] on textarea "**********" at bounding box center [539, 246] width 613 height 124
click at [652, 184] on textarea "**********" at bounding box center [539, 246] width 613 height 124
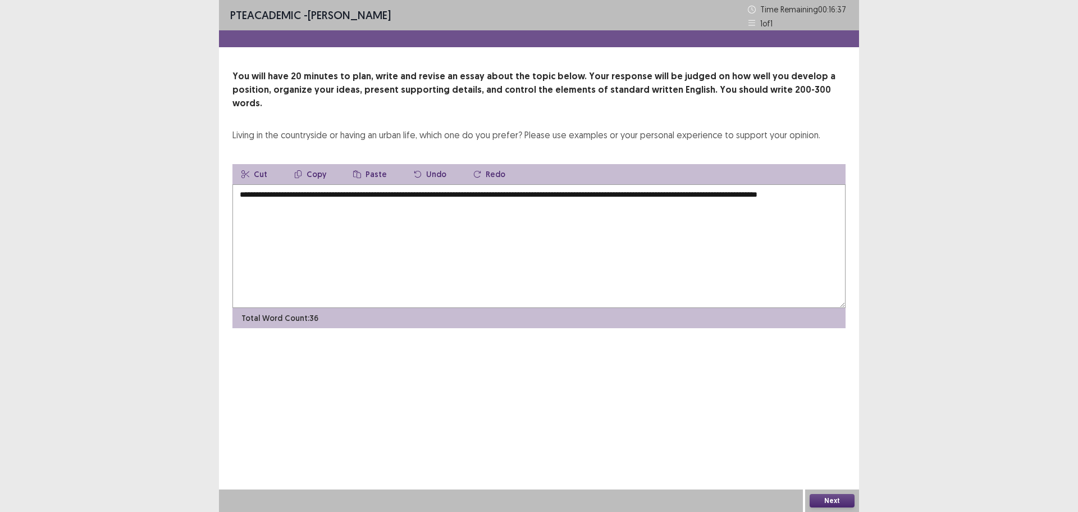
click at [796, 184] on textarea "**********" at bounding box center [539, 246] width 613 height 124
click at [803, 184] on textarea "**********" at bounding box center [539, 246] width 613 height 124
click at [280, 190] on textarea "**********" at bounding box center [539, 246] width 613 height 124
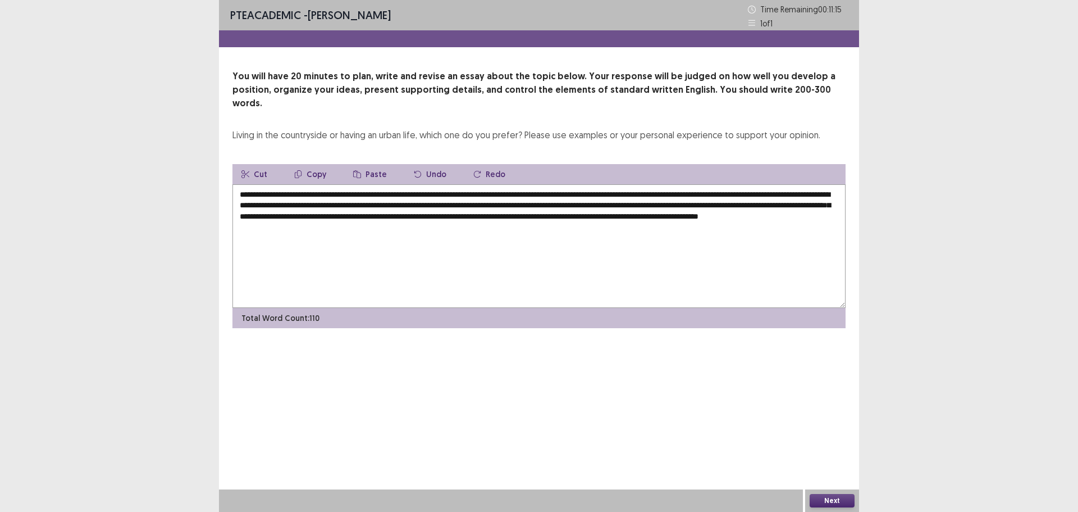
click at [825, 194] on textarea "**********" at bounding box center [539, 246] width 613 height 124
click at [439, 215] on textarea "**********" at bounding box center [539, 246] width 613 height 124
click at [438, 219] on textarea "**********" at bounding box center [539, 246] width 613 height 124
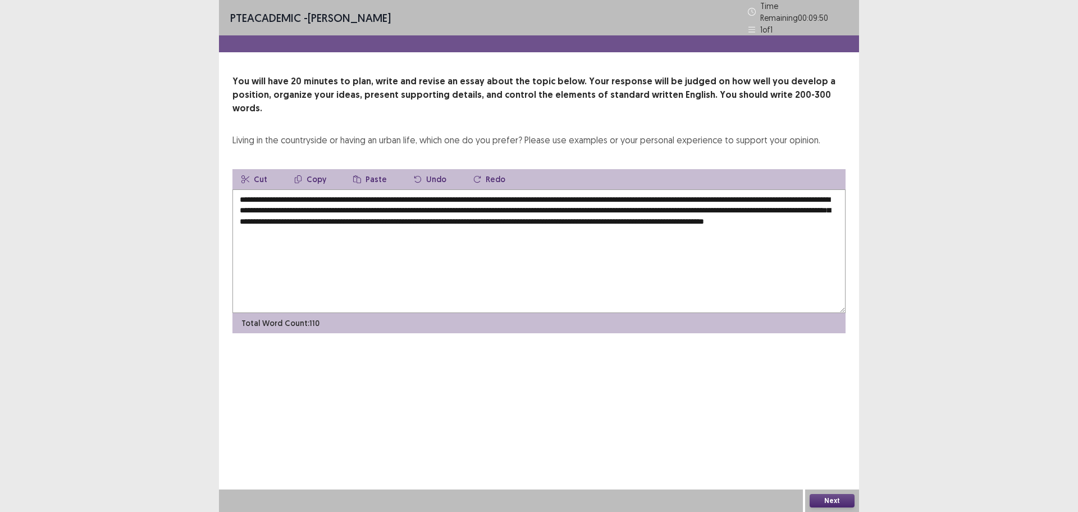
click at [563, 197] on textarea "**********" at bounding box center [539, 251] width 613 height 124
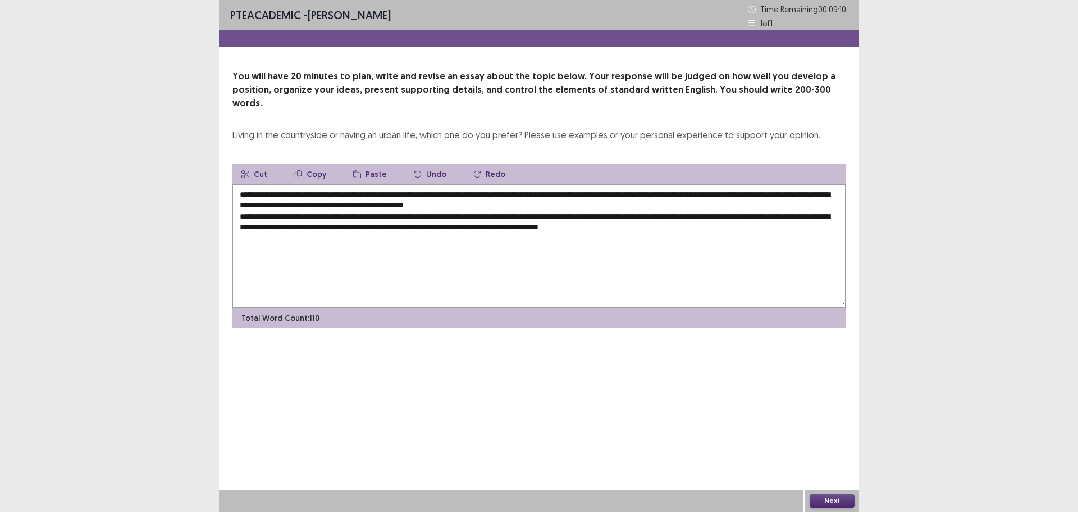
click at [722, 219] on textarea "**********" at bounding box center [539, 246] width 613 height 124
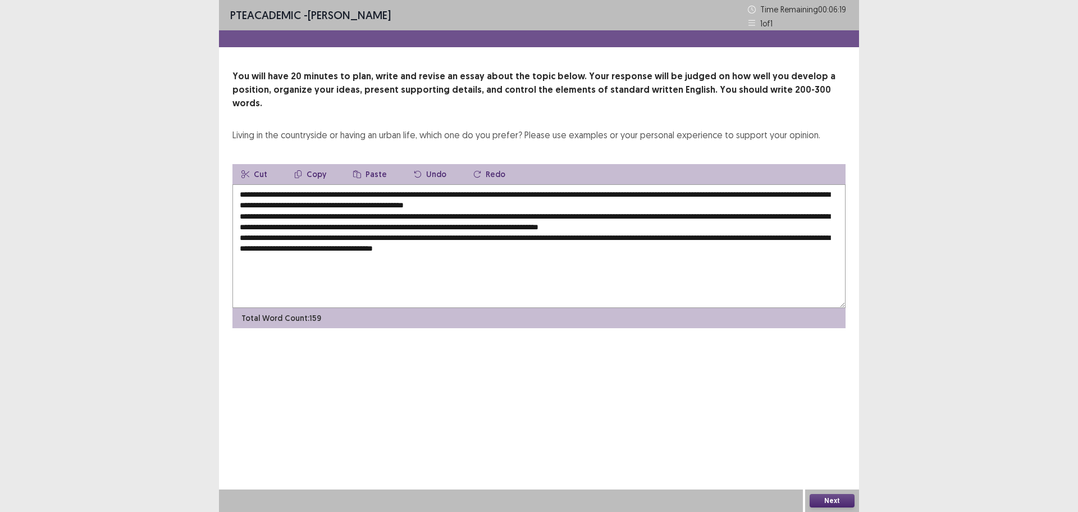
type textarea "**********"
click at [812, 500] on button "Next" at bounding box center [832, 500] width 45 height 13
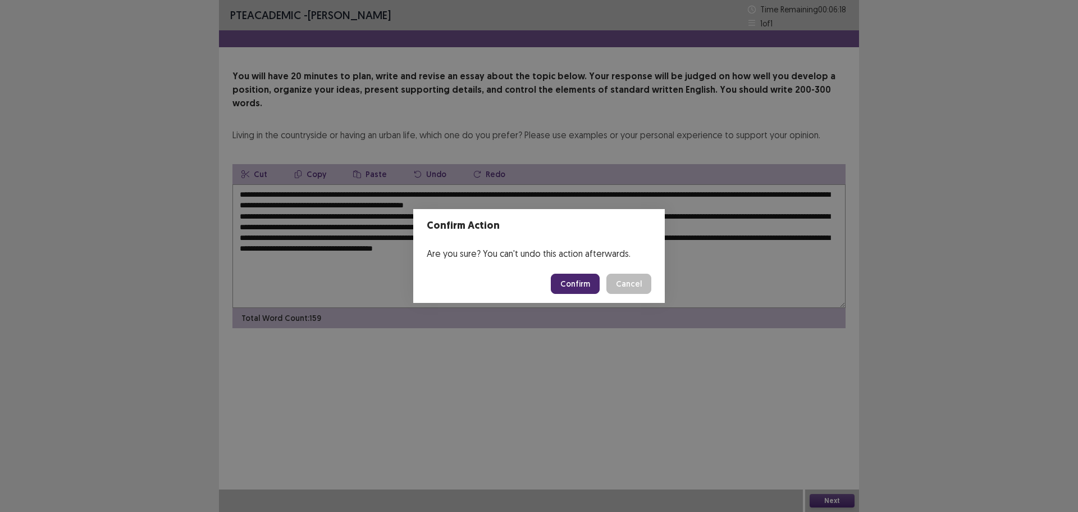
click at [574, 281] on button "Confirm" at bounding box center [575, 284] width 49 height 20
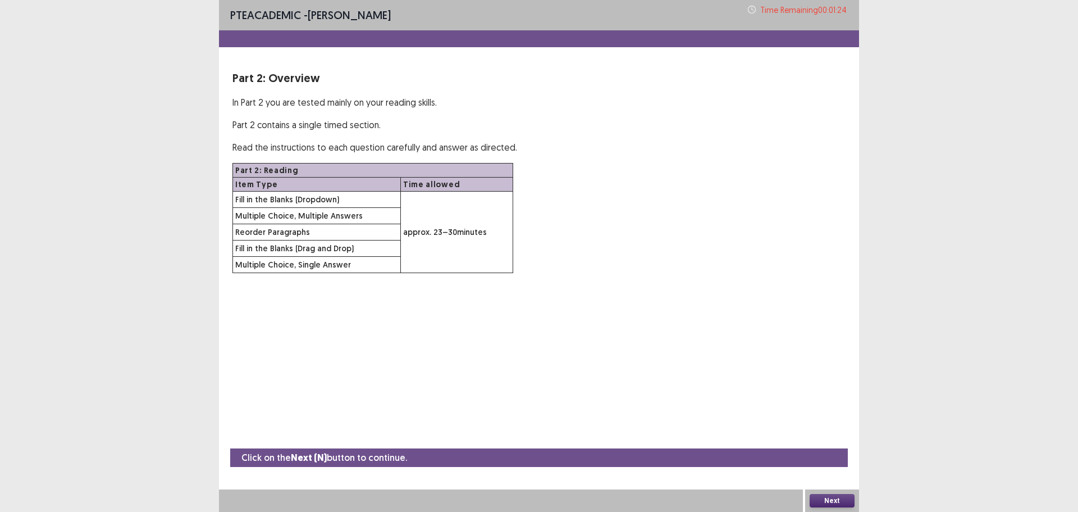
click at [822, 498] on button "Next" at bounding box center [832, 500] width 45 height 13
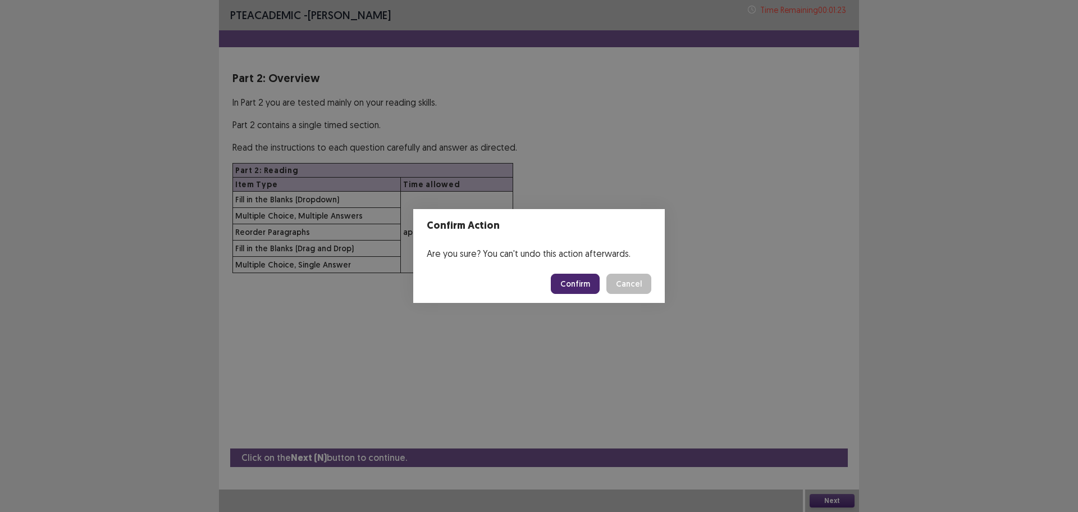
click at [585, 286] on button "Confirm" at bounding box center [575, 284] width 49 height 20
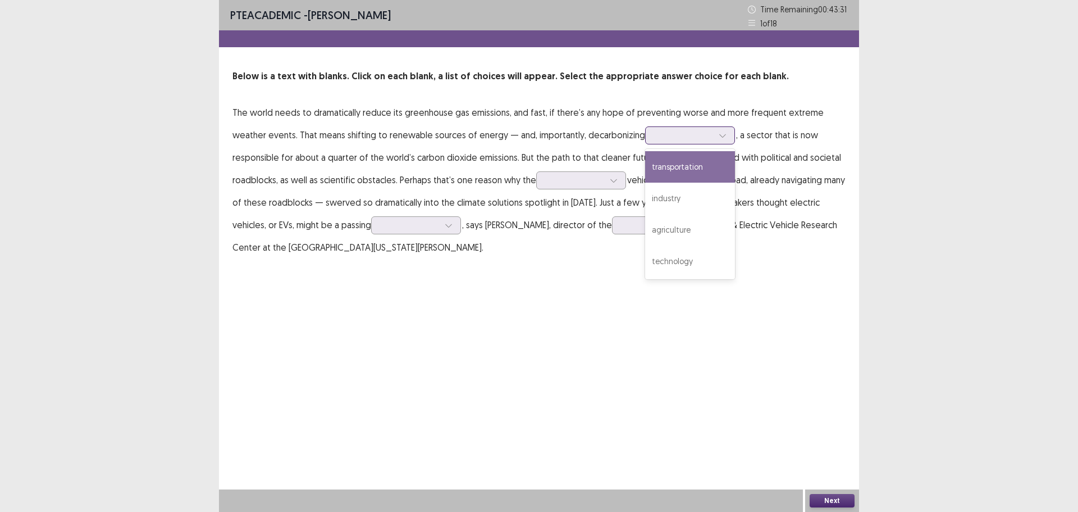
click at [703, 134] on div at bounding box center [684, 135] width 58 height 11
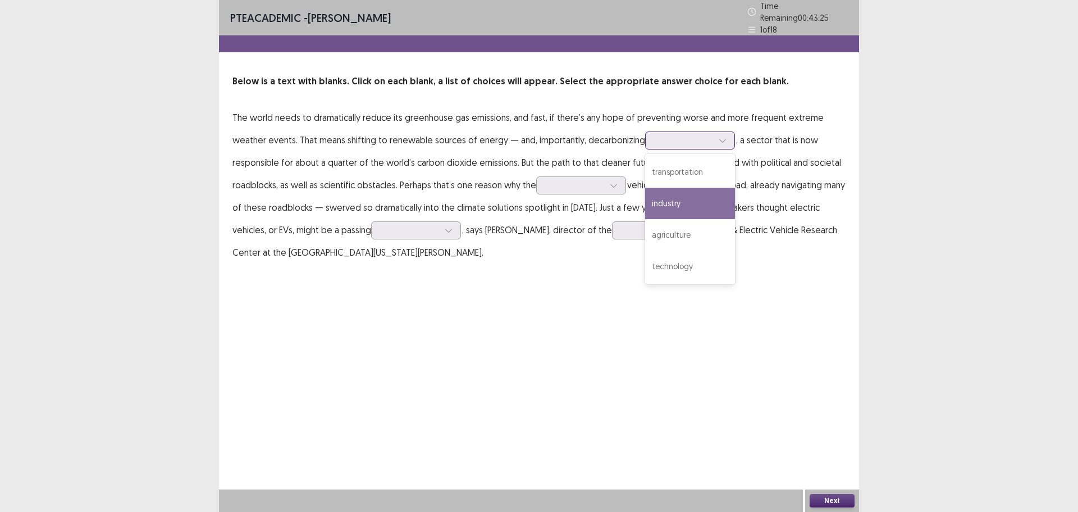
click at [669, 199] on div "industry" at bounding box center [690, 203] width 90 height 31
click at [576, 180] on div at bounding box center [575, 185] width 58 height 11
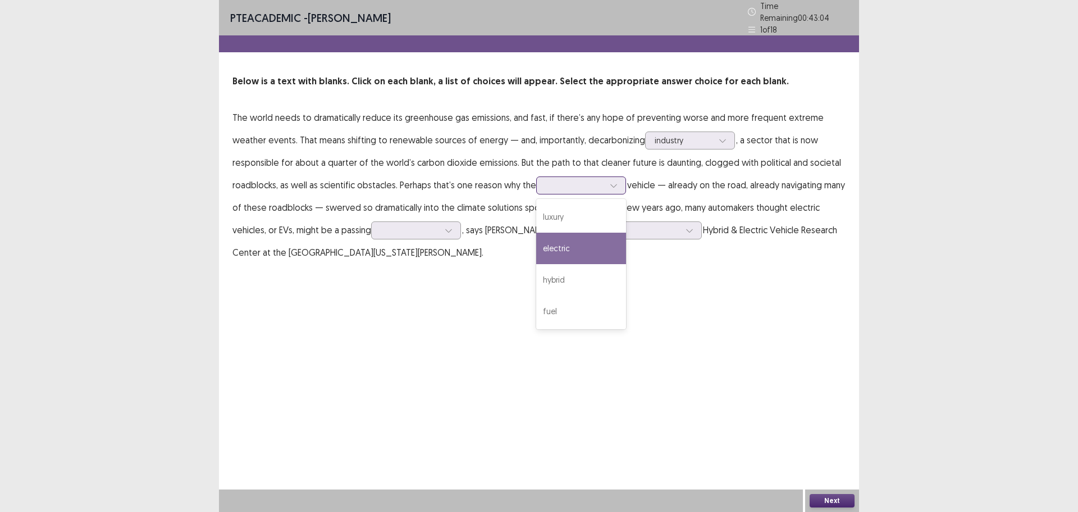
click at [555, 234] on div "electric" at bounding box center [581, 248] width 90 height 31
click at [381, 229] on div at bounding box center [410, 230] width 58 height 11
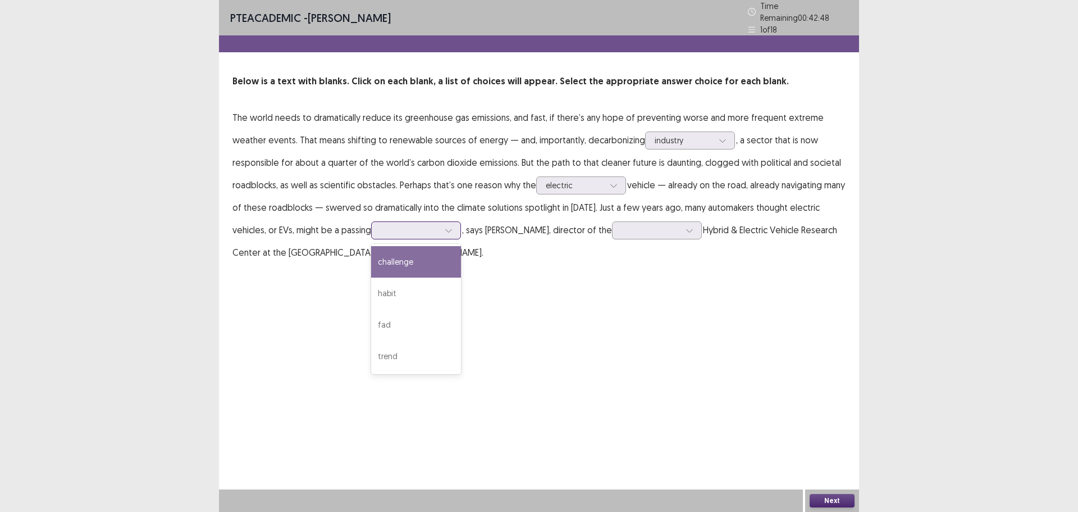
click at [371, 251] on div "challenge" at bounding box center [416, 261] width 90 height 31
click at [622, 225] on div at bounding box center [651, 230] width 58 height 11
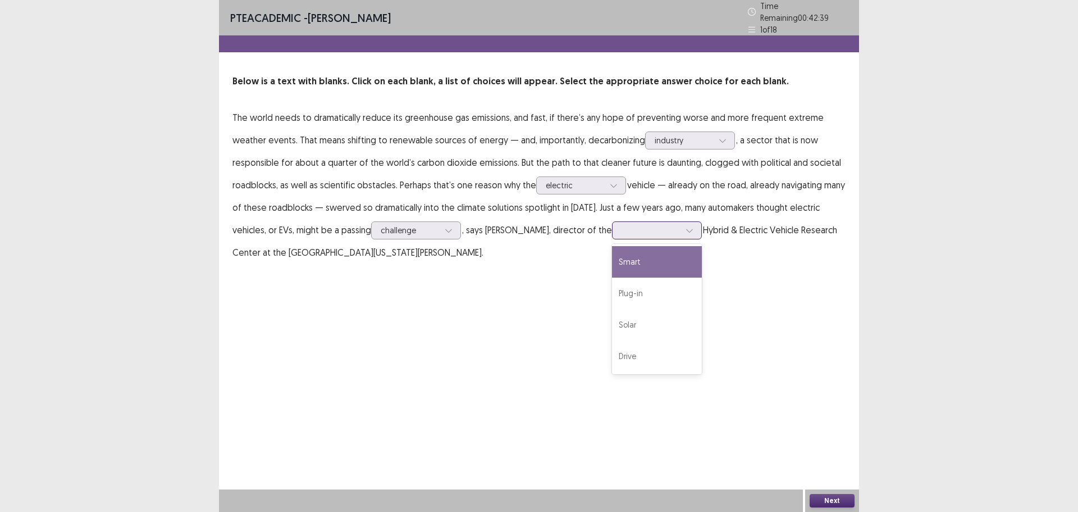
click at [612, 249] on div "Smart" at bounding box center [657, 261] width 90 height 31
click at [814, 497] on button "Next" at bounding box center [832, 500] width 45 height 13
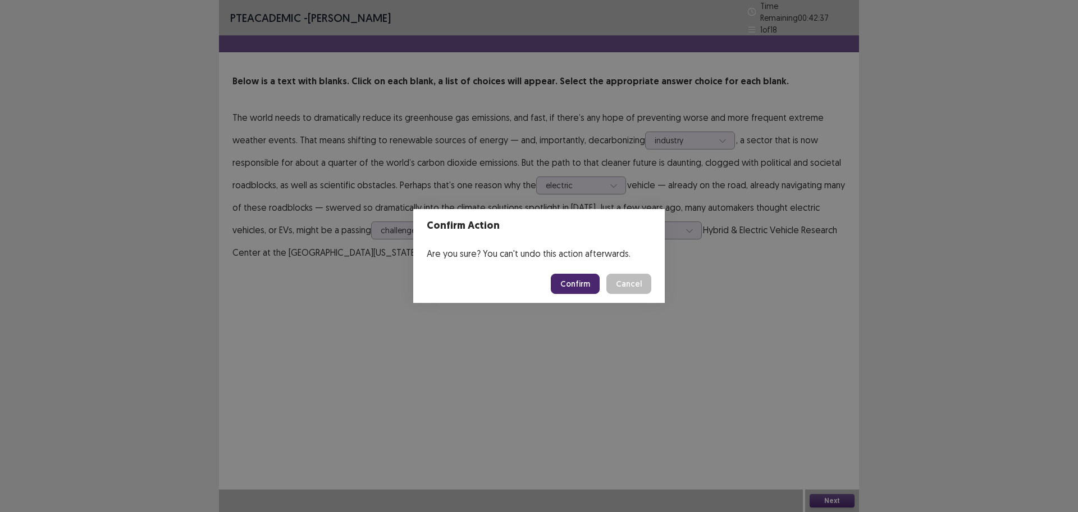
click at [564, 287] on button "Confirm" at bounding box center [575, 284] width 49 height 20
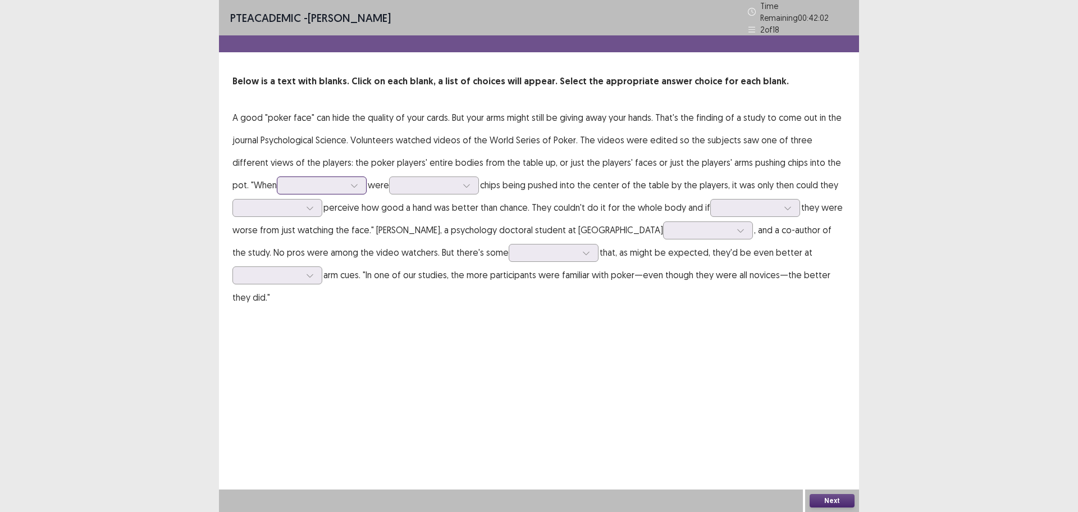
click at [350, 181] on icon at bounding box center [354, 185] width 8 height 8
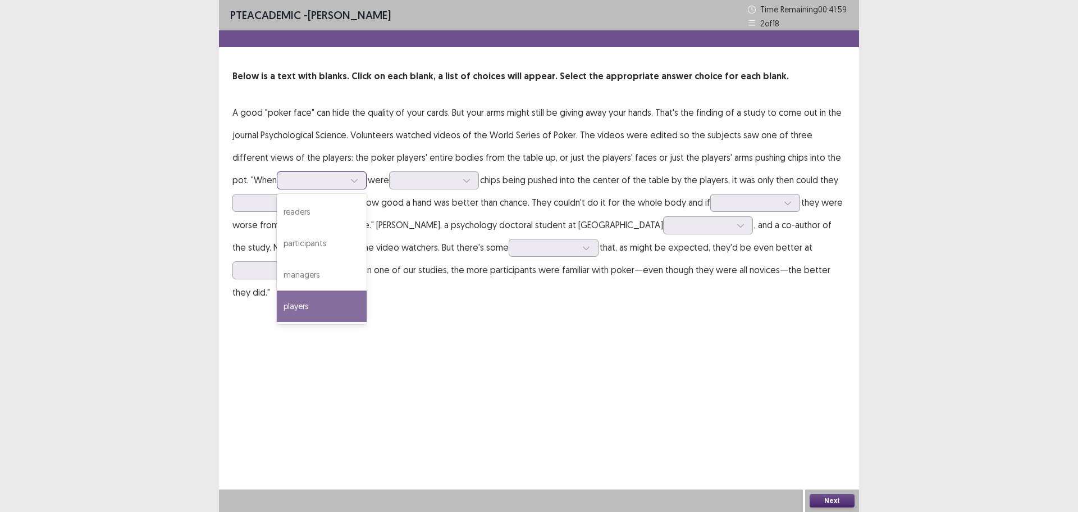
click at [277, 301] on div "players" at bounding box center [322, 305] width 90 height 31
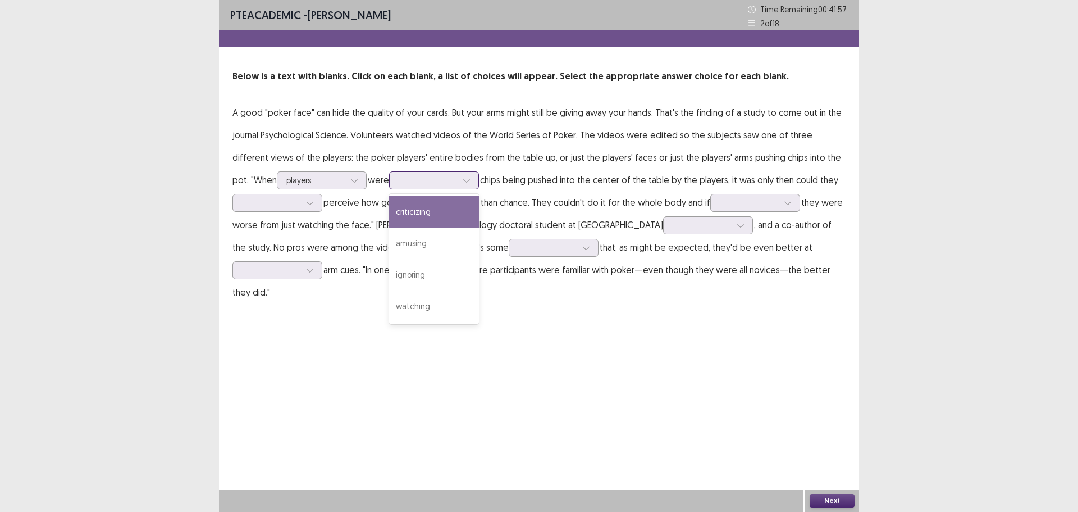
click at [399, 181] on div at bounding box center [428, 180] width 58 height 11
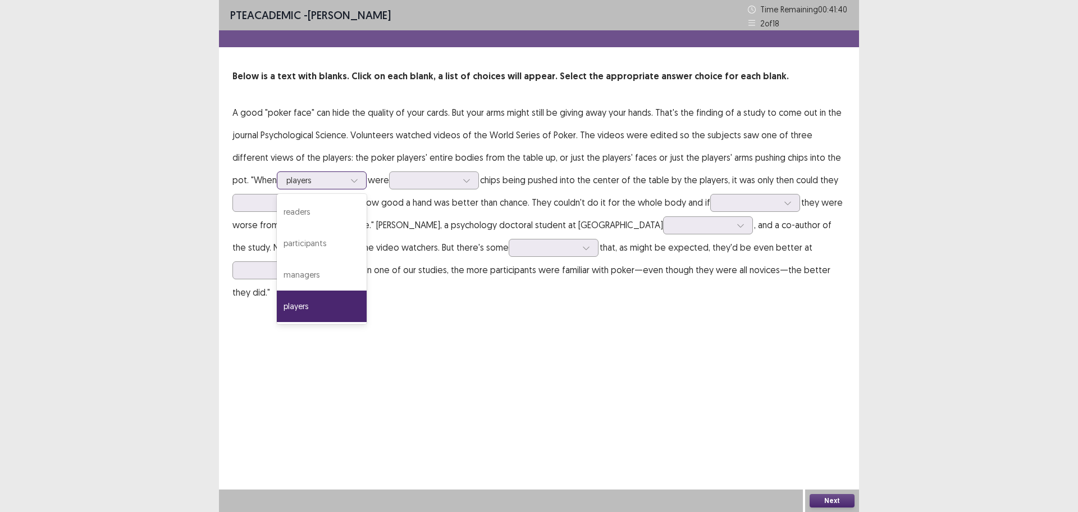
click at [286, 175] on div at bounding box center [315, 180] width 58 height 11
click at [277, 246] on div "participants" at bounding box center [322, 242] width 90 height 31
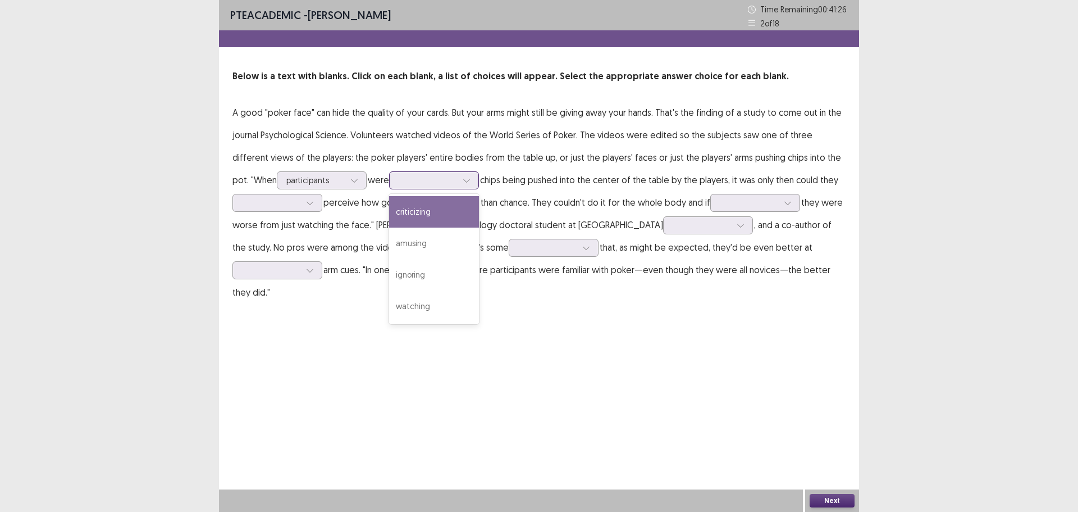
click at [389, 172] on div at bounding box center [434, 180] width 90 height 18
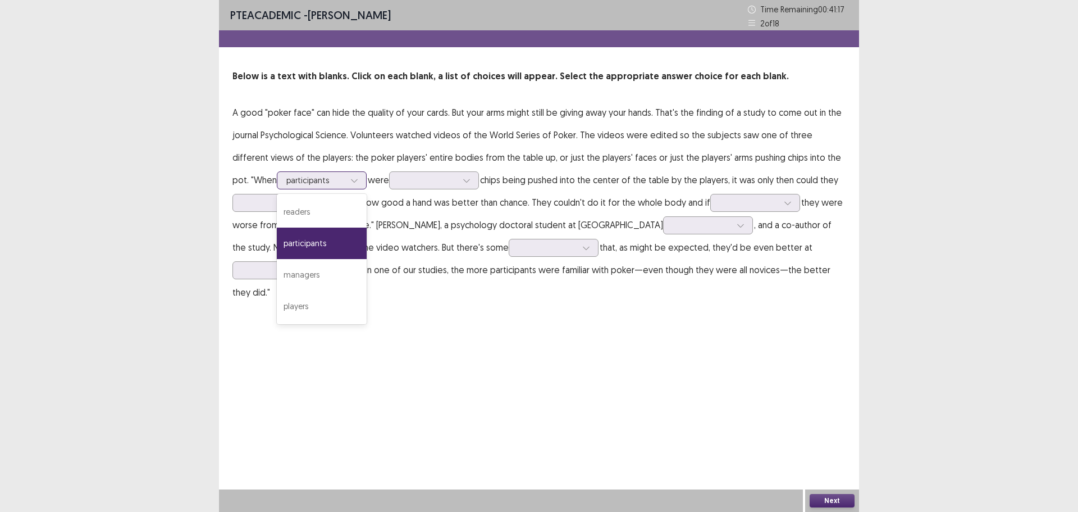
click at [286, 179] on div at bounding box center [315, 180] width 58 height 11
click at [277, 210] on div "readers" at bounding box center [322, 211] width 90 height 31
click at [399, 183] on div at bounding box center [428, 180] width 58 height 11
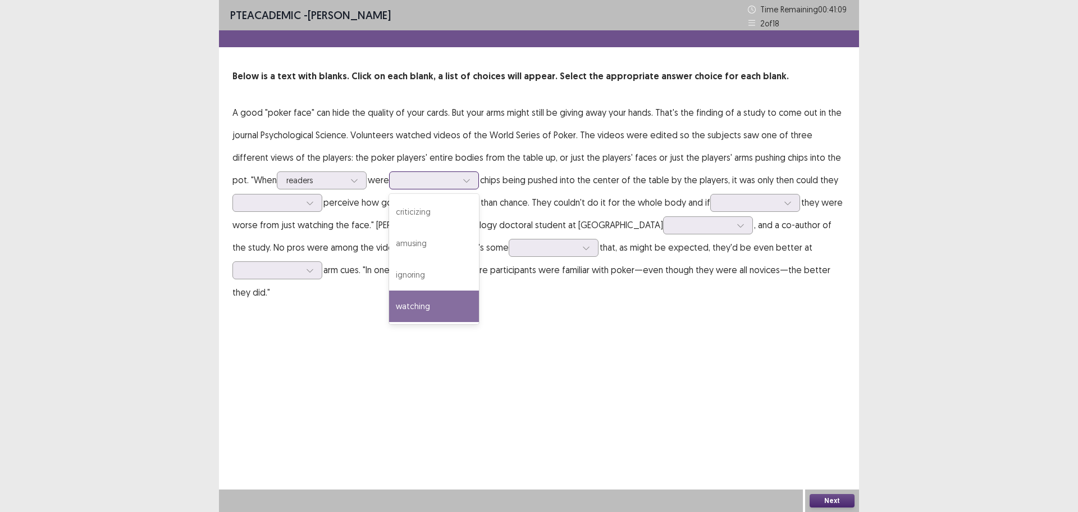
click at [389, 297] on div "watching" at bounding box center [434, 305] width 90 height 31
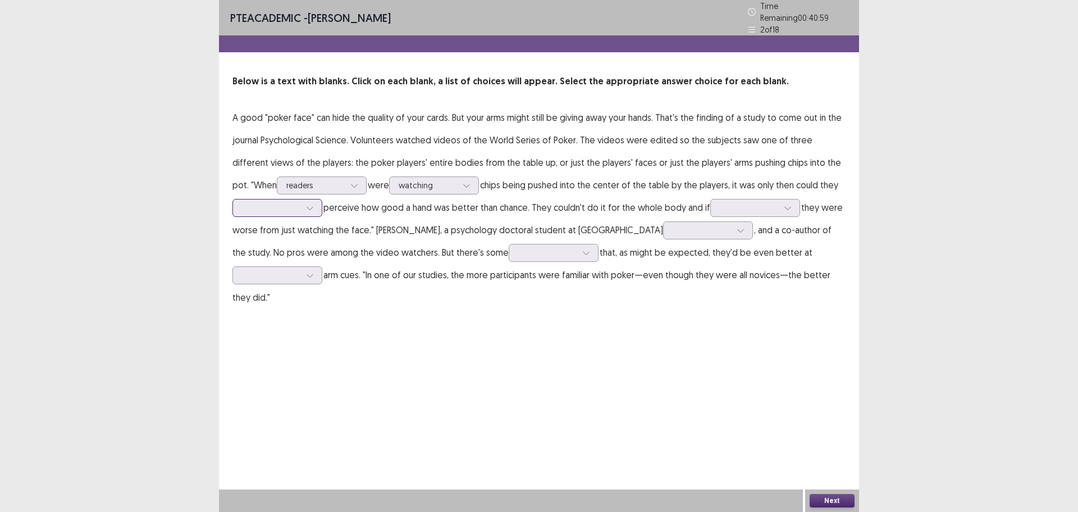
click at [298, 202] on div at bounding box center [271, 207] width 58 height 11
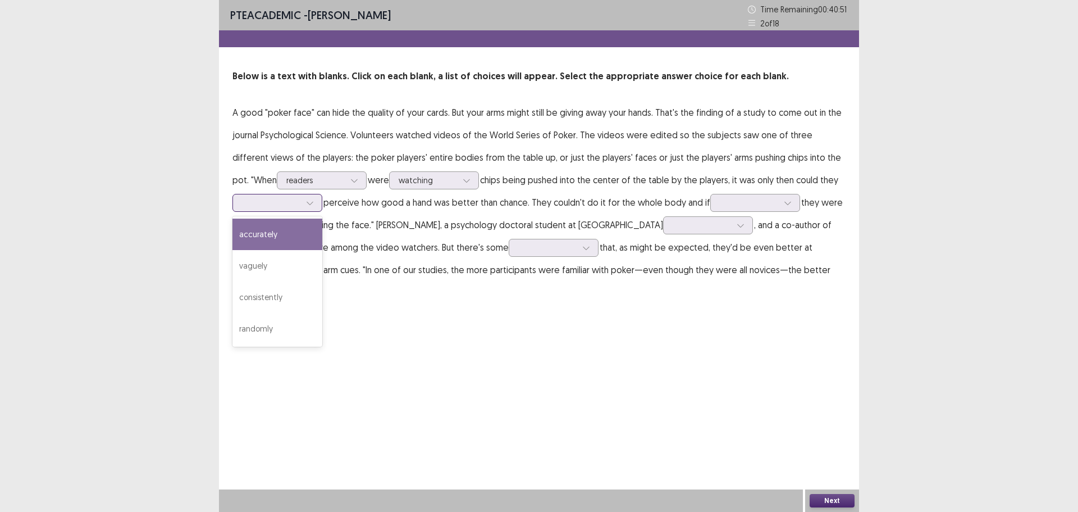
click at [288, 232] on div "accurately" at bounding box center [278, 233] width 90 height 31
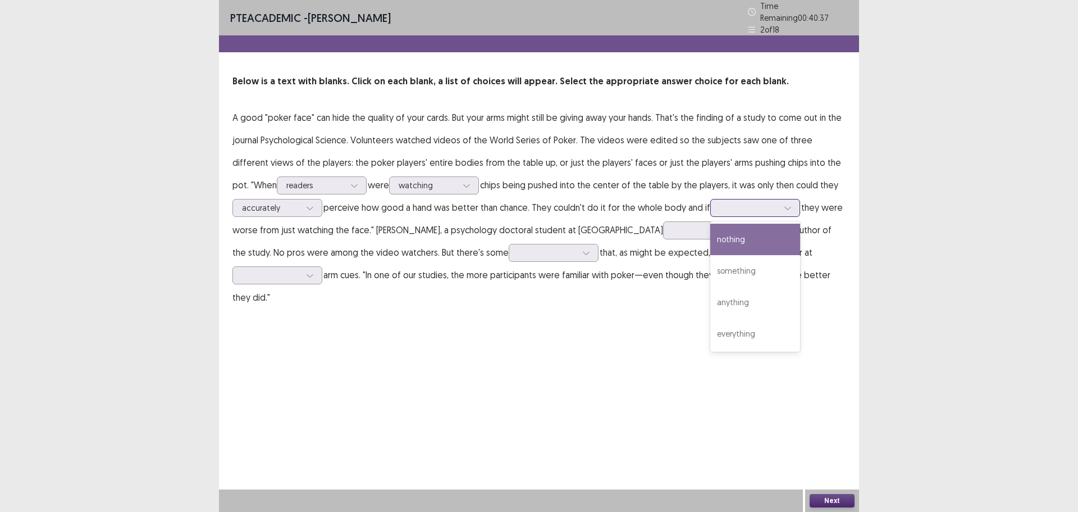
click at [749, 204] on div at bounding box center [749, 207] width 58 height 11
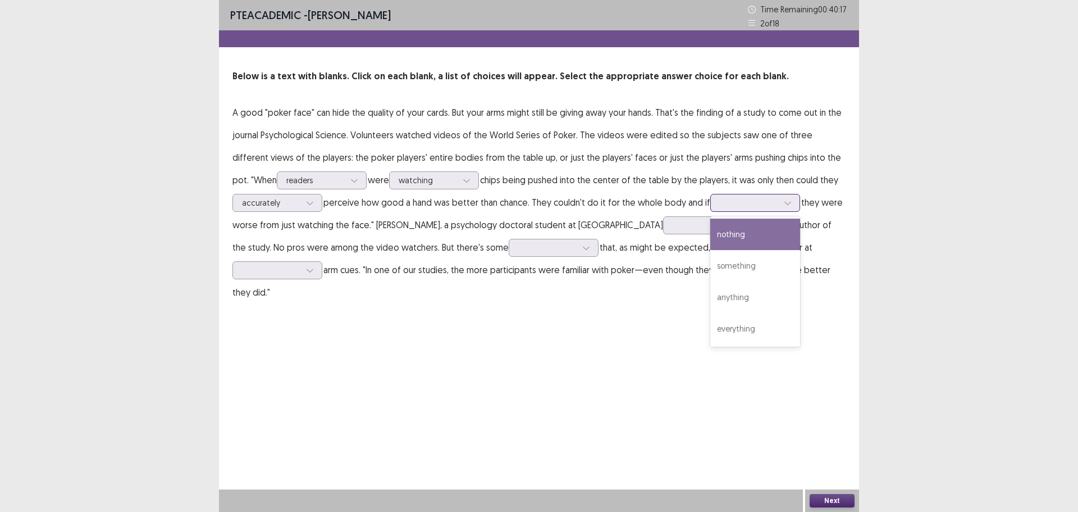
click at [739, 233] on div "nothing" at bounding box center [755, 233] width 90 height 31
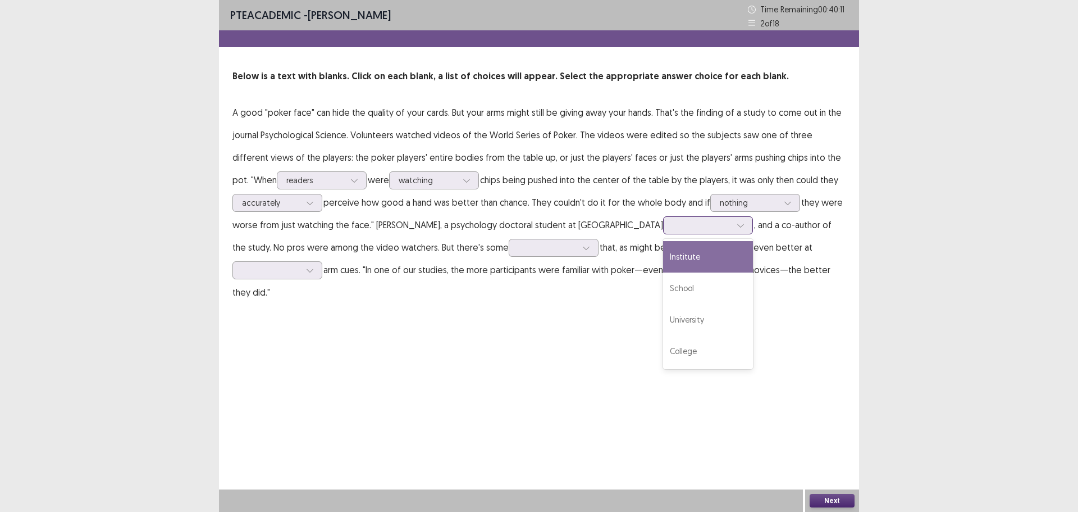
click at [673, 228] on div at bounding box center [702, 225] width 58 height 11
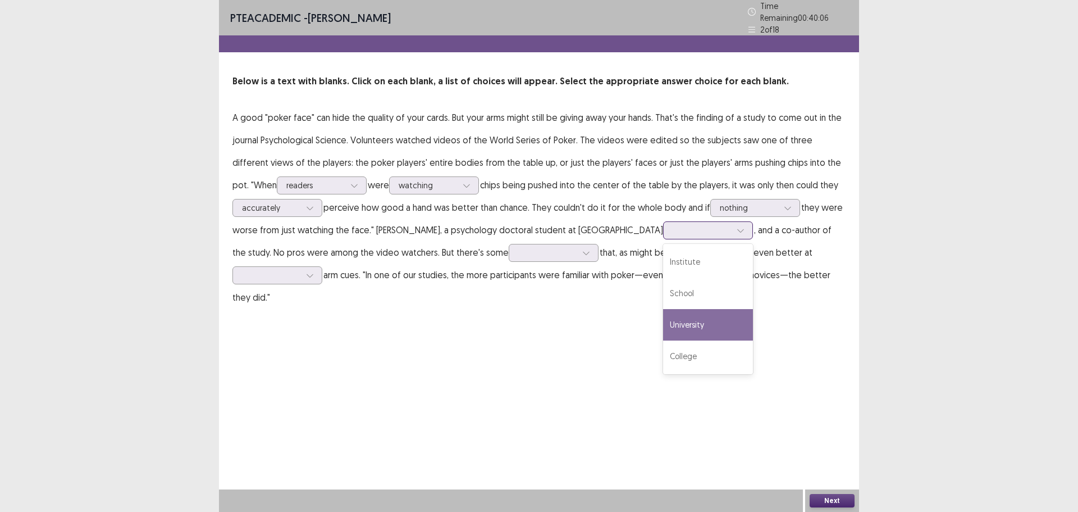
click at [663, 310] on div "University" at bounding box center [708, 324] width 90 height 31
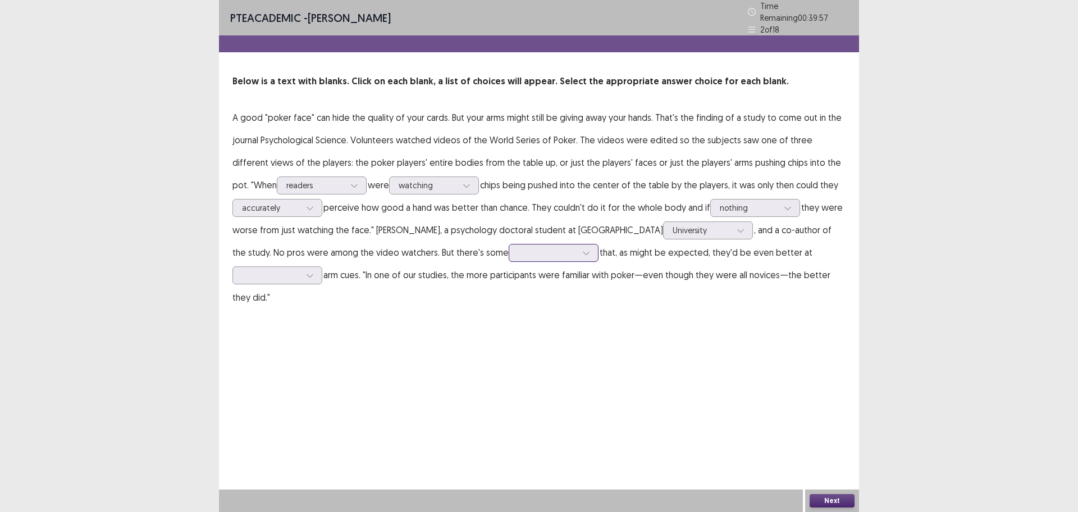
click at [518, 252] on div at bounding box center [547, 252] width 58 height 11
click at [509, 368] on div "evidence" at bounding box center [554, 378] width 90 height 31
click at [300, 270] on div at bounding box center [271, 275] width 58 height 11
click at [322, 354] on div "manipulating" at bounding box center [278, 369] width 90 height 31
click at [826, 496] on button "Next" at bounding box center [832, 500] width 45 height 13
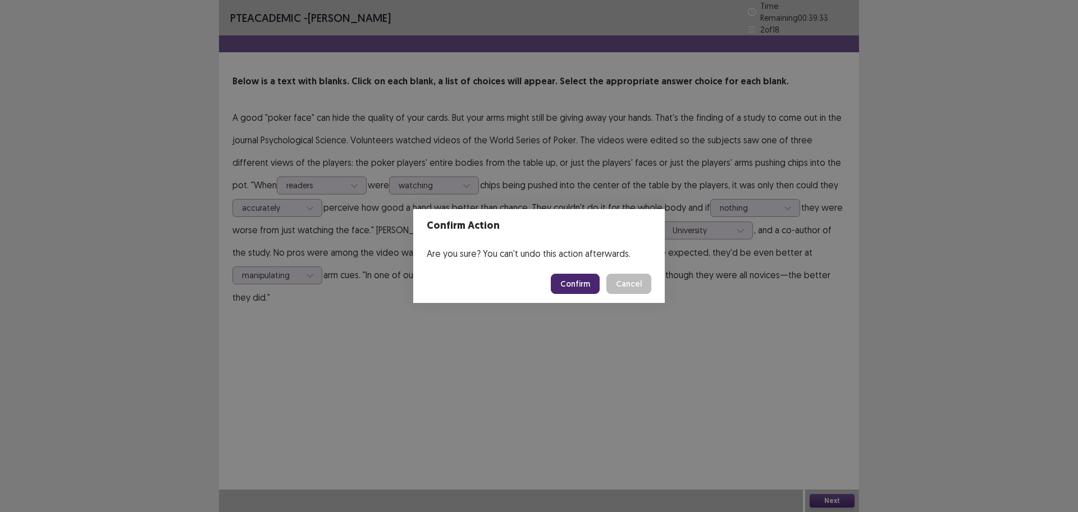
click at [577, 278] on button "Confirm" at bounding box center [575, 284] width 49 height 20
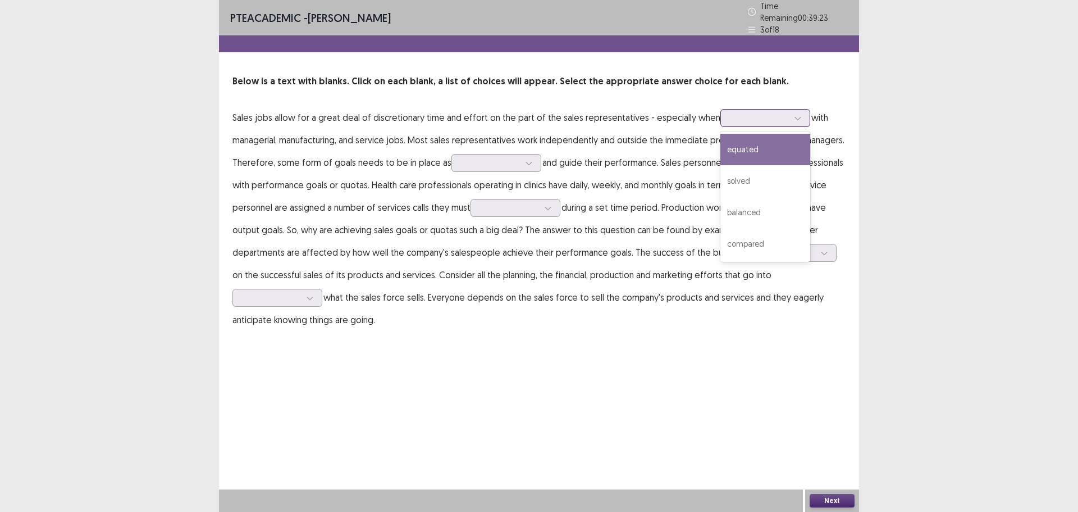
click at [755, 117] on div at bounding box center [759, 117] width 58 height 11
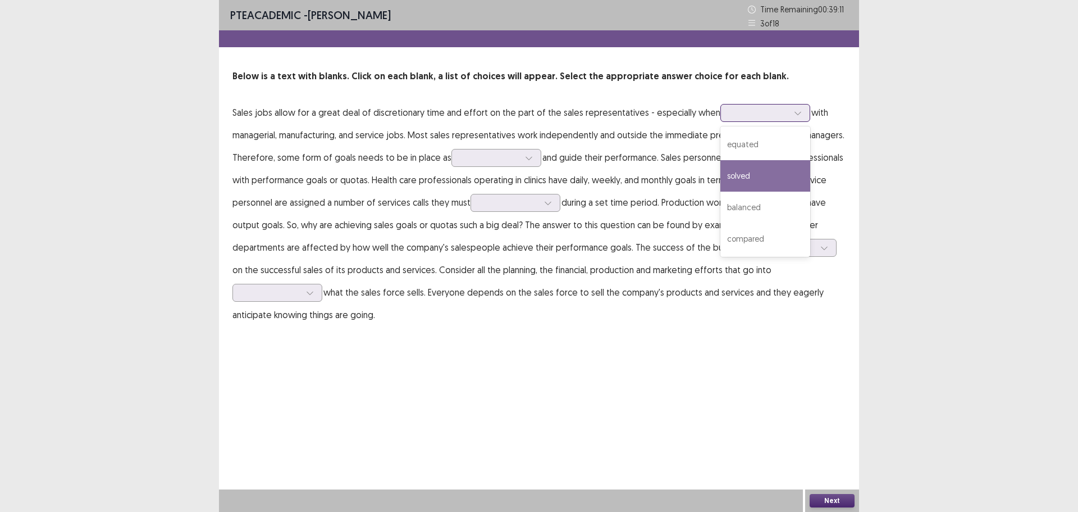
click at [750, 168] on div "solved" at bounding box center [766, 175] width 90 height 31
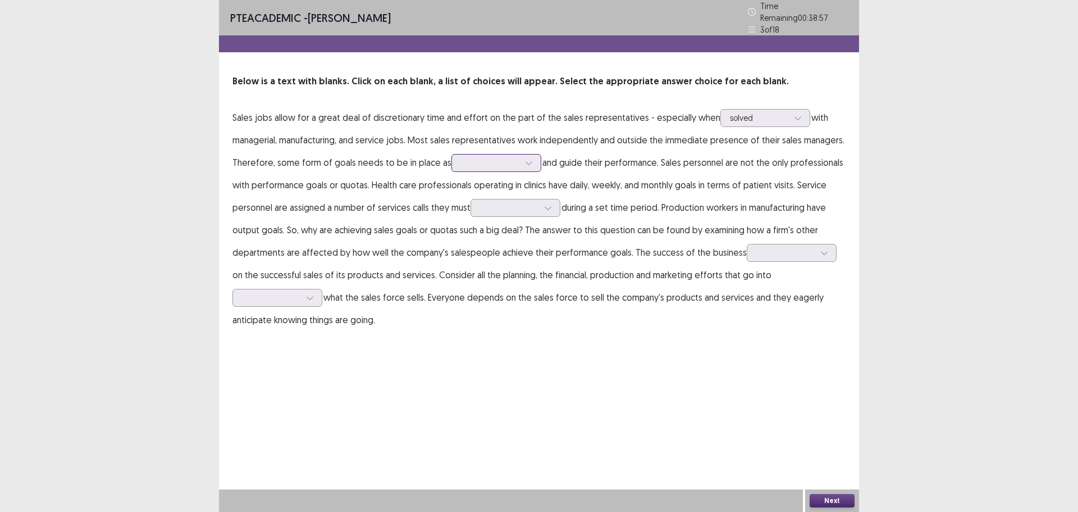
click at [468, 158] on div at bounding box center [490, 162] width 58 height 11
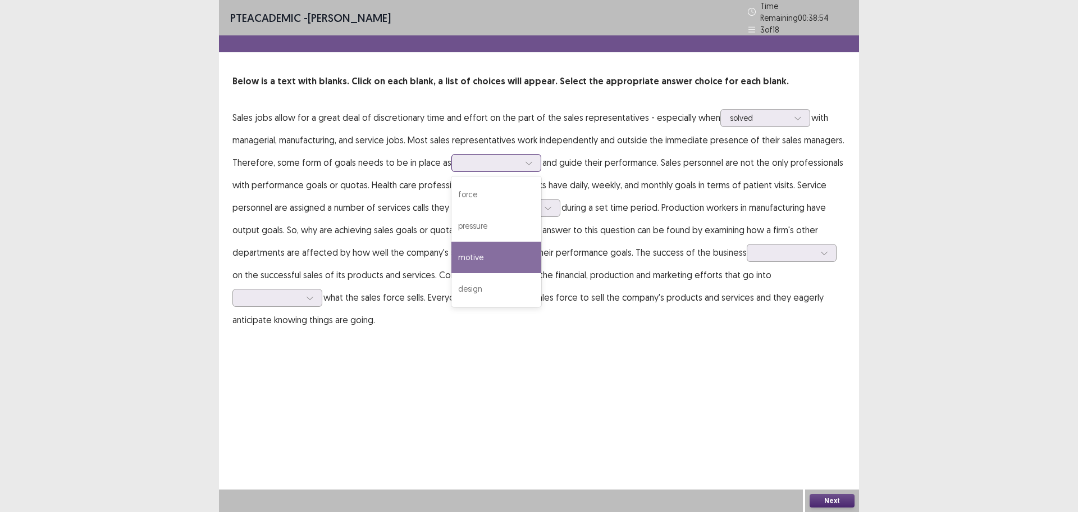
click at [472, 252] on div "motive" at bounding box center [497, 257] width 90 height 31
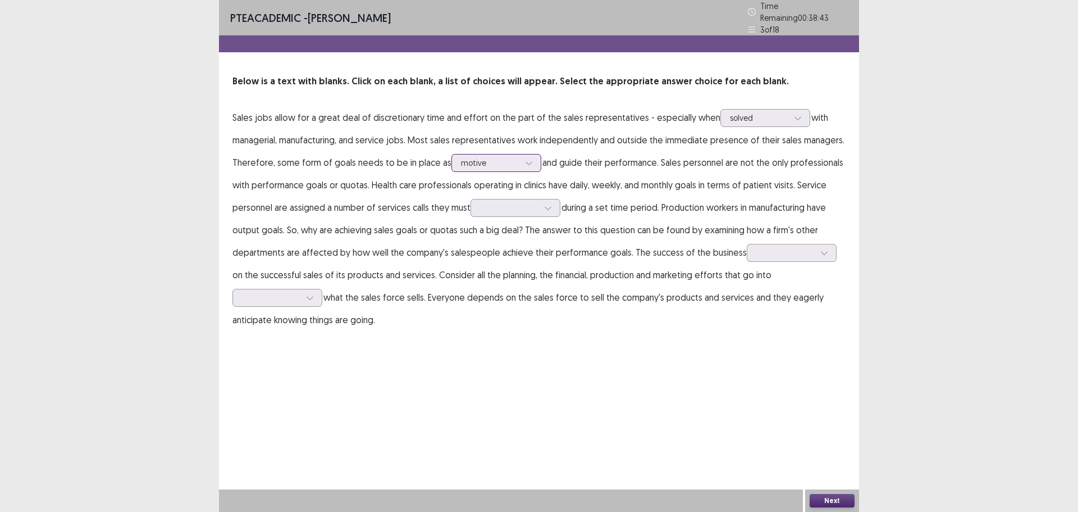
click at [525, 159] on icon at bounding box center [529, 163] width 8 height 8
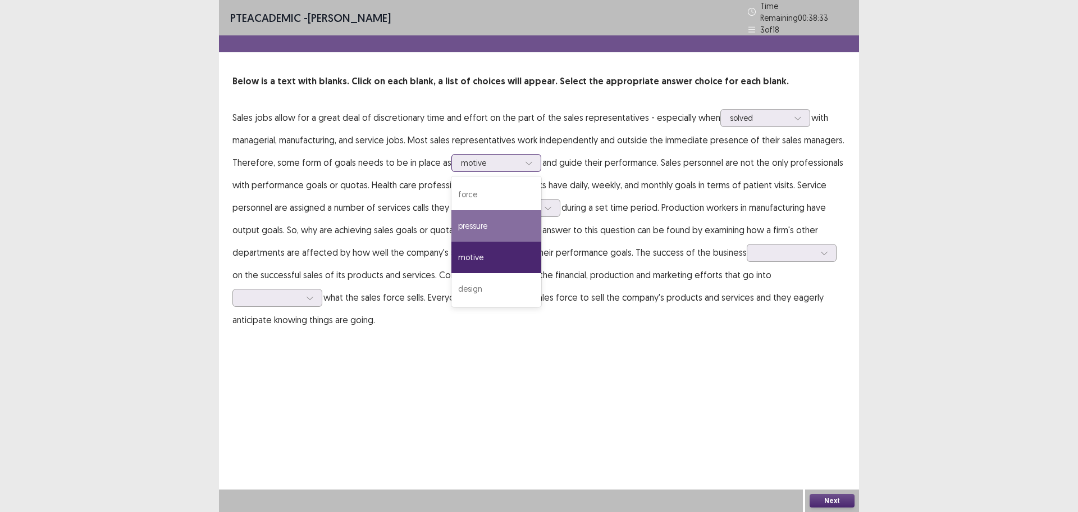
click at [482, 220] on div "pressure" at bounding box center [497, 225] width 90 height 31
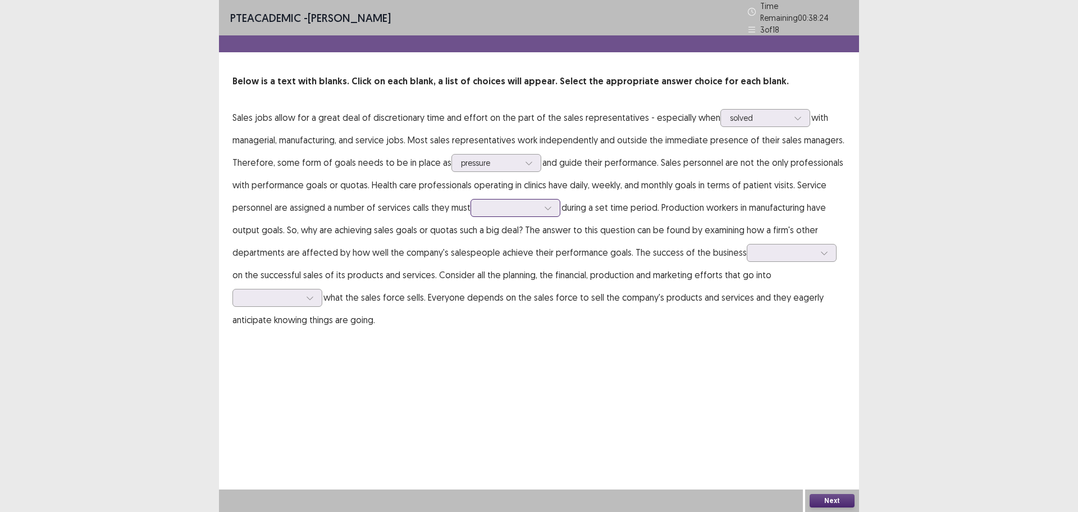
click at [486, 206] on div at bounding box center [509, 207] width 58 height 11
click at [518, 264] on div "align" at bounding box center [516, 270] width 90 height 31
click at [761, 250] on div at bounding box center [786, 252] width 58 height 11
click at [760, 304] on div "hinges" at bounding box center [792, 315] width 90 height 31
click at [281, 292] on div at bounding box center [271, 297] width 58 height 11
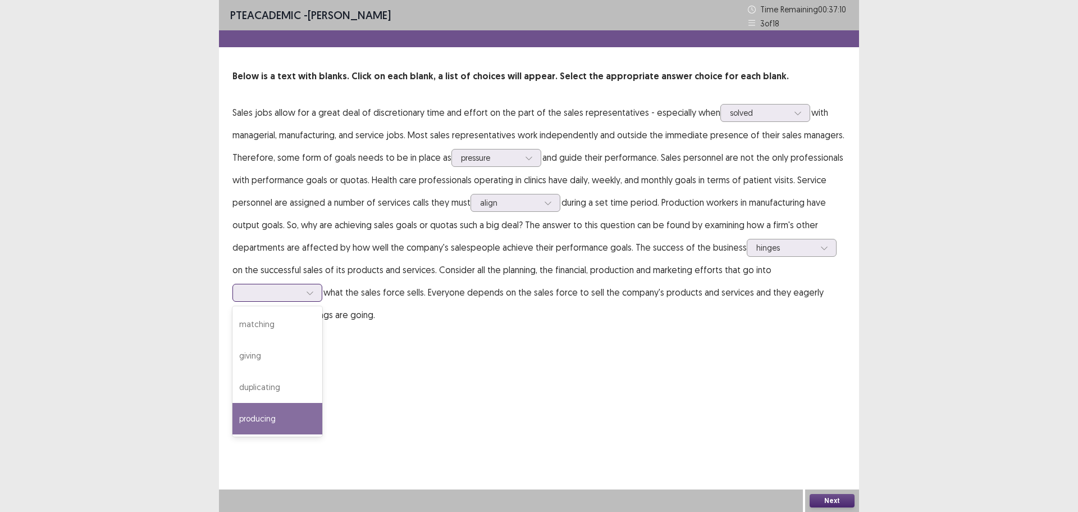
click at [257, 411] on div "producing" at bounding box center [278, 418] width 90 height 31
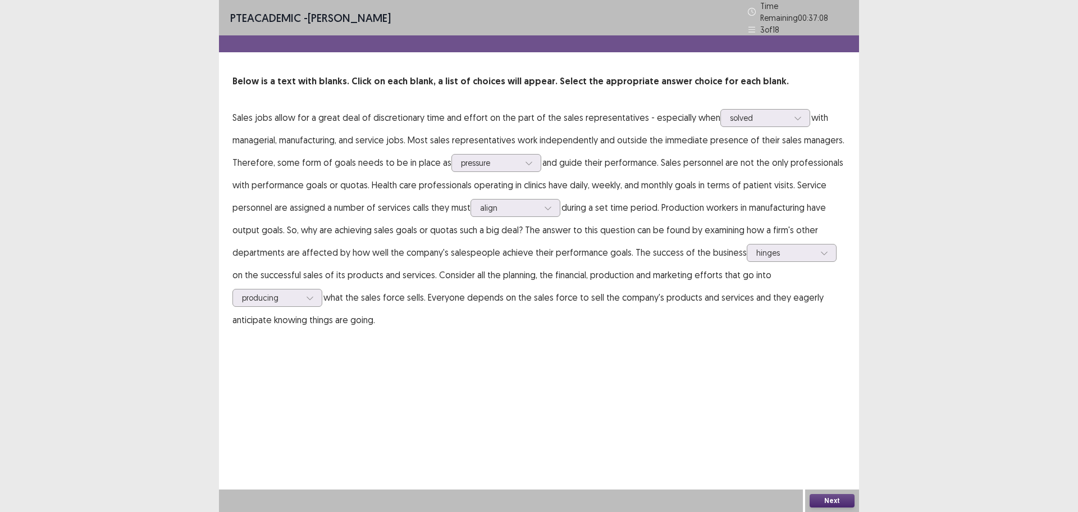
click at [822, 498] on button "Next" at bounding box center [832, 500] width 45 height 13
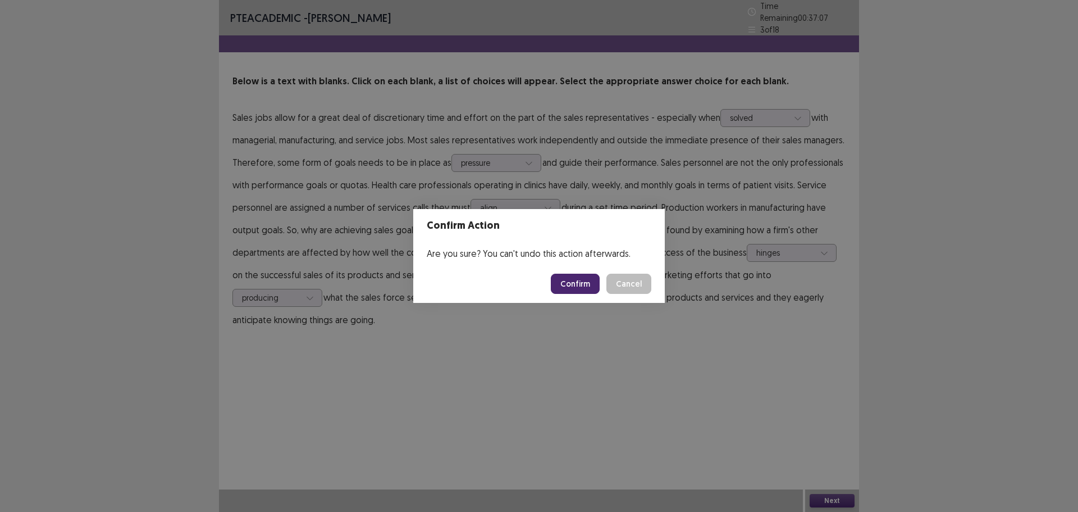
click at [566, 281] on button "Confirm" at bounding box center [575, 284] width 49 height 20
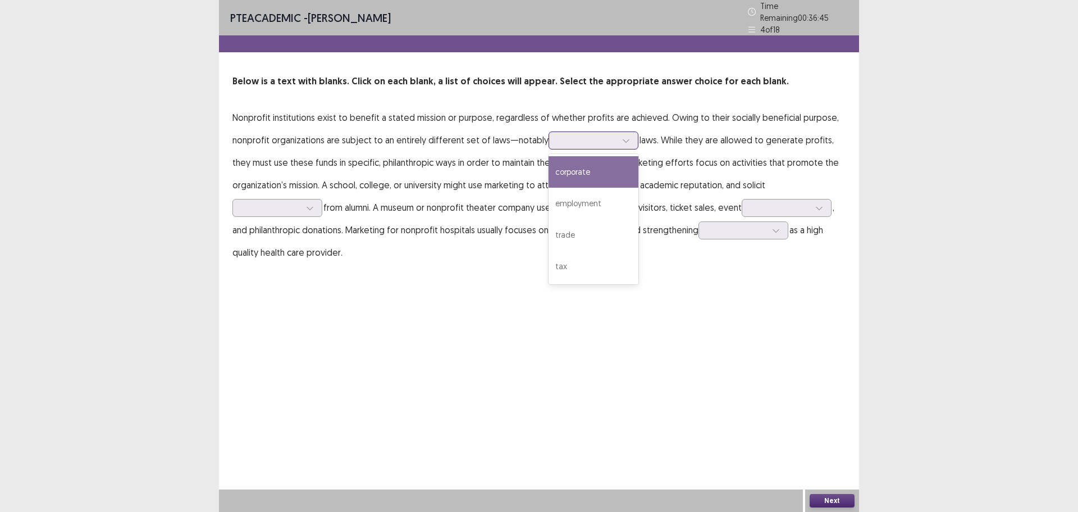
click at [558, 135] on div at bounding box center [587, 140] width 58 height 11
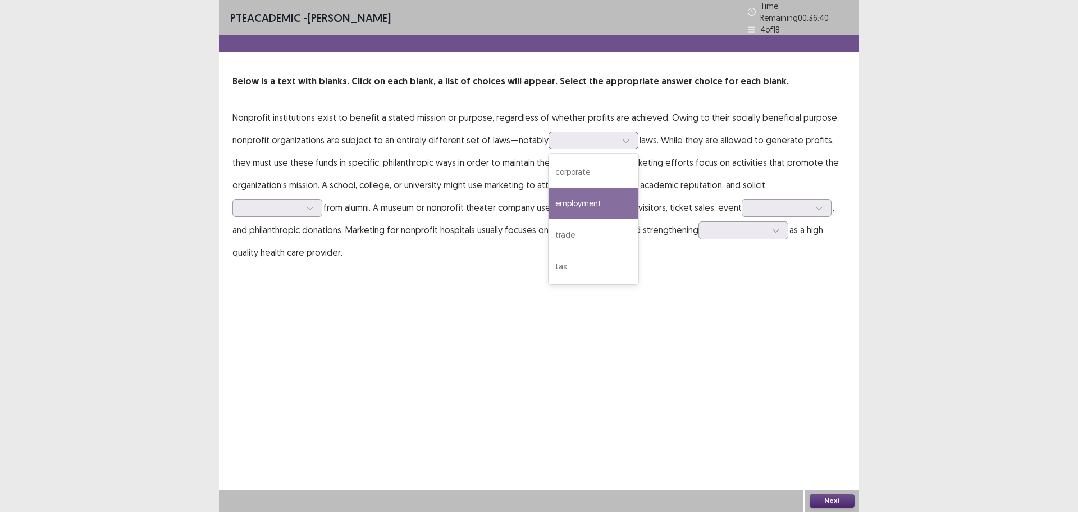
click at [563, 191] on div "employment" at bounding box center [594, 203] width 90 height 31
click at [298, 203] on div at bounding box center [271, 207] width 58 height 11
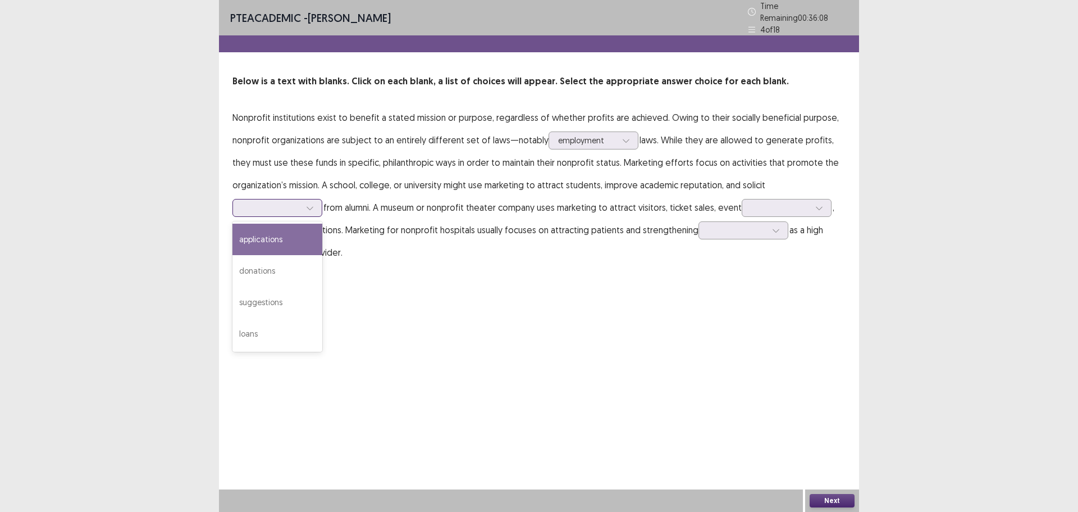
click at [275, 233] on div "applications" at bounding box center [278, 239] width 90 height 31
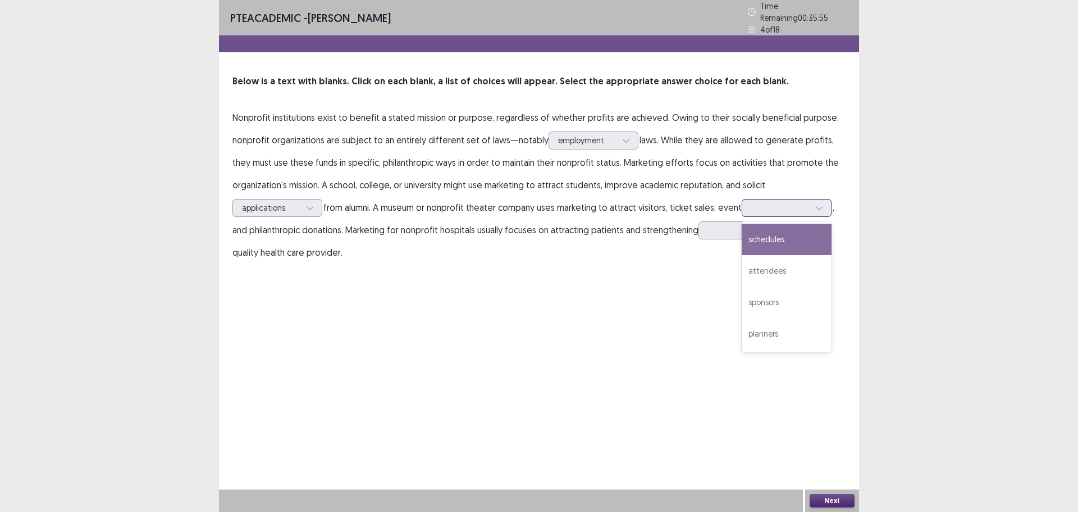
click at [772, 202] on div at bounding box center [780, 207] width 58 height 11
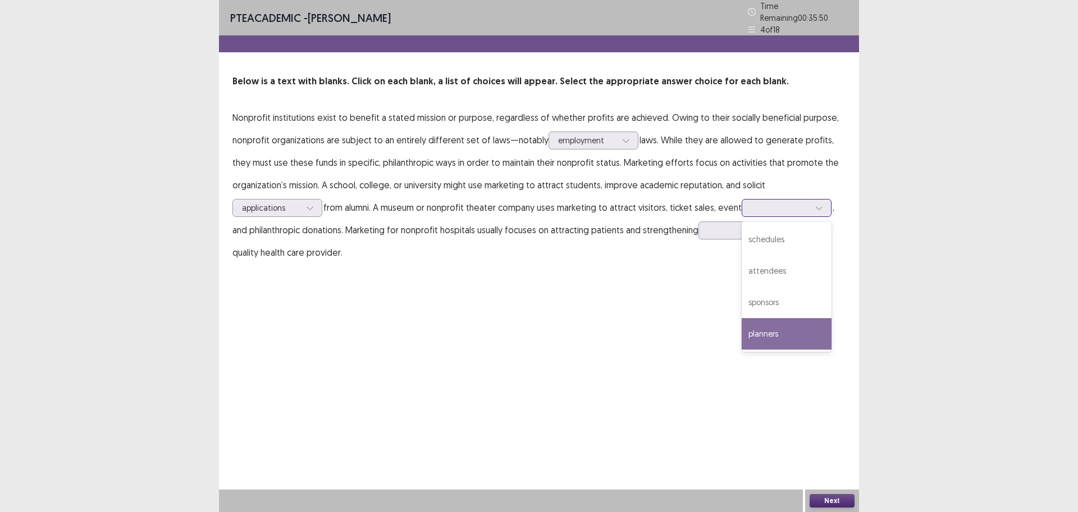
click at [780, 326] on div "planners" at bounding box center [787, 333] width 90 height 31
click at [803, 202] on div at bounding box center [780, 207] width 58 height 11
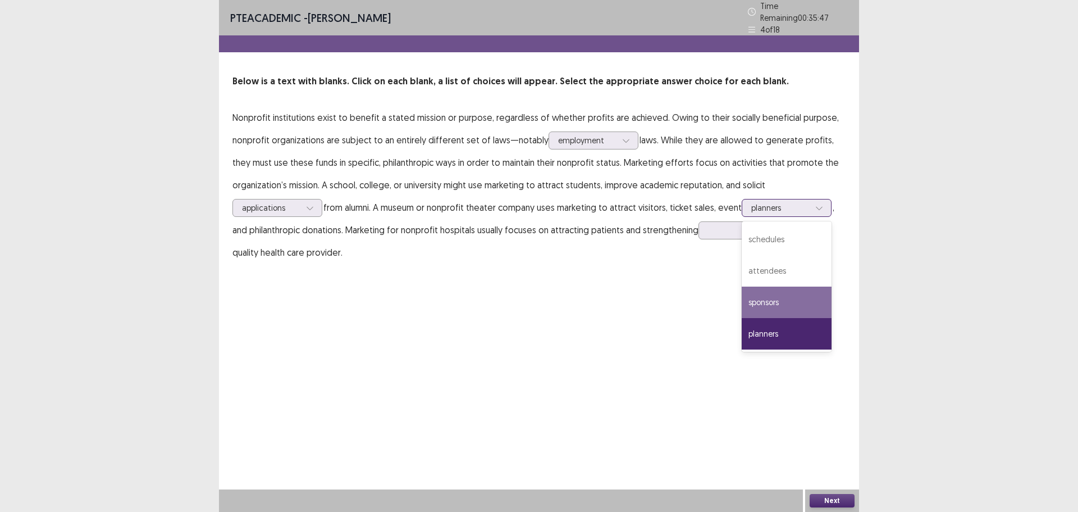
click at [788, 290] on div "sponsors" at bounding box center [787, 301] width 90 height 31
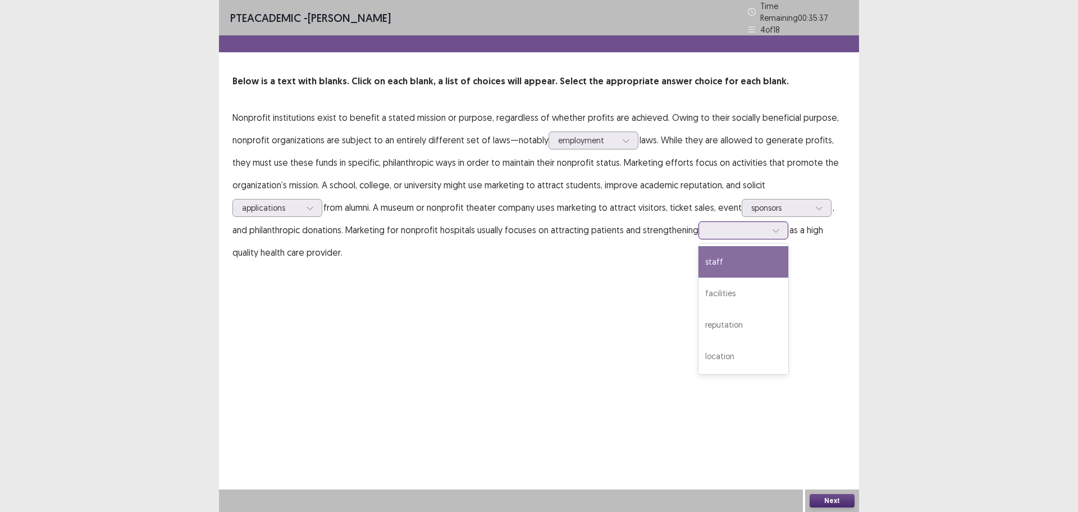
click at [718, 227] on div at bounding box center [737, 230] width 58 height 11
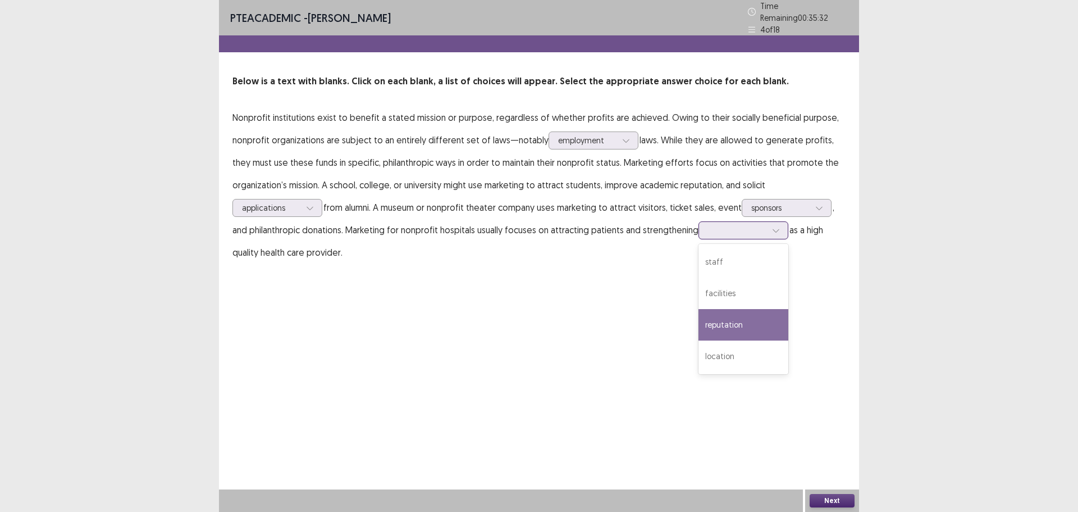
click at [722, 313] on div "reputation" at bounding box center [744, 324] width 90 height 31
click at [824, 497] on button "Next" at bounding box center [832, 500] width 45 height 13
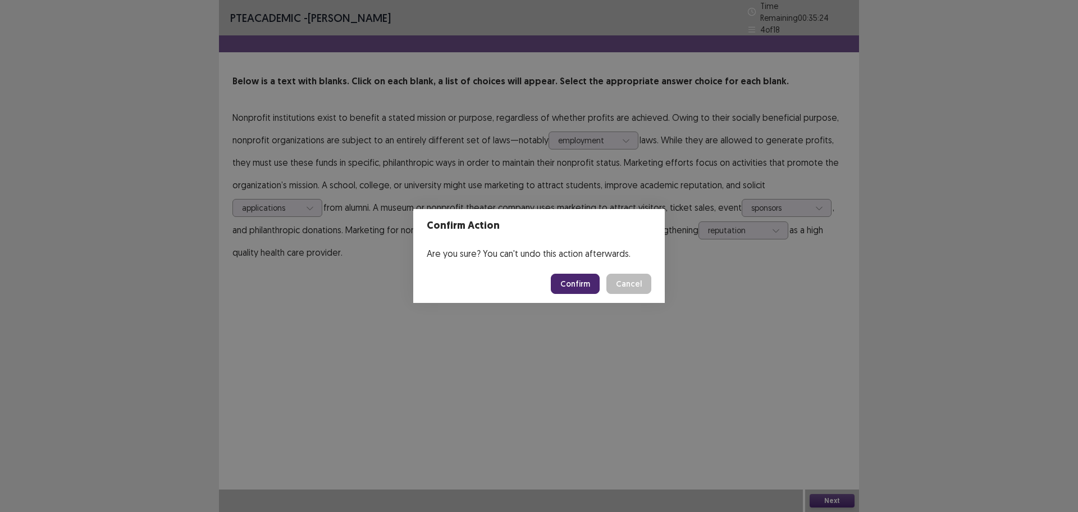
click at [584, 284] on button "Confirm" at bounding box center [575, 284] width 49 height 20
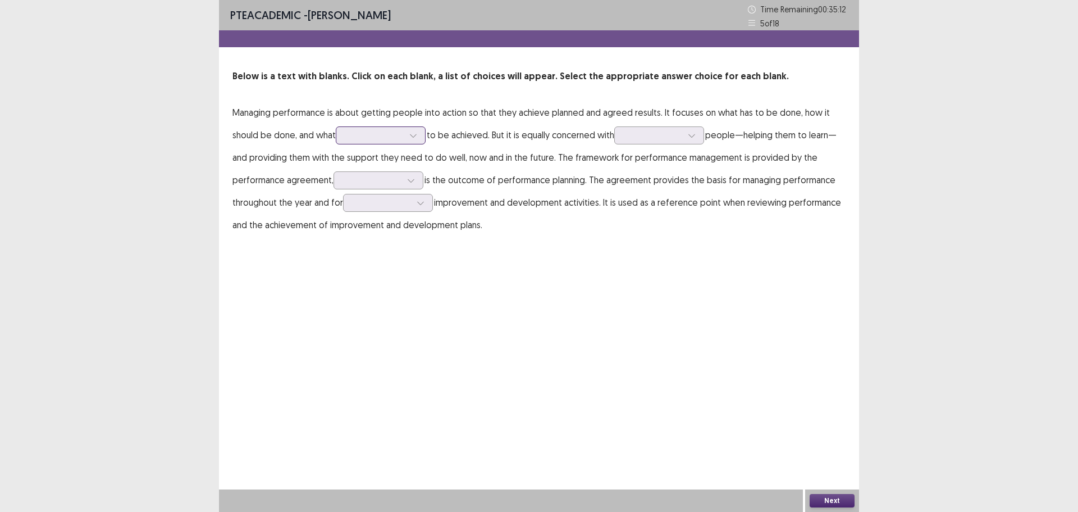
click at [350, 138] on div at bounding box center [374, 135] width 58 height 11
click at [366, 194] on div "is" at bounding box center [381, 198] width 90 height 31
click at [626, 134] on div at bounding box center [659, 135] width 90 height 18
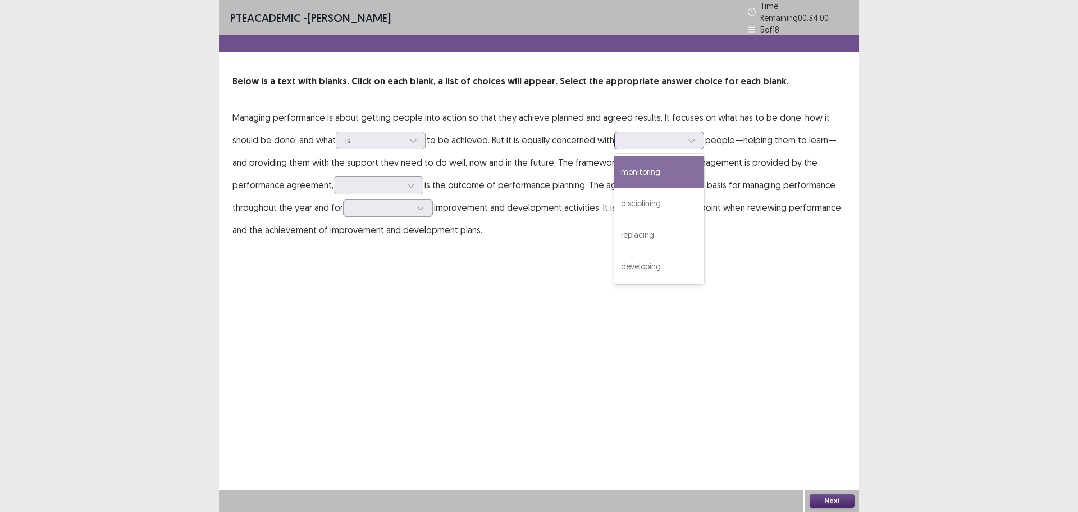
click at [653, 166] on div "monitoring" at bounding box center [659, 171] width 90 height 31
click at [347, 181] on div at bounding box center [372, 185] width 58 height 11
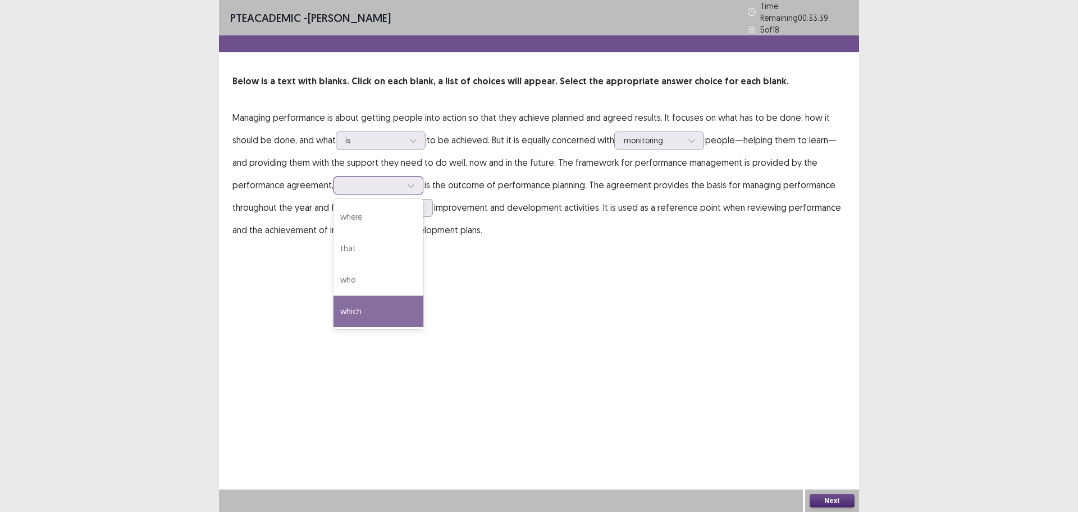
click at [340, 307] on div "which" at bounding box center [379, 310] width 90 height 31
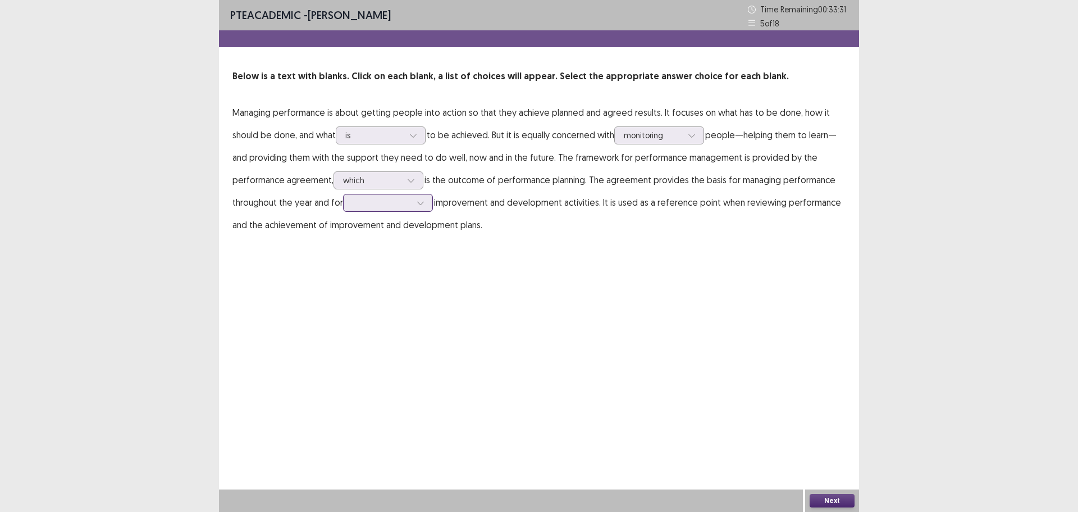
click at [355, 203] on input "text" at bounding box center [354, 202] width 2 height 8
click at [357, 327] on div "guiding" at bounding box center [388, 328] width 90 height 31
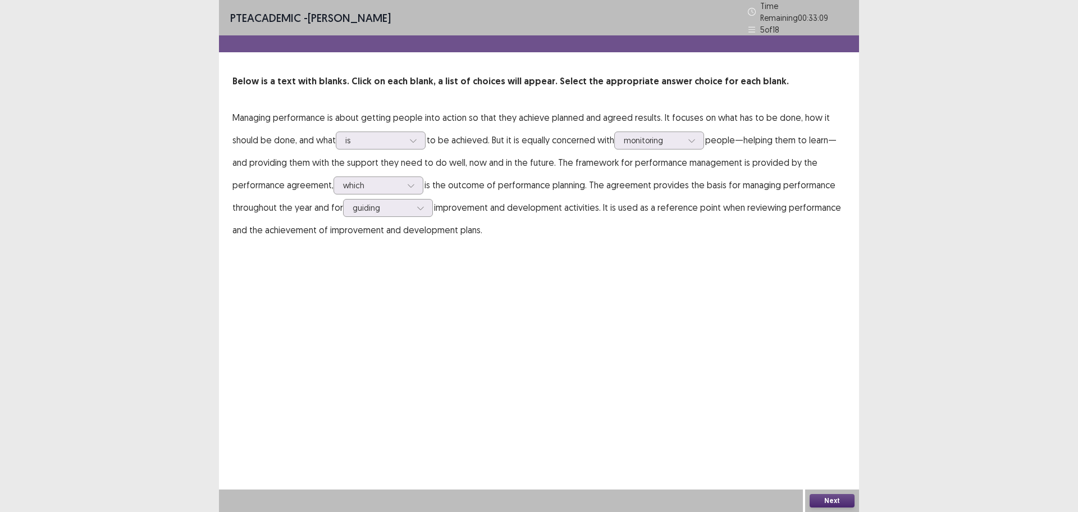
click at [819, 499] on button "Next" at bounding box center [832, 500] width 45 height 13
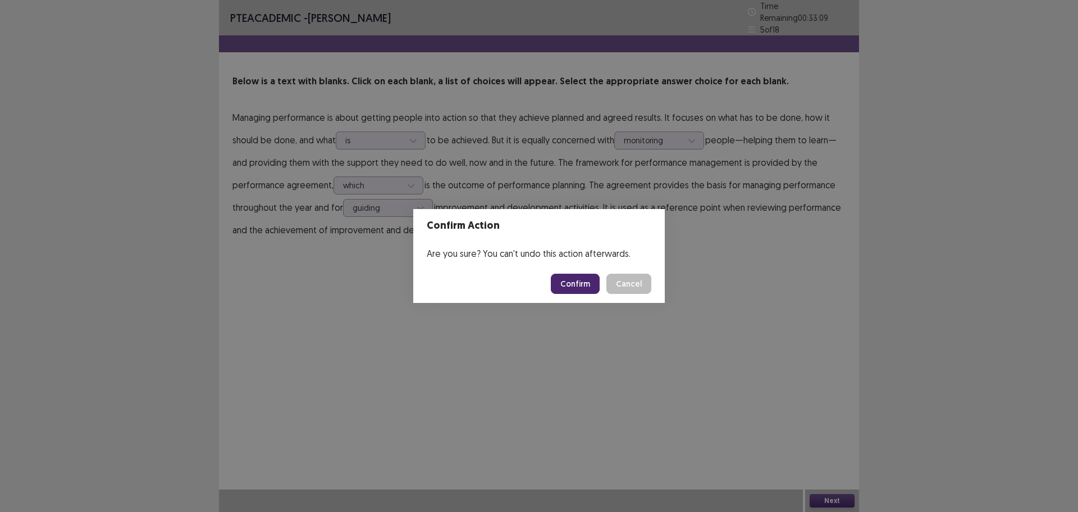
click at [572, 281] on button "Confirm" at bounding box center [575, 284] width 49 height 20
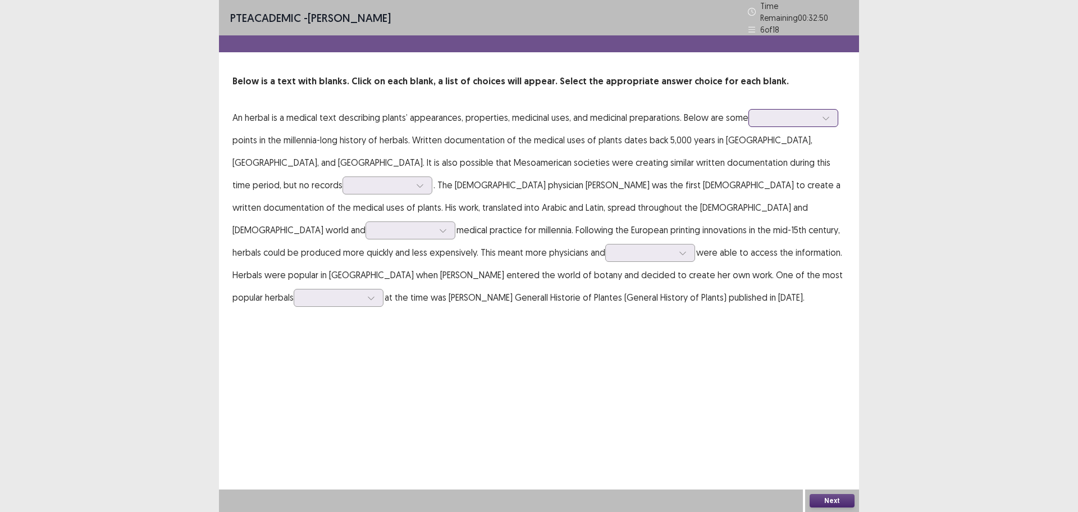
click at [800, 112] on div at bounding box center [787, 117] width 58 height 11
click at [784, 234] on div "common" at bounding box center [794, 243] width 90 height 31
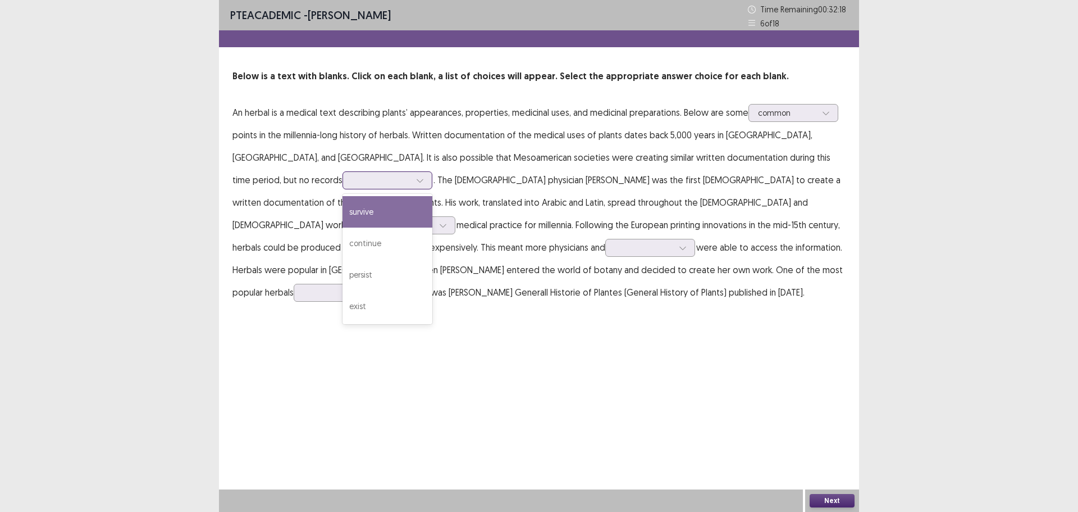
click at [411, 175] on div at bounding box center [381, 180] width 58 height 11
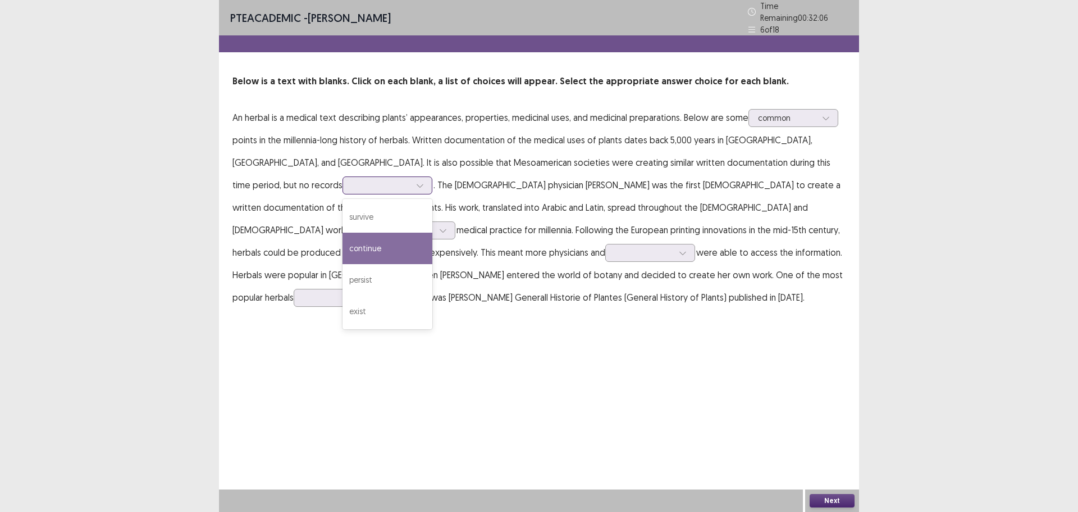
click at [432, 233] on div "continue" at bounding box center [388, 248] width 90 height 31
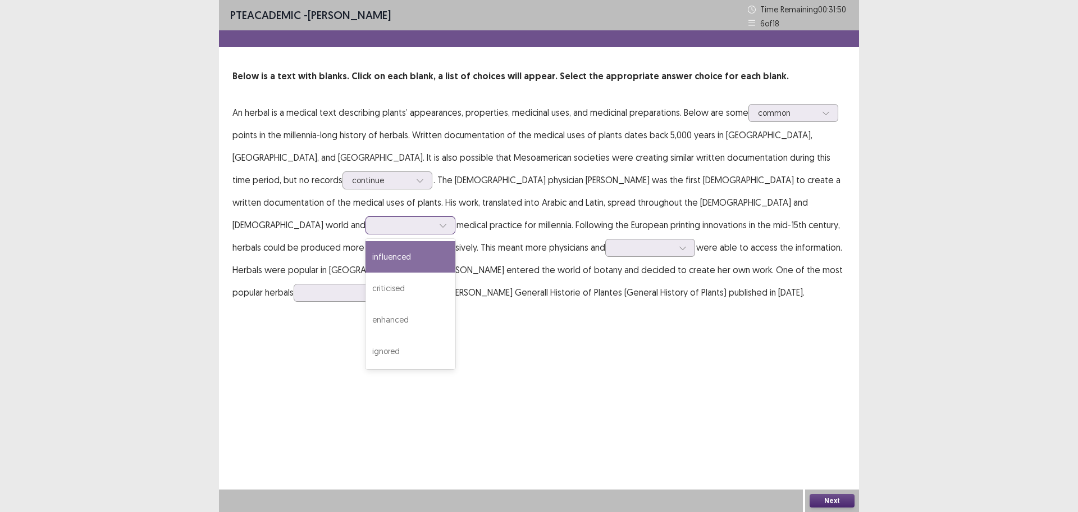
click at [434, 220] on div at bounding box center [404, 225] width 58 height 11
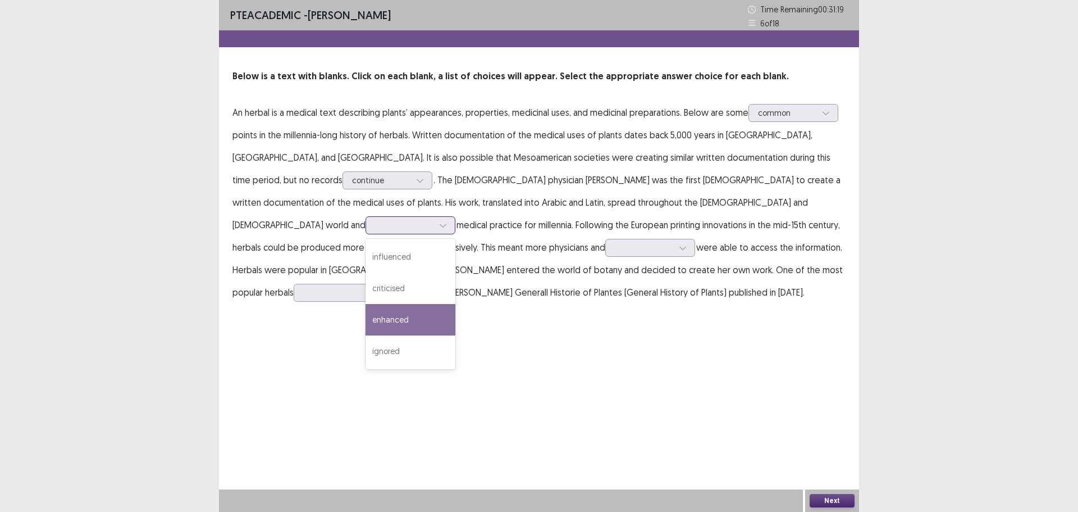
click at [455, 304] on div "enhanced" at bounding box center [411, 319] width 90 height 31
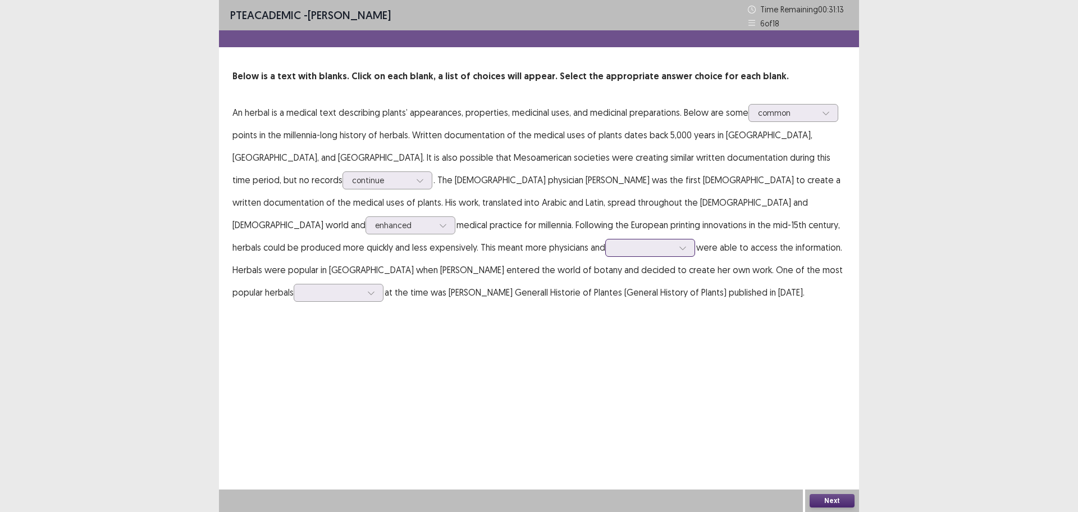
click at [617, 243] on input "text" at bounding box center [616, 247] width 2 height 8
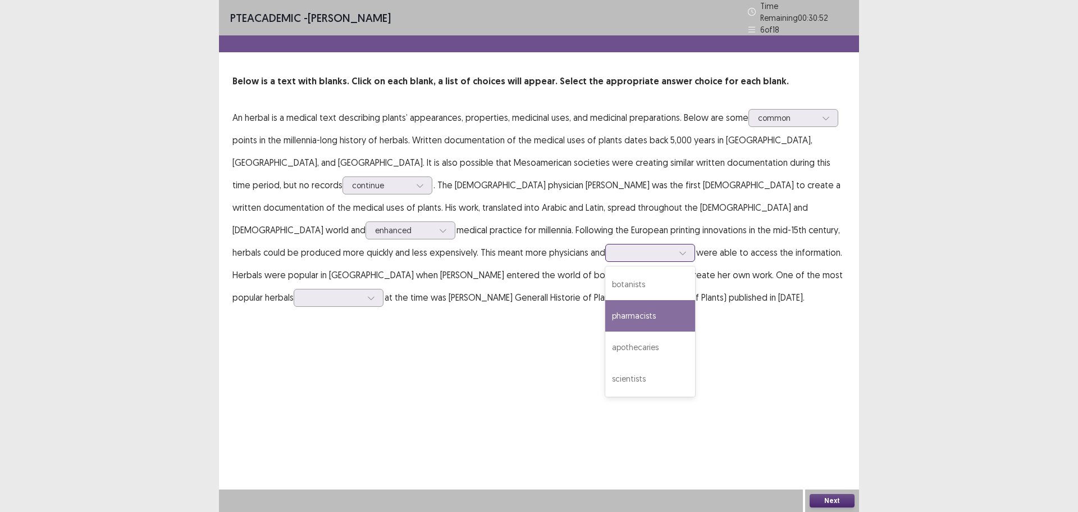
click at [695, 300] on div "pharmacists" at bounding box center [650, 315] width 90 height 31
click at [362, 292] on div at bounding box center [332, 297] width 58 height 11
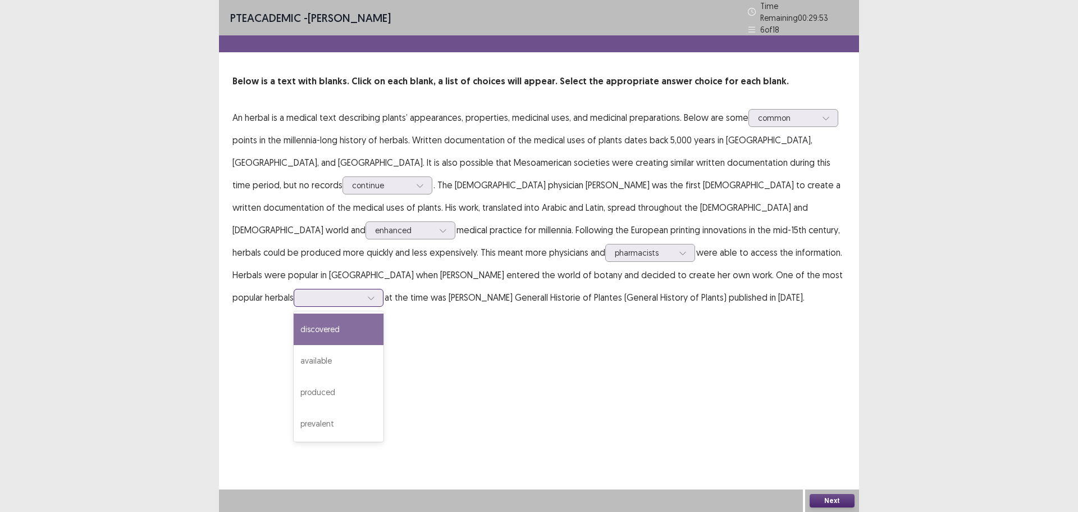
click at [384, 313] on div "discovered" at bounding box center [339, 328] width 90 height 31
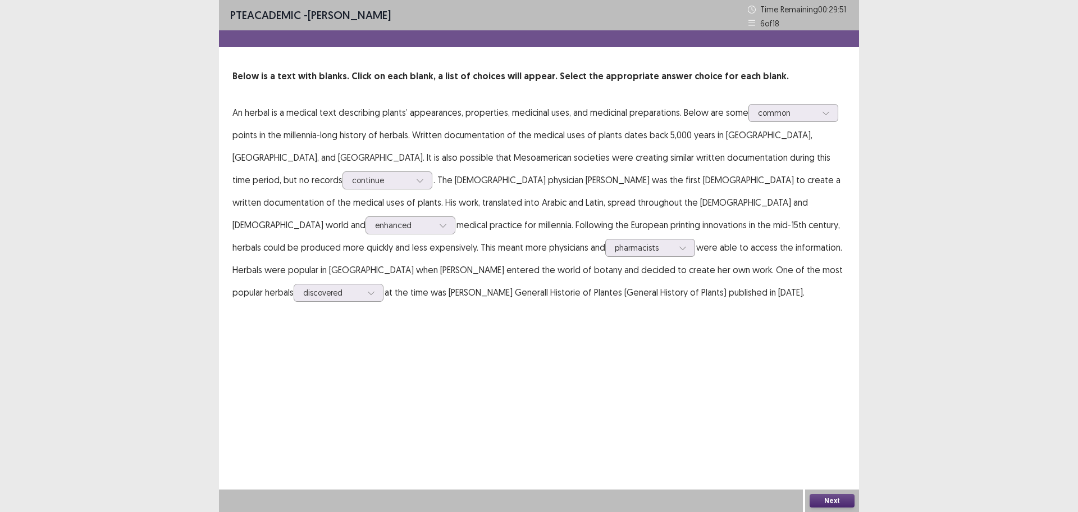
click at [841, 499] on button "Next" at bounding box center [832, 500] width 45 height 13
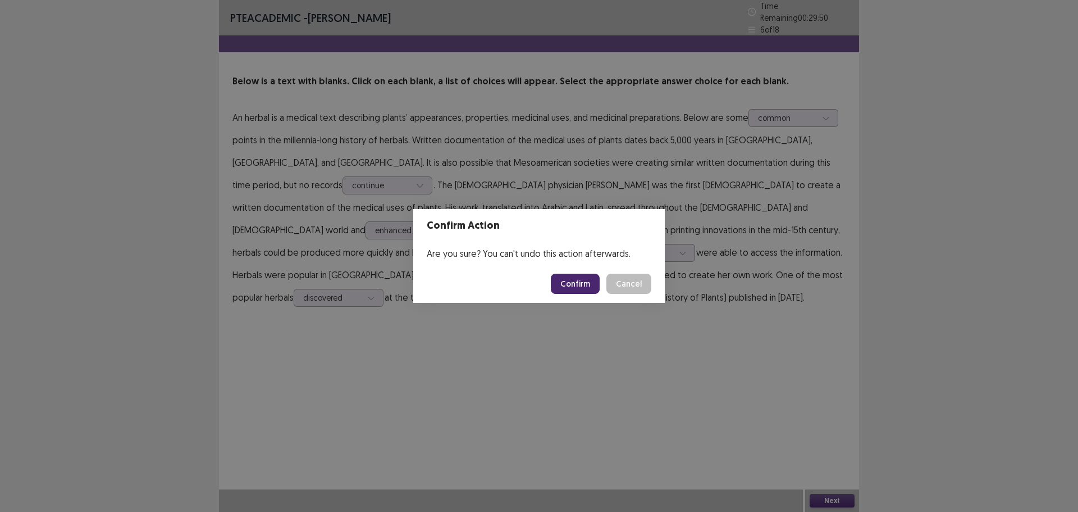
click at [573, 278] on button "Confirm" at bounding box center [575, 284] width 49 height 20
